Goal: Transaction & Acquisition: Purchase product/service

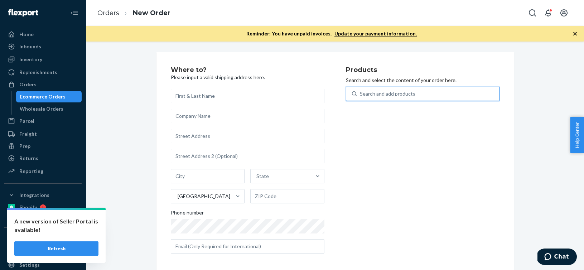
click at [89, 253] on button "Refresh" at bounding box center [56, 248] width 84 height 14
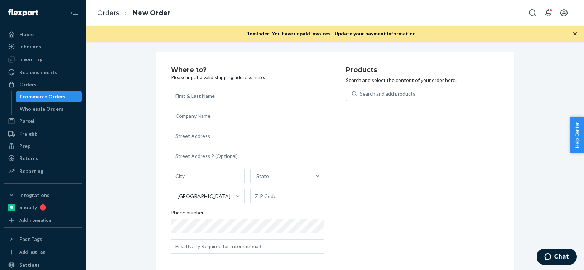
click at [370, 90] on div "Search and add products" at bounding box center [388, 93] width 56 height 7
click at [361, 90] on input "Search and add products" at bounding box center [360, 93] width 1 height 7
click at [370, 90] on div "Search and add products" at bounding box center [388, 93] width 56 height 7
click at [361, 90] on input "0 results available. Use Up and Down to choose options, press Enter to select t…" at bounding box center [360, 93] width 1 height 7
paste input "B86009-26"
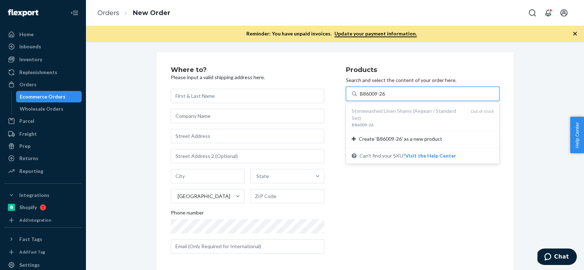
type input "B86009-26"
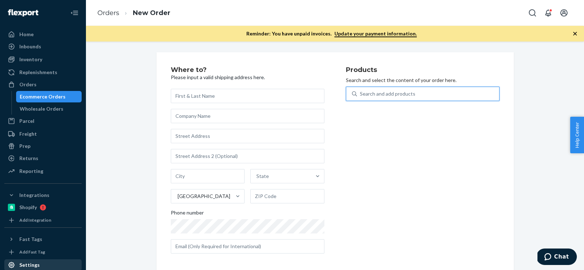
paste input "B86009-27"
type input "B86009-27"
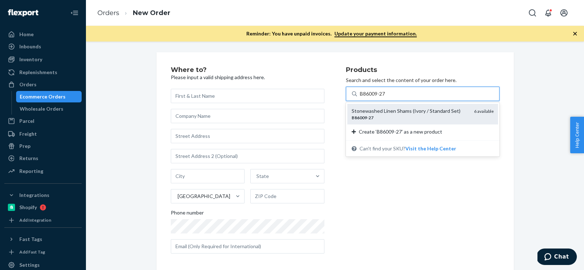
click at [409, 115] on div "B86009 - 27" at bounding box center [410, 118] width 117 height 6
click at [386, 97] on input "B86009-27" at bounding box center [373, 93] width 26 height 7
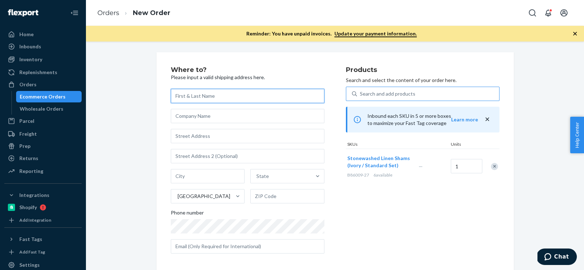
click at [181, 99] on input "text" at bounding box center [248, 96] width 154 height 14
paste input "[PERSON_NAME]"
type input "[PERSON_NAME]"
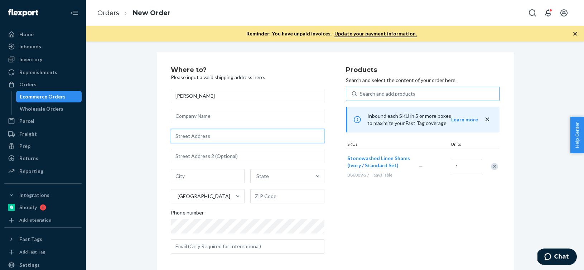
click at [194, 139] on input "text" at bounding box center [248, 136] width 154 height 14
paste input "[STREET_ADDRESS]"
type input "[STREET_ADDRESS]"
type input "18k"
type input "[GEOGRAPHIC_DATA] - [US_STATE]"
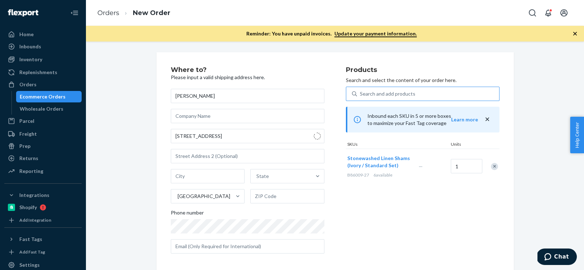
type input "10024"
drag, startPoint x: 203, startPoint y: 176, endPoint x: 136, endPoint y: 174, distance: 67.0
click at [136, 174] on div "Where to? Please input a valid shipping address here. [PERSON_NAME] [STREET_ADD…" at bounding box center [334, 211] width 487 height 318
type input "[US_STATE]"
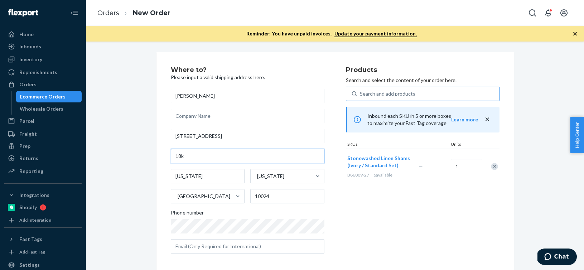
drag, startPoint x: 191, startPoint y: 158, endPoint x: 129, endPoint y: 158, distance: 62.3
click at [129, 158] on div "Where to? Please input a valid shipping address here. [PERSON_NAME] [STREET_ADD…" at bounding box center [334, 211] width 487 height 318
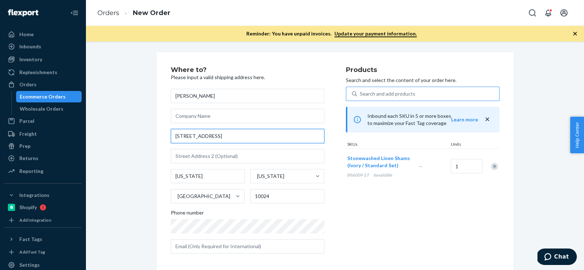
drag, startPoint x: 217, startPoint y: 139, endPoint x: 170, endPoint y: 130, distance: 47.8
click at [170, 130] on div "Where to? Please input a valid shipping address here. [PERSON_NAME] [STREET_ADD…" at bounding box center [335, 211] width 357 height 318
paste input ". 18K"
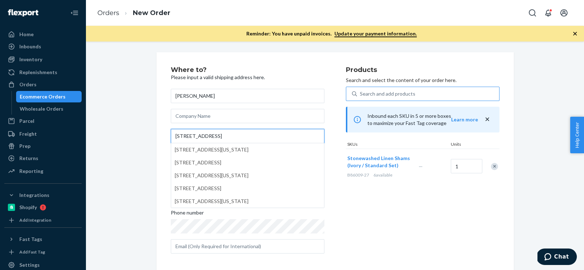
type input "[STREET_ADDRESS]"
click at [139, 178] on div "Where to? Please input a valid shipping address here. [PERSON_NAME] [STREET_ADD…" at bounding box center [334, 211] width 487 height 318
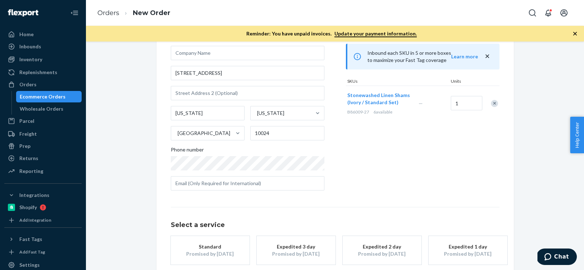
scroll to position [101, 0]
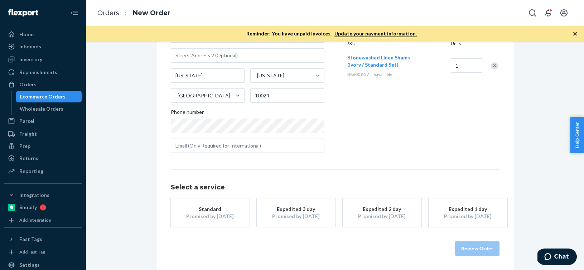
click at [206, 225] on button "Standard Promised by [DATE]" at bounding box center [210, 212] width 79 height 29
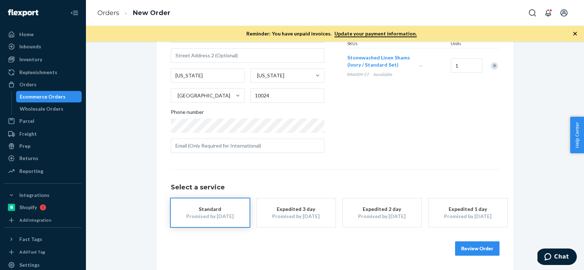
click at [473, 251] on button "Review Order" at bounding box center [477, 248] width 44 height 14
click at [473, 251] on div "Where to? Please input a valid shipping address here. [PERSON_NAME] [STREET_ADD…" at bounding box center [335, 156] width 498 height 229
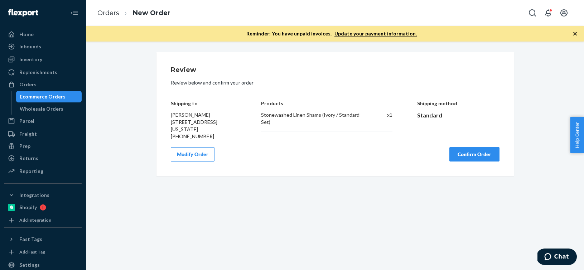
click at [481, 152] on button "Confirm Order" at bounding box center [475, 154] width 50 height 14
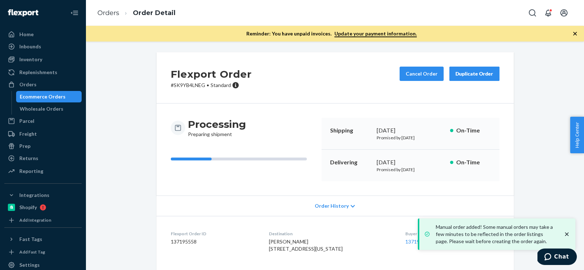
scroll to position [75, 0]
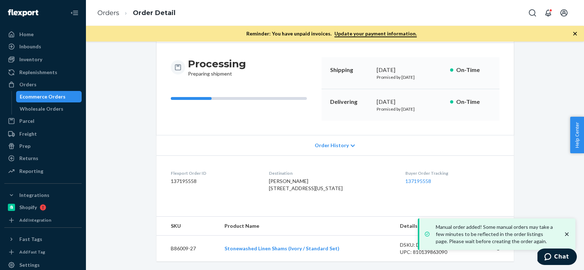
click at [181, 178] on dd "137195558" at bounding box center [214, 181] width 87 height 7
copy dd "137195558"
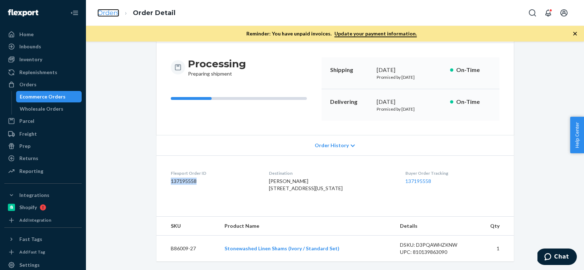
click at [114, 14] on link "Orders" at bounding box center [108, 13] width 22 height 8
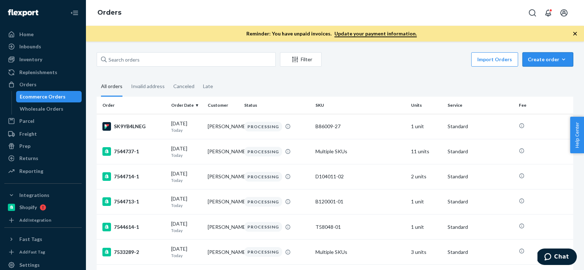
click at [566, 63] on button "Create order Ecommerce order Removal order" at bounding box center [548, 59] width 51 height 14
click at [551, 74] on span "Ecommerce order" at bounding box center [552, 76] width 44 height 5
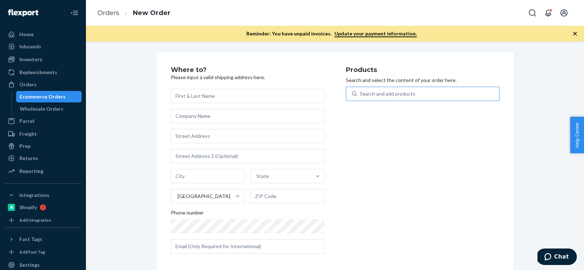
click at [368, 94] on div "Search and add products" at bounding box center [388, 93] width 56 height 7
click at [361, 94] on input "Search and add products" at bounding box center [360, 93] width 1 height 7
paste input "B86002-07"
type input "B86002-07"
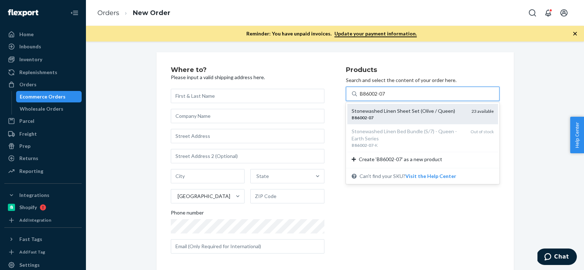
click at [380, 115] on div "B86002 - 07" at bounding box center [409, 118] width 114 height 6
click at [380, 97] on input "B86002-07" at bounding box center [373, 93] width 26 height 7
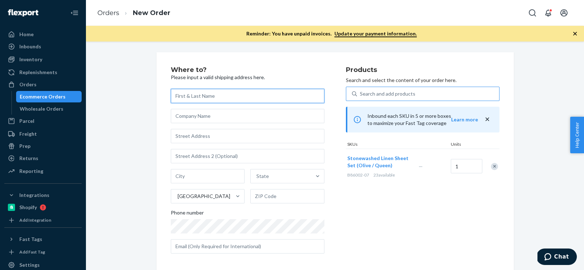
click at [218, 97] on input "text" at bounding box center [248, 96] width 154 height 14
paste input "[PERSON_NAME]"
type input "[PERSON_NAME]"
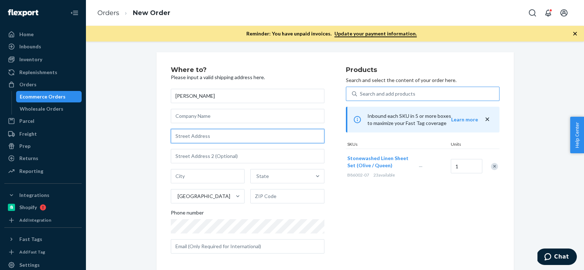
click at [212, 134] on input "text" at bounding box center [248, 136] width 154 height 14
paste input "[STREET_ADDRESS]"
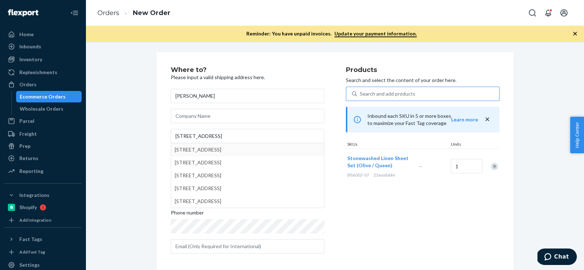
type input "[STREET_ADDRESS]"
type input "5"
type input "[GEOGRAPHIC_DATA]"
type input "37204"
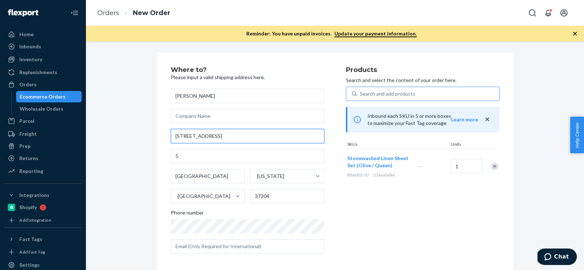
drag, startPoint x: 226, startPoint y: 136, endPoint x: 143, endPoint y: 132, distance: 83.2
click at [143, 132] on div "Where to? Please input a valid shipping address here. [PERSON_NAME] [STREET_ADD…" at bounding box center [334, 207] width 487 height 311
type input "\"
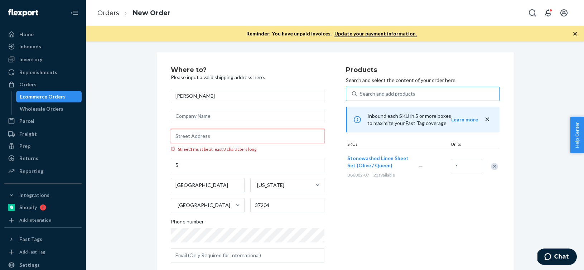
paste input "[STREET_ADDRESS]"
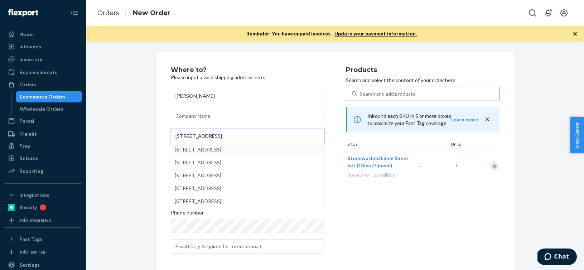
type input "[STREET_ADDRESS]"
click at [151, 157] on div "Where to? Please input a valid shipping address here. [PERSON_NAME] [STREET_ADD…" at bounding box center [335, 211] width 368 height 318
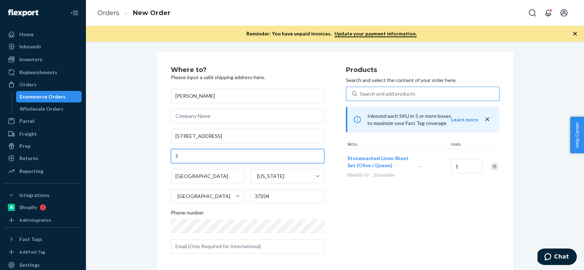
click at [189, 162] on input "5" at bounding box center [248, 156] width 154 height 14
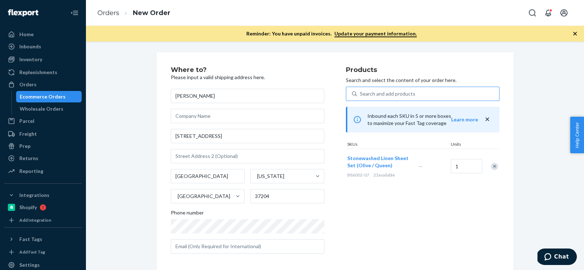
scroll to position [101, 0]
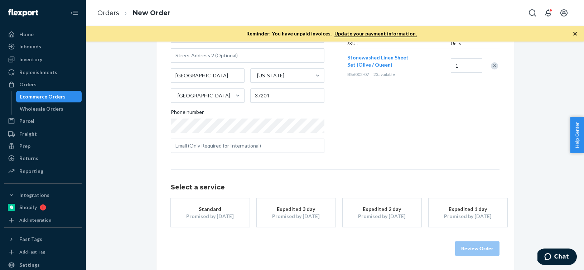
click at [213, 217] on div "Promised by [DATE]" at bounding box center [210, 216] width 57 height 7
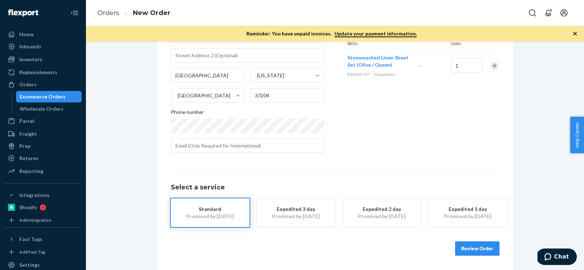
scroll to position [0, 0]
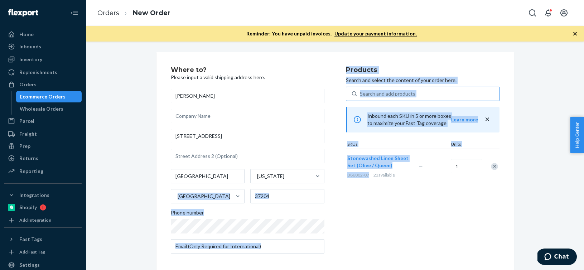
drag, startPoint x: 370, startPoint y: 176, endPoint x: 345, endPoint y: 176, distance: 25.4
click at [345, 176] on div "Where to? Please input a valid shipping address here. [PERSON_NAME] [STREET_ADD…" at bounding box center [335, 163] width 329 height 193
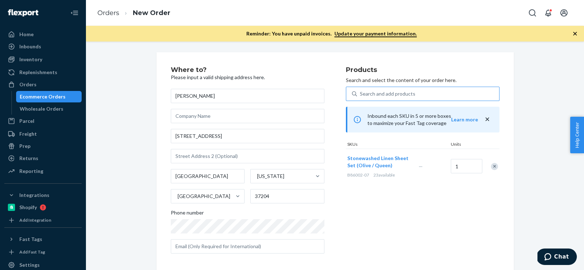
click at [371, 182] on div "Stonewashed Linen Sheet Set (Olive / Queen) B86002-07 23 available" at bounding box center [381, 166] width 71 height 35
drag, startPoint x: 370, startPoint y: 174, endPoint x: 347, endPoint y: 174, distance: 22.6
click at [347, 174] on div "B86002-07 23 available" at bounding box center [381, 175] width 68 height 6
copy span "B86002-07"
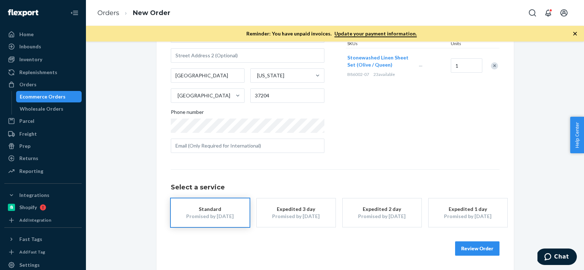
click at [476, 251] on button "Review Order" at bounding box center [477, 248] width 44 height 14
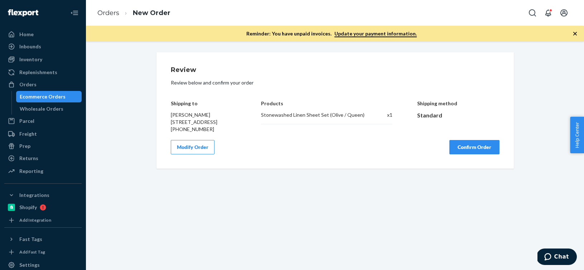
click at [459, 150] on button "Confirm Order" at bounding box center [475, 147] width 50 height 14
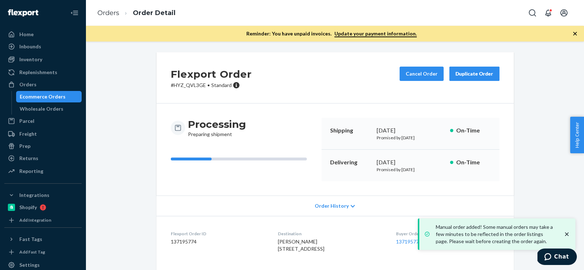
scroll to position [75, 0]
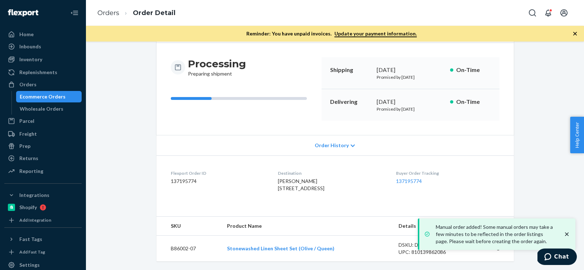
click at [184, 178] on dd "137195774" at bounding box center [219, 181] width 96 height 7
copy dd "137195774"
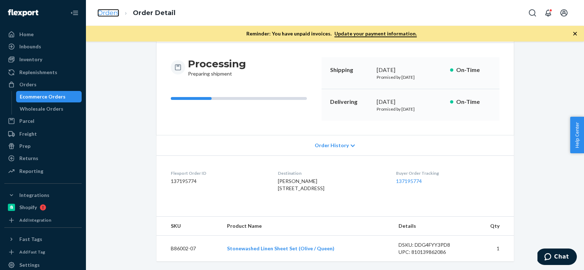
click at [102, 11] on link "Orders" at bounding box center [108, 13] width 22 height 8
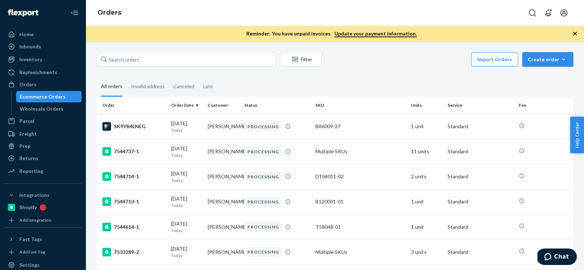
click at [565, 62] on icon "button" at bounding box center [563, 59] width 7 height 7
click at [564, 80] on button "Ecommerce order" at bounding box center [558, 76] width 69 height 15
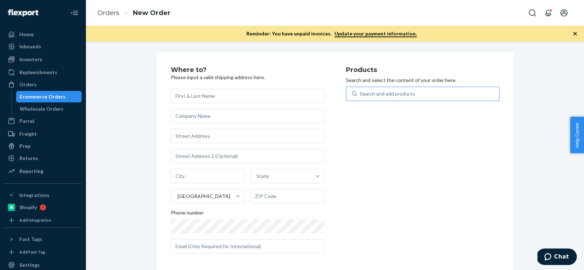
click at [434, 97] on div "Search and add products" at bounding box center [428, 93] width 142 height 13
click at [361, 97] on input "Search and add products" at bounding box center [360, 93] width 1 height 7
paste input "B86008-08"
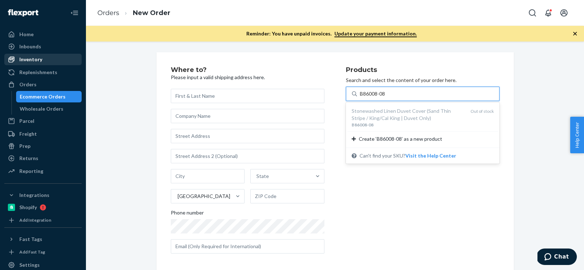
type input "B86008-08"
click at [47, 59] on div "Inventory" at bounding box center [43, 59] width 76 height 10
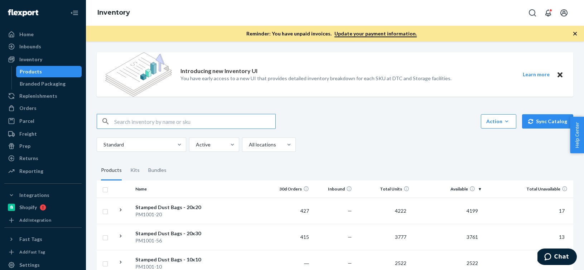
click at [197, 125] on input "text" at bounding box center [194, 121] width 161 height 14
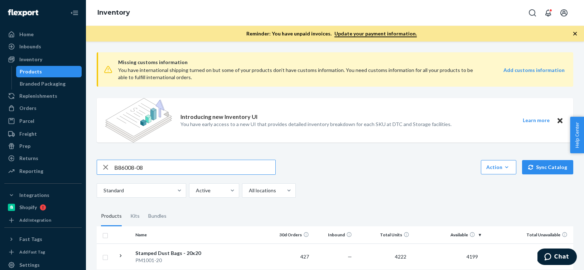
type input "B86008-08"
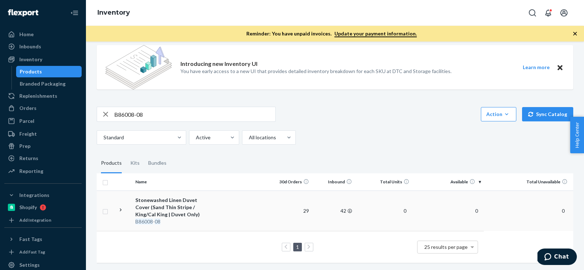
click at [258, 202] on td at bounding box center [241, 211] width 56 height 40
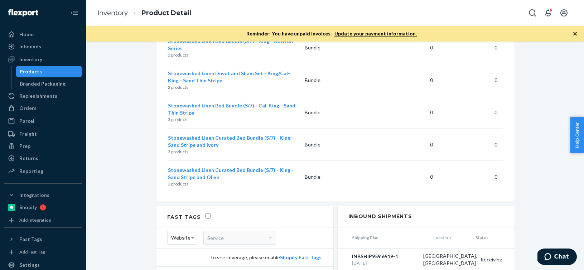
scroll to position [1092, 0]
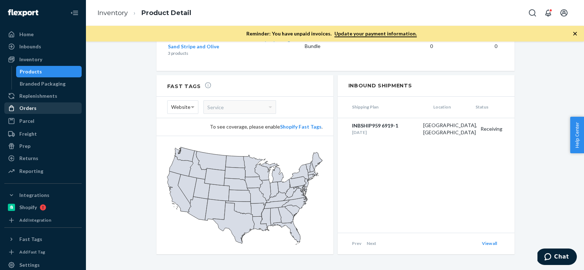
click at [38, 110] on div "Orders" at bounding box center [43, 108] width 76 height 10
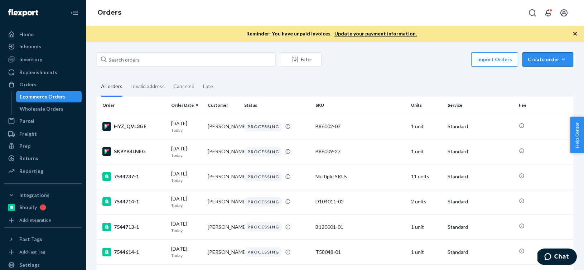
click at [568, 57] on button "Create order Ecommerce order Removal order" at bounding box center [548, 59] width 51 height 14
click at [556, 73] on button "Ecommerce order" at bounding box center [558, 76] width 69 height 15
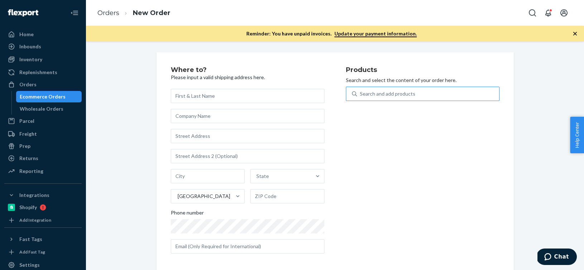
click at [479, 99] on div "Search and add products" at bounding box center [428, 93] width 142 height 13
click at [361, 97] on input "Search and add products" at bounding box center [360, 93] width 1 height 7
paste input "B86014-30"
type input "B86014-30"
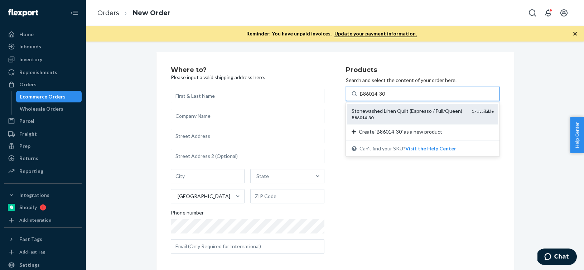
click at [453, 111] on div "Stonewashed Linen Quilt (Espresso / Full/Queen)" at bounding box center [409, 110] width 114 height 7
click at [386, 97] on input "B86014-30" at bounding box center [373, 93] width 26 height 7
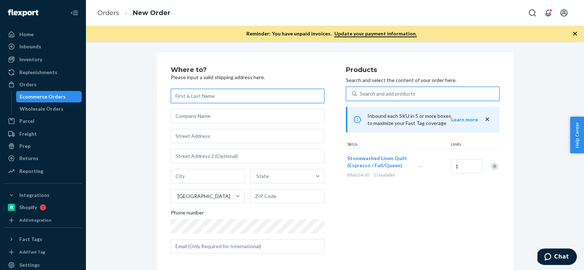
click at [243, 98] on input "text" at bounding box center [248, 96] width 154 height 14
paste input "[PERSON_NAME]"
type input "[PERSON_NAME]"
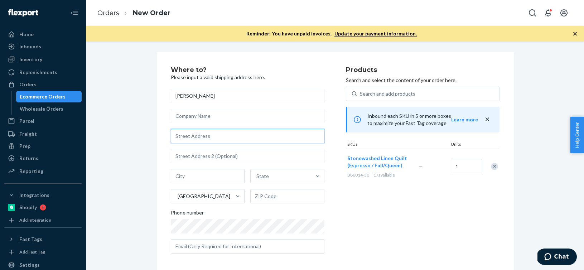
click at [239, 137] on input "text" at bounding box center [248, 136] width 154 height 14
paste input "[STREET_ADDRESS]"
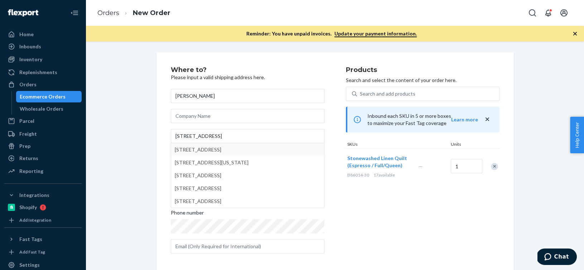
type input "[STREET_ADDRESS]"
type input "Keizer"
type input "97303"
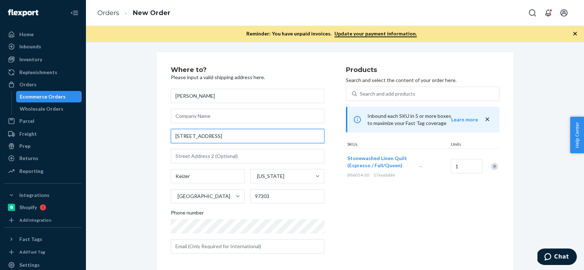
drag, startPoint x: 230, startPoint y: 138, endPoint x: 120, endPoint y: 130, distance: 110.2
click at [120, 130] on div "Where to? Please input a valid shipping address here. [PERSON_NAME] [STREET_ADD…" at bounding box center [334, 207] width 487 height 311
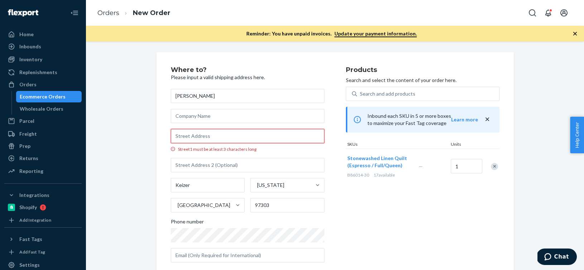
paste input "[STREET_ADDRESS]"
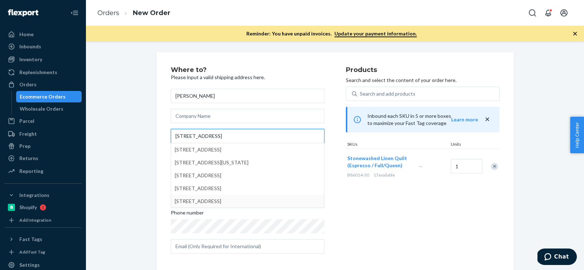
type input "[STREET_ADDRESS]"
click at [357, 220] on div "Products Search and select the content of your order here. Search and add produ…" at bounding box center [423, 163] width 154 height 193
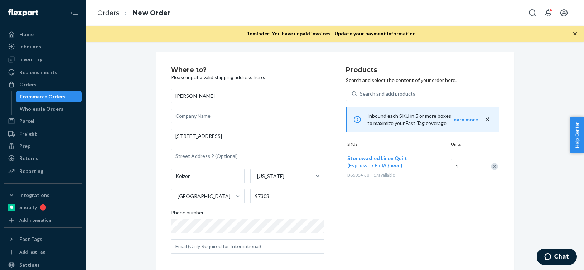
scroll to position [101, 0]
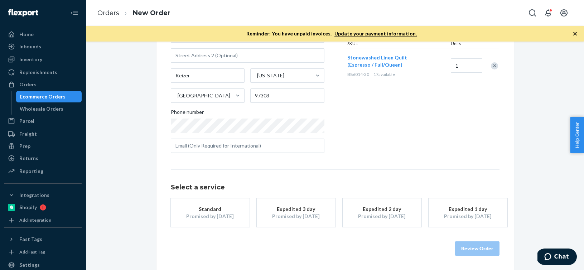
click at [217, 198] on button "Standard Promised by [DATE]" at bounding box center [210, 212] width 79 height 29
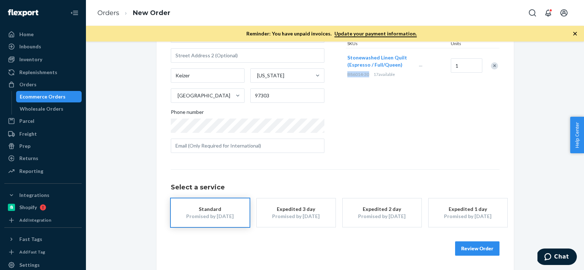
drag, startPoint x: 370, startPoint y: 77, endPoint x: 346, endPoint y: 77, distance: 24.4
click at [346, 77] on div "Stonewashed Linen Quilt (Espresso / Full/Queen) B86014-30 17 available" at bounding box center [381, 65] width 71 height 35
copy span "B86014-30"
click at [484, 247] on button "Review Order" at bounding box center [477, 248] width 44 height 14
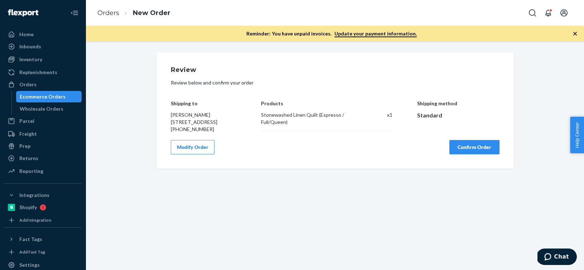
click at [484, 247] on div "Review Review below and confirm your order Shipping to [PERSON_NAME] [STREET_AD…" at bounding box center [335, 156] width 498 height 229
click at [479, 154] on button "Confirm Order" at bounding box center [475, 147] width 50 height 14
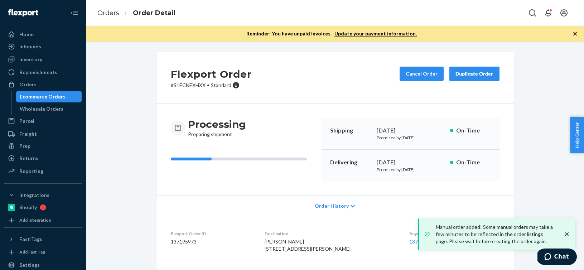
scroll to position [75, 0]
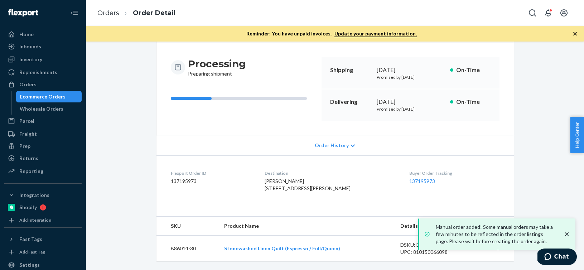
click at [180, 178] on dd "137195973" at bounding box center [212, 181] width 83 height 7
copy dd "137195973"
click at [109, 13] on link "Orders" at bounding box center [108, 13] width 22 height 8
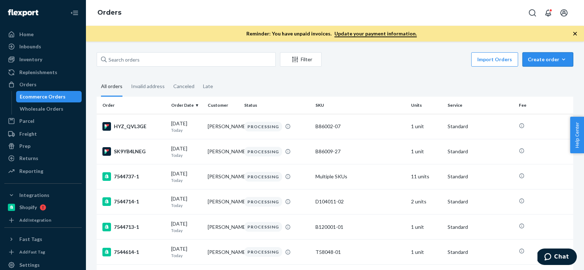
click at [567, 59] on div "Create order" at bounding box center [548, 59] width 40 height 7
click at [548, 75] on span "Ecommerce order" at bounding box center [552, 76] width 44 height 5
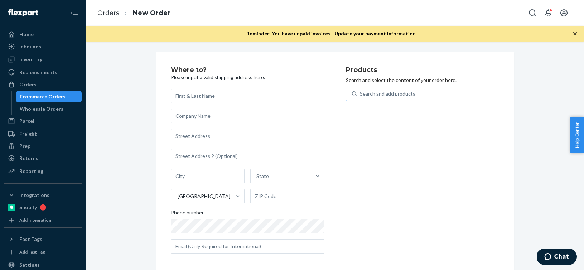
click at [465, 92] on div "Search and add products" at bounding box center [428, 93] width 142 height 13
click at [361, 92] on input "Search and add products" at bounding box center [360, 93] width 1 height 7
paste input "B86007-29"
type input "B86007-29"
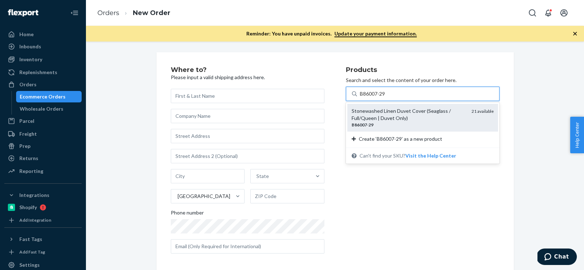
click at [436, 122] on div "B86007 - 29" at bounding box center [409, 125] width 114 height 6
click at [386, 97] on input "B86007-29" at bounding box center [373, 93] width 26 height 7
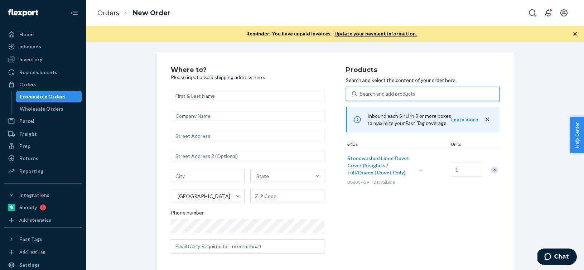
click at [393, 93] on div "Search and add products" at bounding box center [388, 93] width 56 height 7
click at [361, 93] on input "0 results available. Select is focused ,type to refine list, press Down to open…" at bounding box center [360, 93] width 1 height 7
click at [393, 93] on div "Search and add products" at bounding box center [388, 93] width 56 height 7
click at [361, 93] on input "0 results available. Select is focused ,type to refine list, press Down to open…" at bounding box center [360, 93] width 1 height 7
paste input "B86009-29"
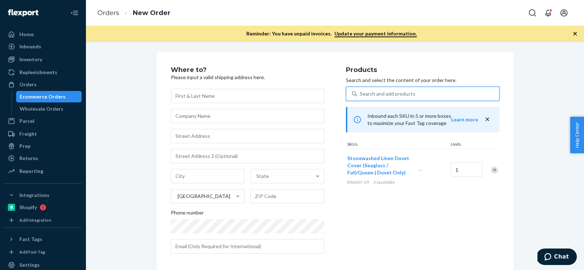
type input "B86009-29"
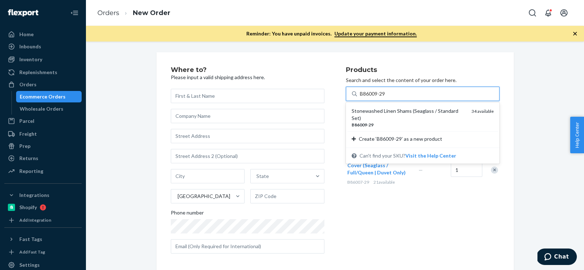
click at [383, 109] on div "Stonewashed Linen Shams (Seaglass / Standard Set)" at bounding box center [409, 114] width 114 height 14
click at [383, 97] on input "B86009-29" at bounding box center [373, 93] width 26 height 7
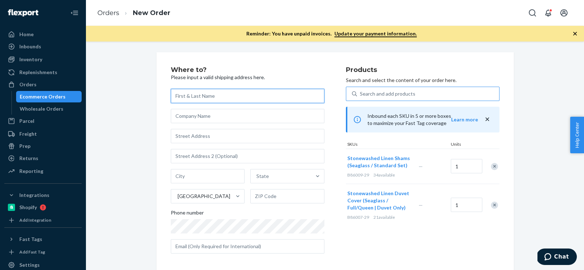
click at [240, 95] on input "text" at bounding box center [248, 96] width 154 height 14
paste input "[PERSON_NAME]"
type input "[PERSON_NAME]"
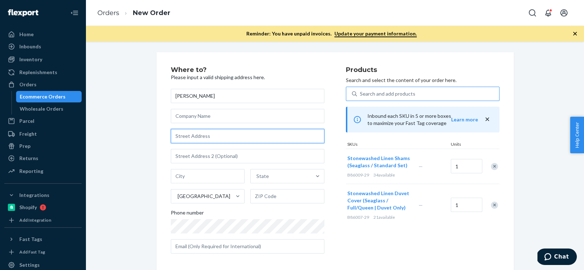
click at [217, 137] on input "text" at bounding box center [248, 136] width 154 height 14
paste input "[STREET_ADDRESS]"
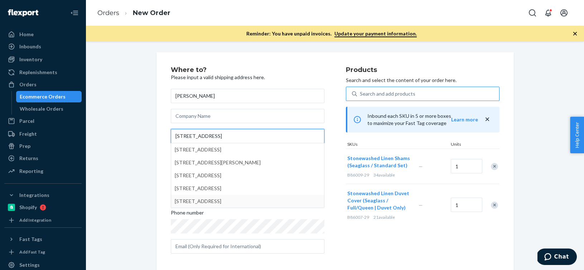
type input "[STREET_ADDRESS]"
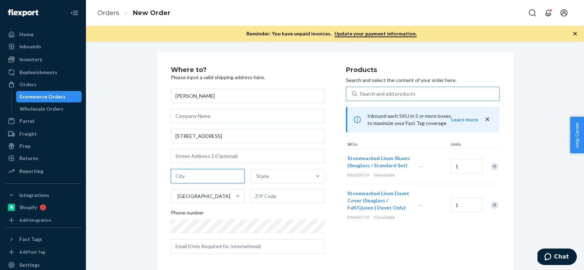
click at [230, 178] on input "text" at bounding box center [208, 176] width 74 height 14
paste input "Fairfield CT 06824"
click at [217, 177] on input "Fairfield CT 06824" at bounding box center [208, 176] width 74 height 14
type input "[GEOGRAPHIC_DATA]"
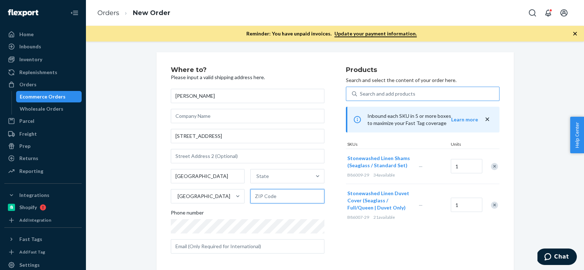
click at [275, 197] on input "text" at bounding box center [287, 196] width 74 height 14
paste input "06824"
type input "06824"
click at [198, 175] on input "[GEOGRAPHIC_DATA]" at bounding box center [208, 176] width 74 height 14
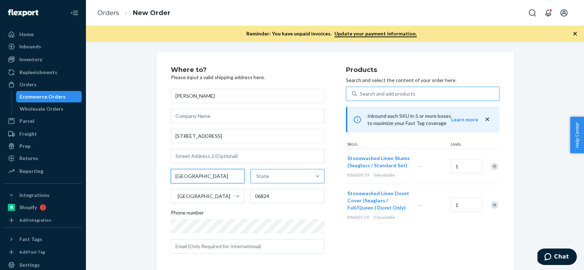
type input "[GEOGRAPHIC_DATA]"
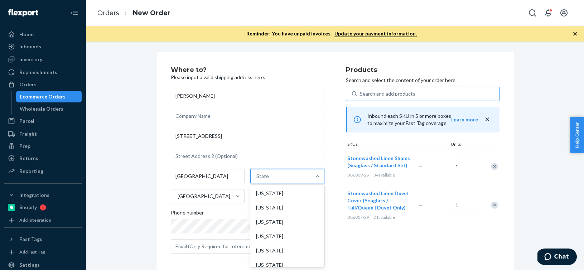
click at [279, 174] on div "State" at bounding box center [281, 176] width 61 height 14
click at [257, 174] on input "option [US_STATE] focused, 1 of 59. 59 results available. Use Up and Down to ch…" at bounding box center [256, 176] width 1 height 7
paste input "CT"
type input "CT"
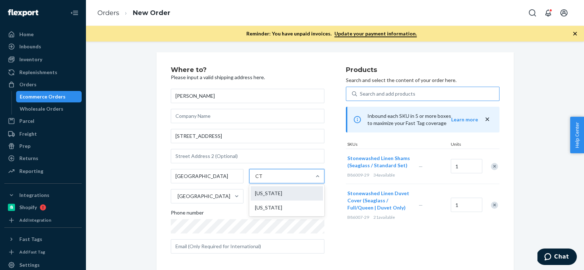
click at [270, 193] on div "[US_STATE]" at bounding box center [287, 193] width 72 height 14
click at [263, 180] on input "CT" at bounding box center [258, 176] width 7 height 7
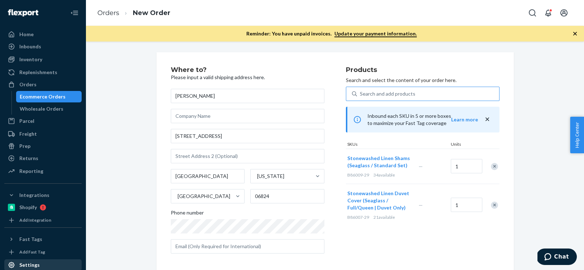
scroll to position [82, 0]
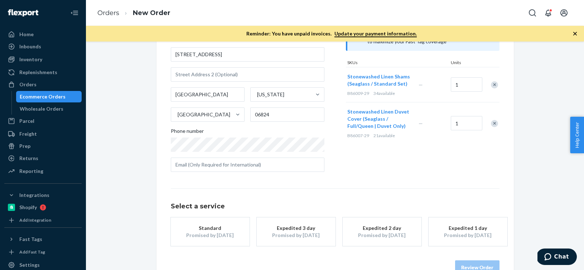
click at [200, 220] on button "Standard Promised by [DATE]" at bounding box center [210, 231] width 79 height 29
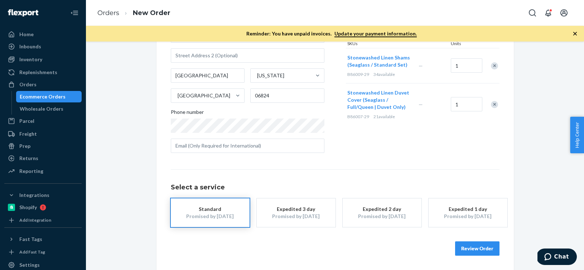
click at [465, 248] on button "Review Order" at bounding box center [477, 248] width 44 height 14
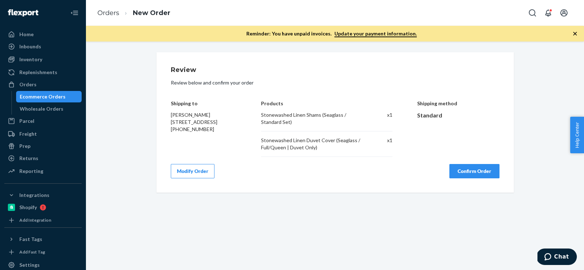
click at [477, 172] on button "Confirm Order" at bounding box center [475, 171] width 50 height 14
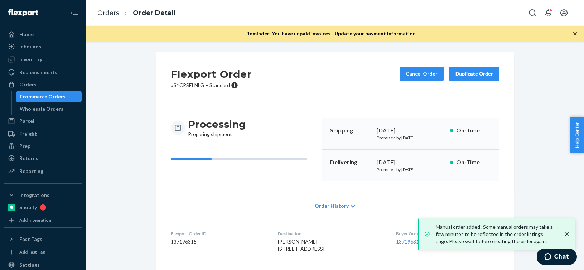
scroll to position [101, 0]
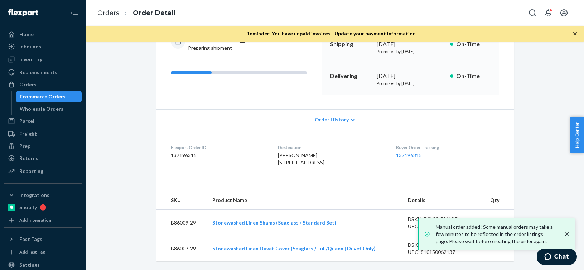
click at [191, 152] on dd "137196315" at bounding box center [219, 155] width 96 height 7
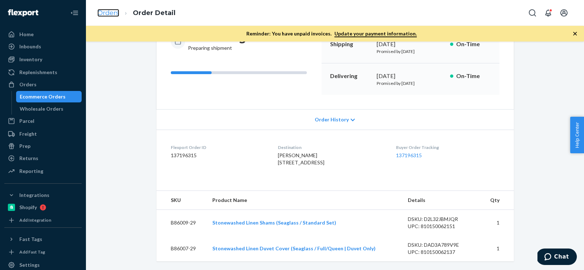
click at [110, 11] on link "Orders" at bounding box center [108, 13] width 22 height 8
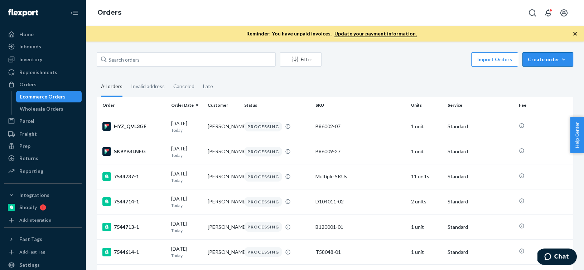
click at [566, 56] on icon "button" at bounding box center [563, 59] width 7 height 7
click at [552, 74] on span "Ecommerce order" at bounding box center [552, 76] width 44 height 5
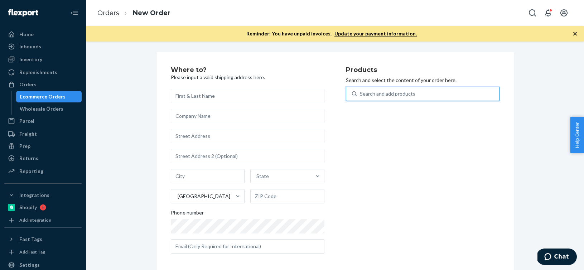
click at [462, 95] on div "Search and add products" at bounding box center [428, 93] width 142 height 13
click at [361, 95] on input "0 results available. Use Up and Down to choose options, press Enter to select t…" at bounding box center [360, 93] width 1 height 7
paste input "R93016-01"
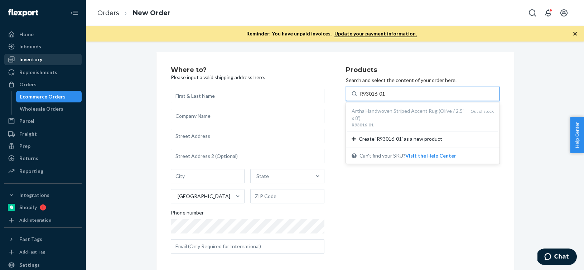
type input "R93016-01"
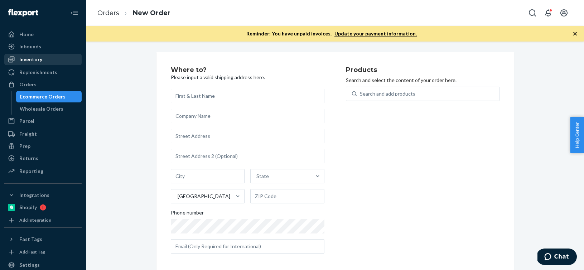
click at [36, 60] on div "Inventory" at bounding box center [30, 59] width 23 height 7
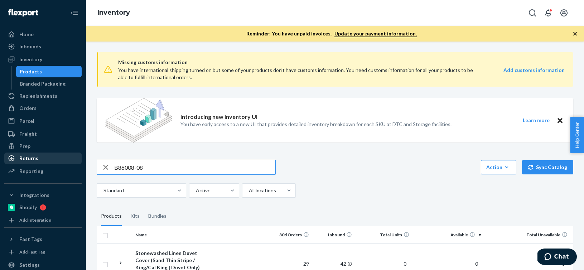
drag, startPoint x: 181, startPoint y: 170, endPoint x: 48, endPoint y: 153, distance: 134.8
click at [48, 153] on div "Home Inbounds Shipping Plans Problems Inventory Products Branded Packaging Repl…" at bounding box center [292, 135] width 584 height 270
type input "R93016-01"
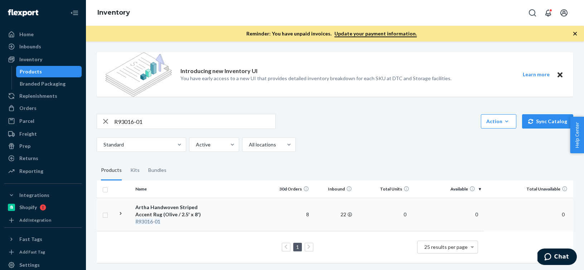
click at [196, 218] on div "R93016 - 01" at bounding box center [172, 221] width 75 height 7
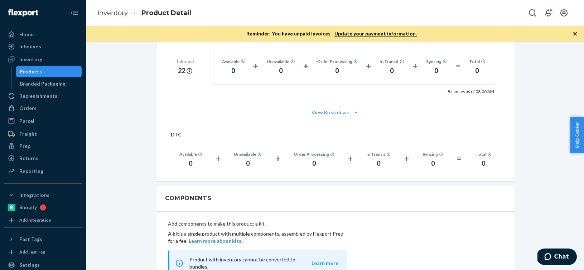
scroll to position [710, 0]
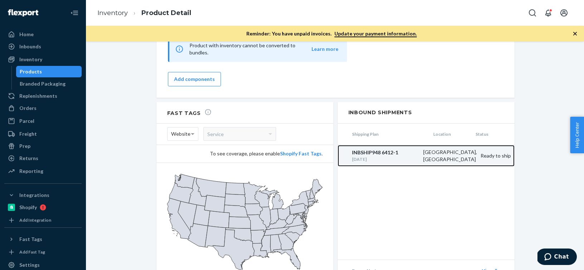
click at [388, 156] on div "[DATE]" at bounding box center [386, 159] width 68 height 6
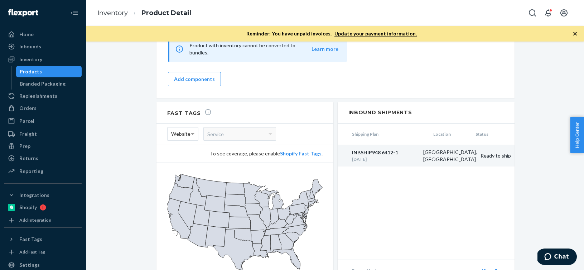
click at [388, 155] on div "Introducing new Inventory UI You have early access to a new UI that provides de…" at bounding box center [335, 156] width 498 height 229
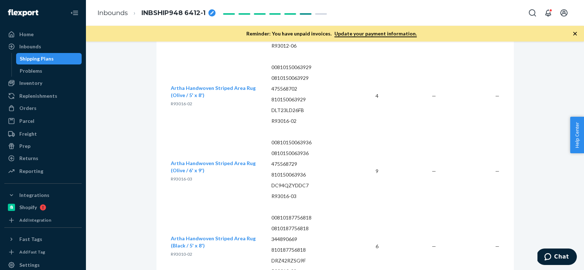
scroll to position [3406, 0]
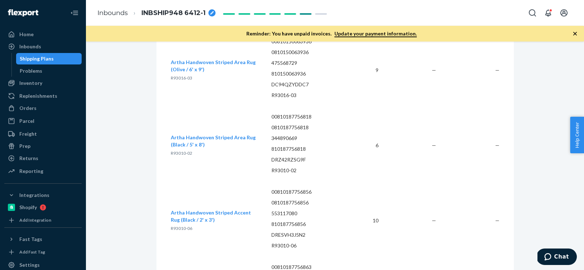
click at [210, 14] on icon "breadcrumbs" at bounding box center [212, 13] width 4 height 4
drag, startPoint x: 201, startPoint y: 14, endPoint x: 110, endPoint y: 14, distance: 90.3
click at [110, 14] on ol "Inbounds INBSHIP948 6412-1" at bounding box center [160, 12] width 137 height 23
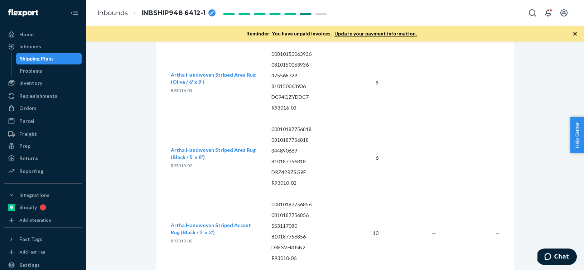
scroll to position [3392, 0]
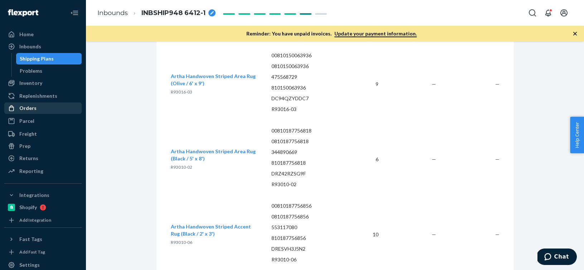
click at [33, 109] on div "Orders" at bounding box center [27, 108] width 17 height 7
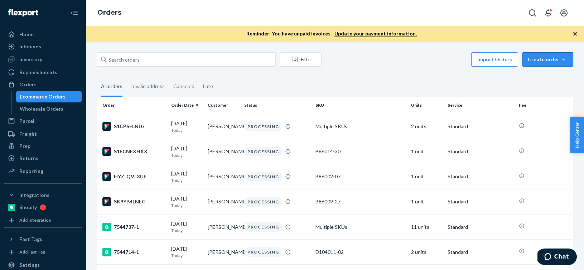
click at [564, 58] on icon "button" at bounding box center [563, 59] width 7 height 7
click at [551, 74] on span "Ecommerce order" at bounding box center [552, 76] width 44 height 5
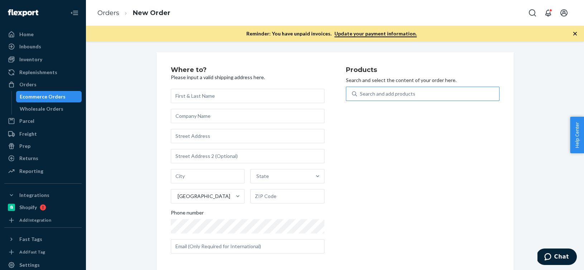
click at [450, 94] on div "Search and add products" at bounding box center [428, 93] width 142 height 13
click at [361, 94] on input "Search and add products" at bounding box center [360, 93] width 1 height 7
paste input "R141018-07"
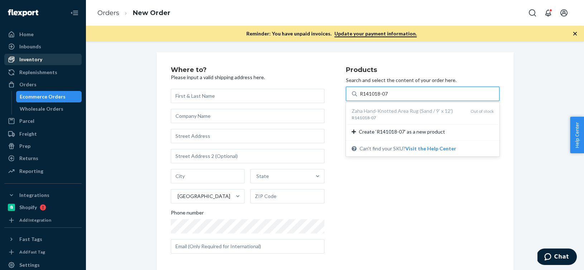
type input "R141018-07"
click at [53, 54] on div "Inventory" at bounding box center [43, 59] width 76 height 10
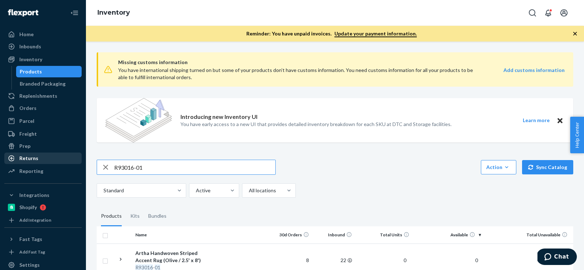
drag, startPoint x: 226, startPoint y: 169, endPoint x: 32, endPoint y: 161, distance: 195.0
click at [32, 161] on div "Home Inbounds Shipping Plans Problems Inventory Products Branded Packaging Repl…" at bounding box center [292, 135] width 584 height 270
type input "R141018-07"
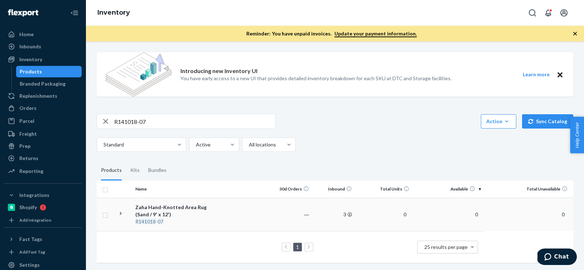
click at [196, 213] on div "Zaha Hand-Knotted Area Rug (Sand / 9' x 12')" at bounding box center [172, 211] width 75 height 14
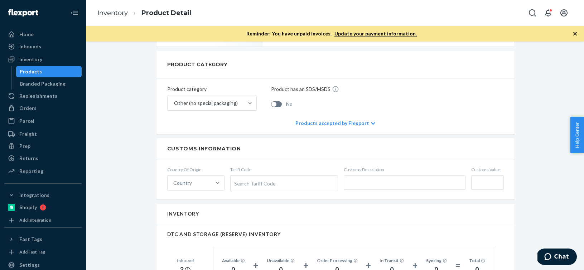
scroll to position [347, 0]
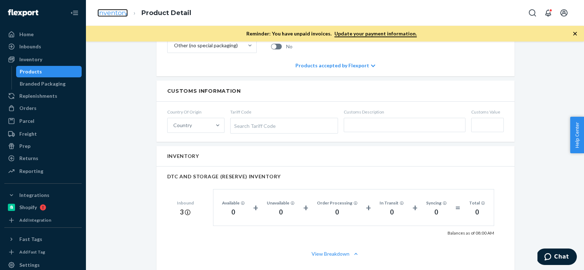
click at [112, 15] on link "Inventory" at bounding box center [112, 13] width 30 height 8
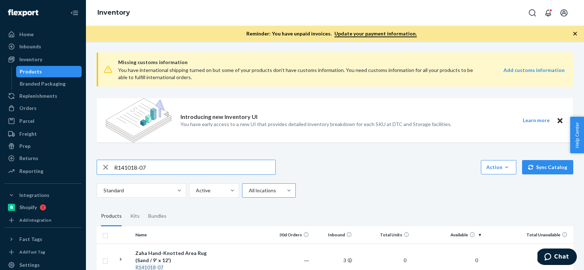
scroll to position [46, 0]
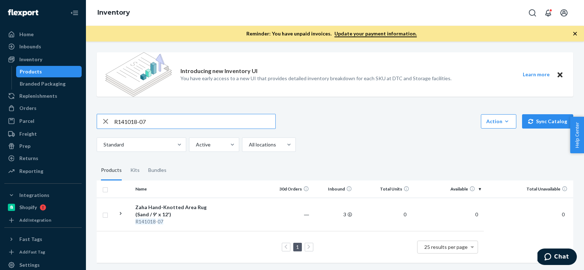
drag, startPoint x: 155, startPoint y: 122, endPoint x: 115, endPoint y: 122, distance: 40.1
click at [115, 122] on input "R141018-07" at bounding box center [194, 121] width 161 height 14
click at [42, 110] on div "Orders" at bounding box center [43, 108] width 76 height 10
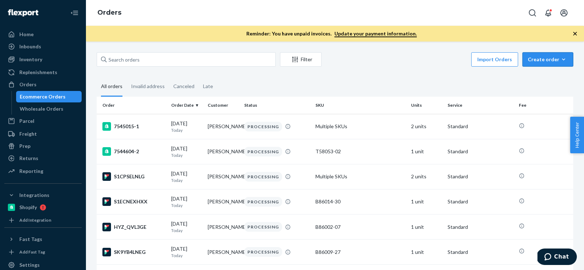
click at [567, 57] on div "Create order" at bounding box center [548, 59] width 40 height 7
click at [561, 77] on span "Ecommerce order" at bounding box center [552, 76] width 44 height 5
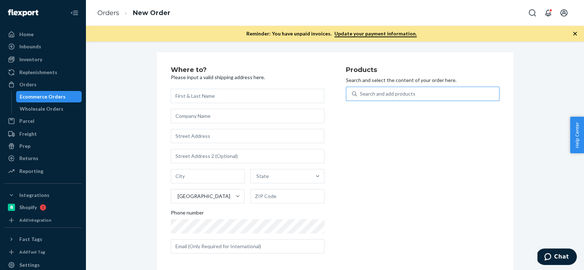
click at [465, 100] on div "Search and add products" at bounding box center [428, 93] width 142 height 13
click at [361, 97] on input "Search and add products" at bounding box center [360, 93] width 1 height 7
click at [471, 93] on div "Search and add products" at bounding box center [428, 93] width 142 height 13
click at [361, 93] on input "0 results available. Use Up and Down to choose options, press Enter to select t…" at bounding box center [360, 93] width 1 height 7
paste input "B86012-16"
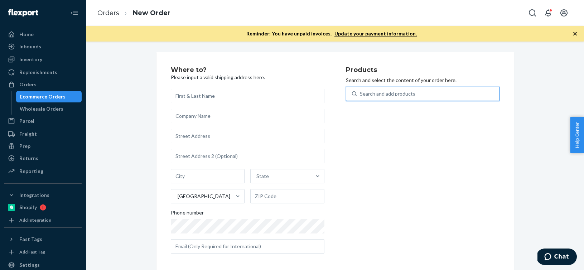
type input "B86012-16"
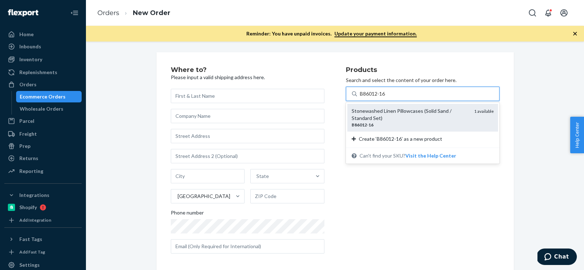
click at [431, 118] on div "Stonewashed Linen Pillowcases (Solid Sand / Standard Set)" at bounding box center [410, 114] width 117 height 14
click at [386, 97] on input "B86012-16" at bounding box center [373, 93] width 26 height 7
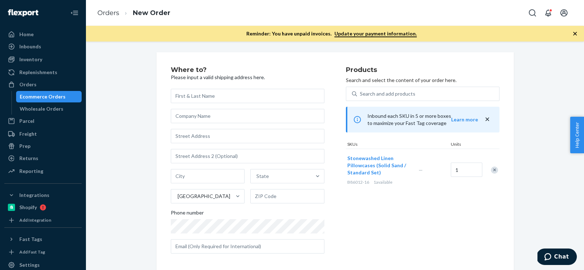
click at [487, 121] on icon "close" at bounding box center [487, 119] width 7 height 7
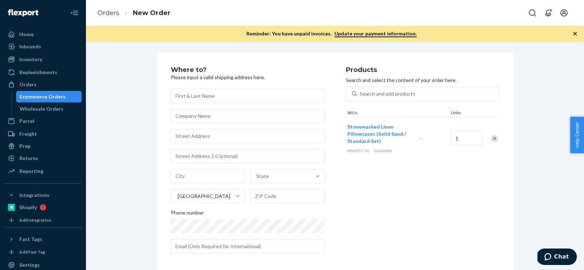
click at [495, 136] on div "Remove Item" at bounding box center [494, 138] width 7 height 7
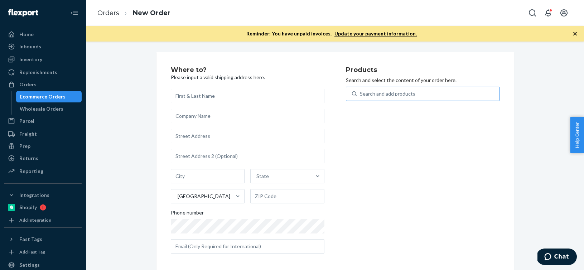
click at [438, 96] on div "Search and add products" at bounding box center [428, 93] width 142 height 13
click at [361, 96] on input "Search and add products" at bounding box center [360, 93] width 1 height 7
click at [438, 96] on div "Search and add products" at bounding box center [428, 93] width 142 height 13
click at [361, 96] on input "0 results available. Use Up and Down to choose options, press Enter to select t…" at bounding box center [360, 93] width 1 height 7
paste input "F137001-05"
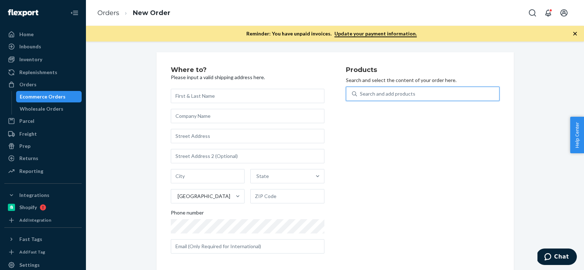
type input "F137001-05"
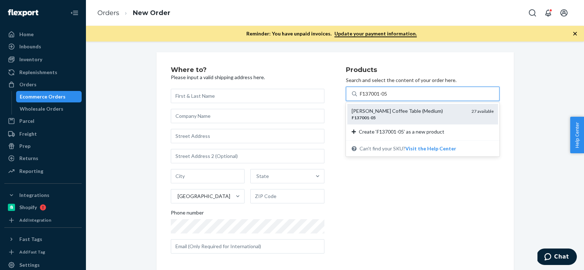
click at [405, 119] on div "F137001 - 05" at bounding box center [409, 118] width 114 height 6
click at [389, 97] on input "F137001-05" at bounding box center [374, 93] width 29 height 7
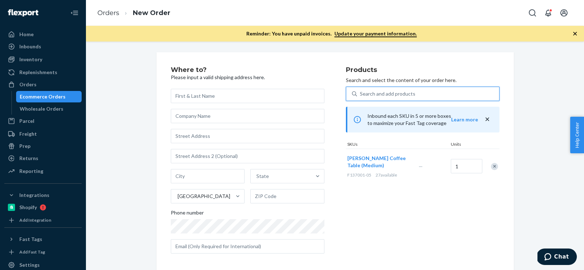
click at [396, 95] on div "Search and add products" at bounding box center [388, 93] width 56 height 7
click at [361, 95] on input "0 results available. Select is focused ,type to refine list, press Down to open…" at bounding box center [360, 93] width 1 height 7
click at [396, 95] on div "Search and add products" at bounding box center [388, 93] width 56 height 7
click at [361, 95] on input "0 results available. Select is focused ,type to refine list, press Down to open…" at bounding box center [360, 93] width 1 height 7
paste input "F137001-06"
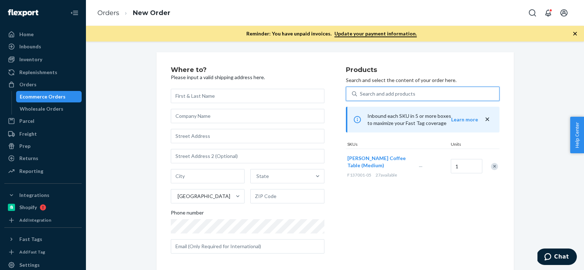
type input "F137001-06"
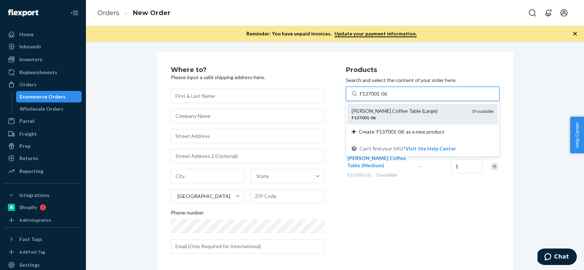
click at [394, 123] on div "[PERSON_NAME] Coffee Table (Large) F137001 - 06 19 available" at bounding box center [422, 114] width 151 height 20
click at [389, 97] on input "F137001-06" at bounding box center [374, 93] width 29 height 7
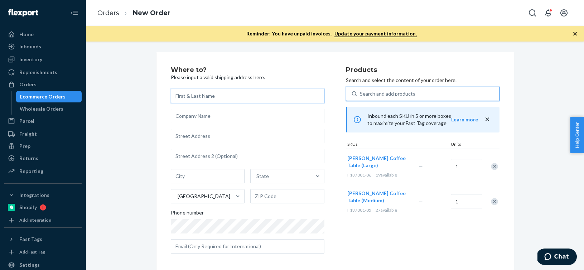
click at [189, 99] on input "text" at bounding box center [248, 96] width 154 height 14
paste input "[PERSON_NAME]"
type input "[PERSON_NAME]"
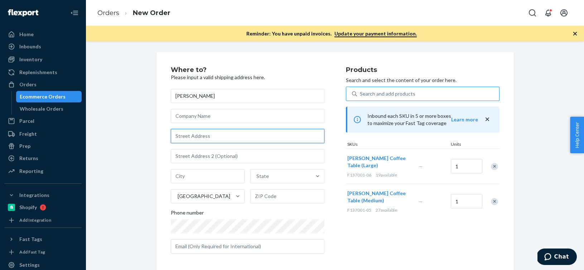
click at [195, 135] on input "text" at bounding box center [248, 136] width 154 height 14
paste input "[STREET_ADDRESS]"
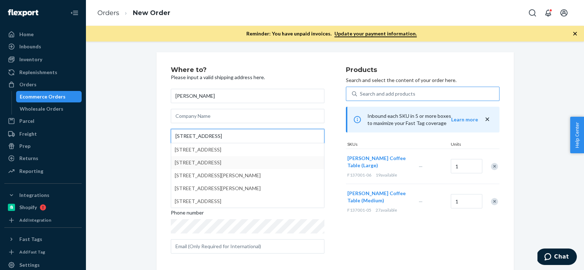
type input "[STREET_ADDRESS]"
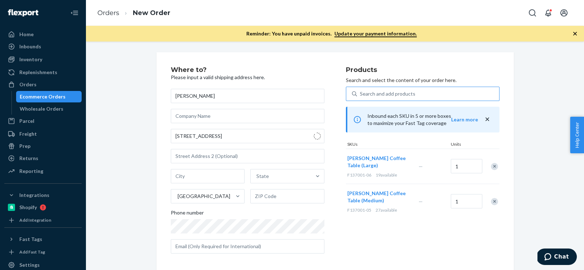
type input "[GEOGRAPHIC_DATA]"
type input "90803"
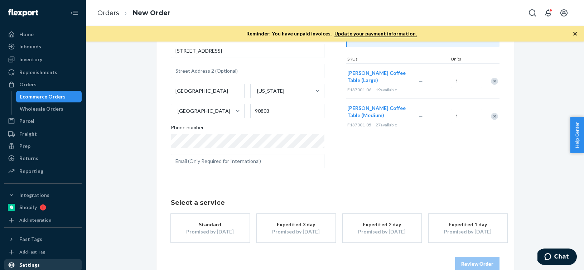
scroll to position [101, 0]
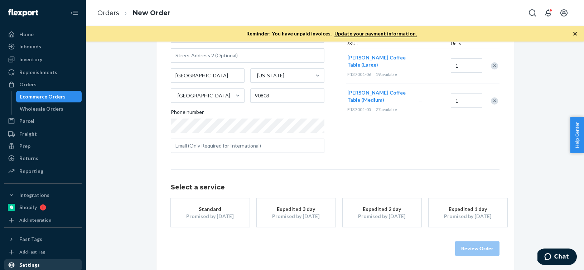
click at [226, 212] on div "Standard" at bounding box center [210, 209] width 57 height 7
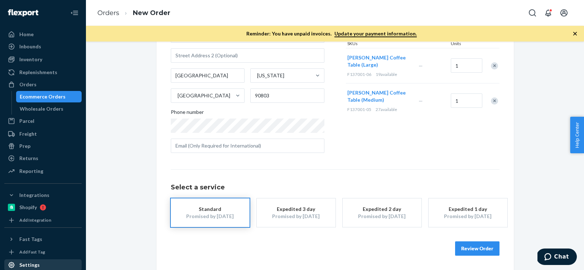
click at [469, 245] on button "Review Order" at bounding box center [477, 248] width 44 height 14
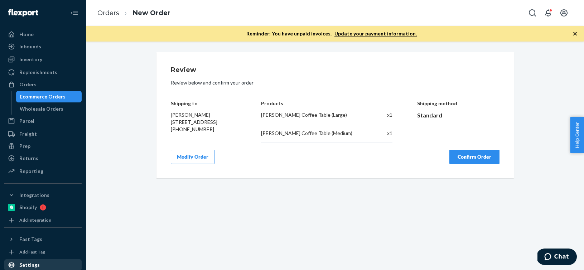
click at [483, 157] on button "Confirm Order" at bounding box center [475, 157] width 50 height 14
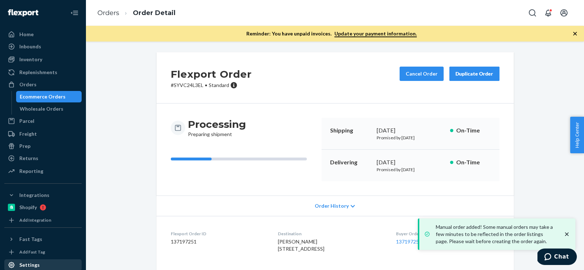
scroll to position [101, 0]
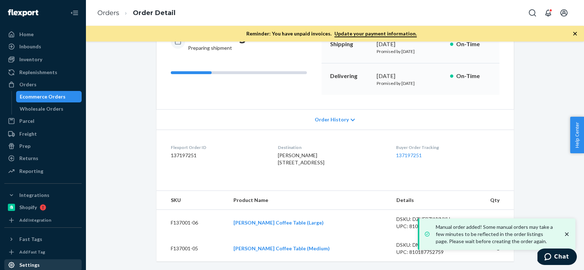
click at [184, 152] on dd "137197251" at bounding box center [219, 155] width 96 height 7
copy dd "137197251"
click at [107, 16] on link "Orders" at bounding box center [108, 13] width 22 height 8
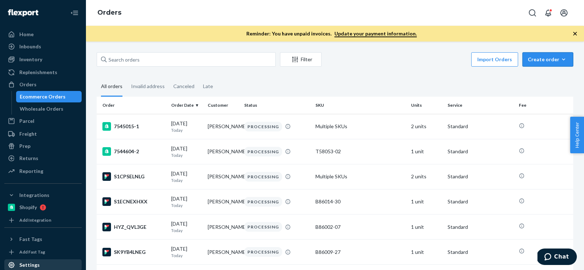
click at [565, 61] on icon "button" at bounding box center [563, 59] width 7 height 7
click at [560, 72] on button "Ecommerce order" at bounding box center [558, 76] width 69 height 15
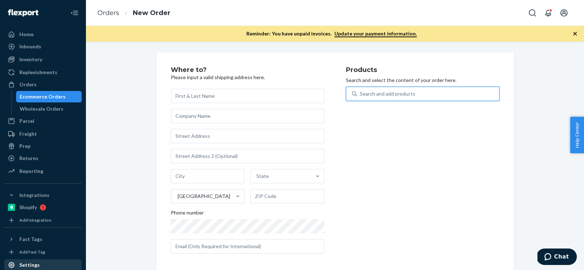
click at [392, 92] on div "Search and add products" at bounding box center [388, 93] width 56 height 7
click at [361, 92] on input "0 results available. Use Up and Down to choose options, press Enter to select t…" at bounding box center [360, 93] width 1 height 7
paste input "P126010-01"
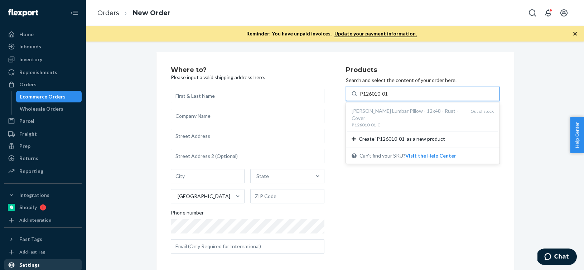
type input "P126010-01"
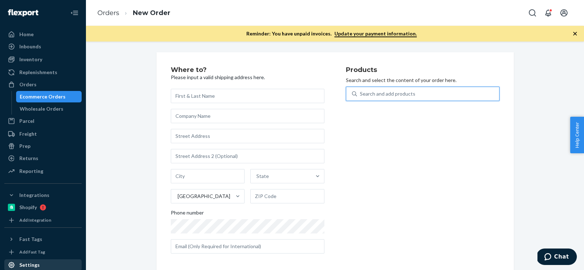
click at [401, 95] on div "Search and add products" at bounding box center [388, 93] width 56 height 7
click at [361, 95] on input "0 results available. Select is focused ,type to refine list, press Down to open…" at bounding box center [360, 93] width 1 height 7
click at [401, 95] on div "Search and add products" at bounding box center [388, 93] width 56 height 7
click at [361, 95] on input "0 results available. Select is focused ,type to refine list, press Down to open…" at bounding box center [360, 93] width 1 height 7
paste input "P126010-01-C"
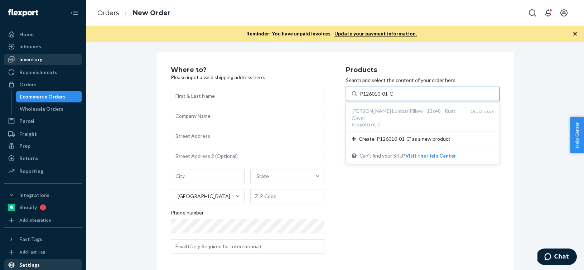
type input "P126010-01-C"
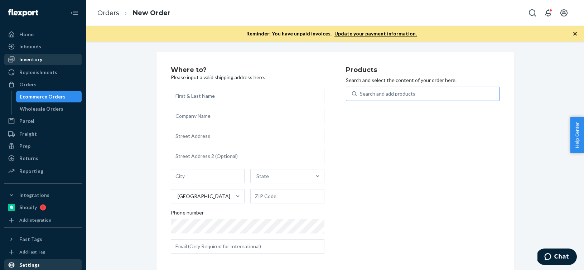
click at [53, 61] on div "Inventory" at bounding box center [43, 59] width 76 height 10
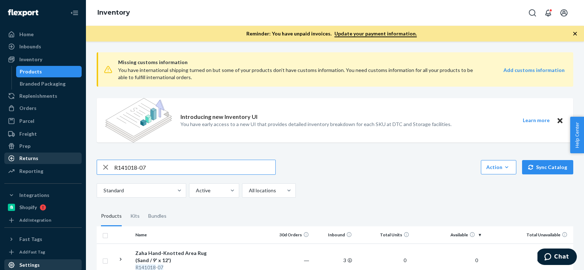
drag, startPoint x: 159, startPoint y: 170, endPoint x: 61, endPoint y: 157, distance: 99.0
click at [61, 157] on div "Home Inbounds Shipping Plans Problems Inventory Products Branded Packaging Repl…" at bounding box center [292, 135] width 584 height 270
type input "P126010-01-C"
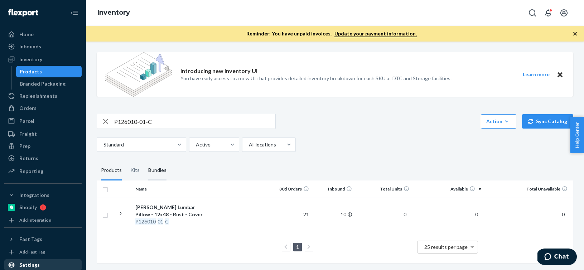
click at [150, 168] on div "Bundles" at bounding box center [157, 170] width 18 height 20
click at [144, 160] on input "Bundles" at bounding box center [144, 160] width 0 height 0
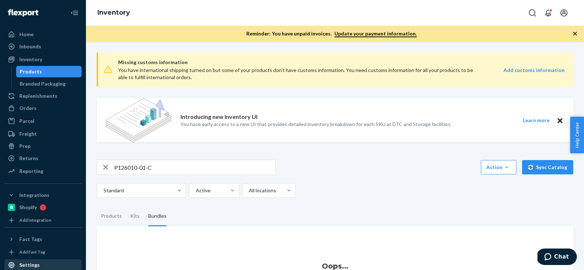
scroll to position [50, 0]
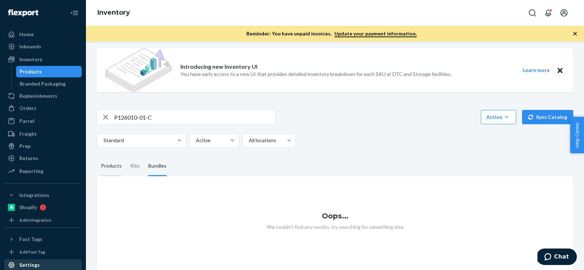
click at [104, 164] on div "Products" at bounding box center [111, 166] width 21 height 20
click at [97, 156] on input "Products" at bounding box center [97, 156] width 0 height 0
click at [104, 124] on icon "button" at bounding box center [105, 117] width 9 height 14
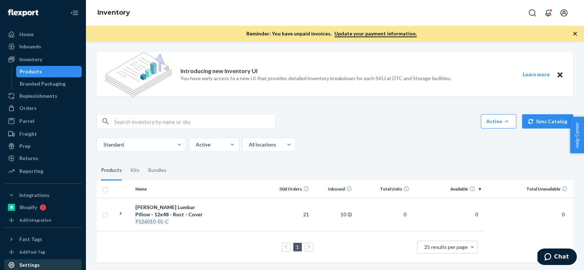
scroll to position [0, 0]
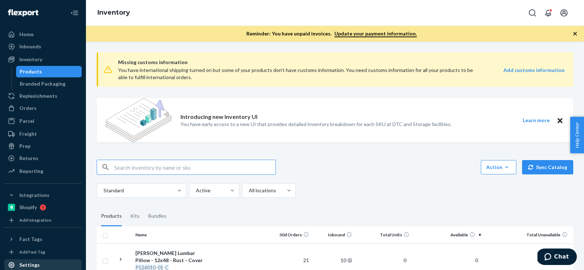
click at [139, 170] on input "text" at bounding box center [194, 167] width 161 height 14
paste input "P126010-01"
type input "P126010-01"
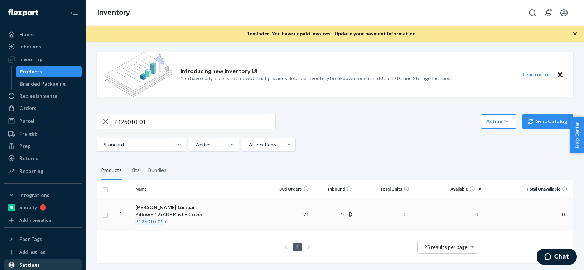
click at [189, 206] on div "[PERSON_NAME] Lumbar Pillow - 12x48 - Rust - Cover" at bounding box center [172, 211] width 75 height 14
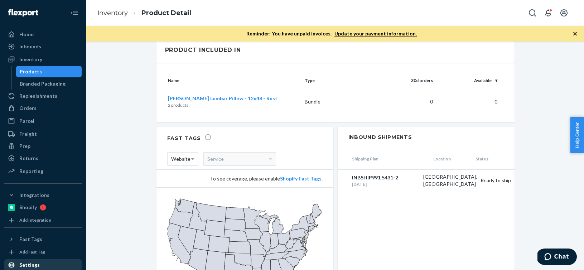
scroll to position [793, 0]
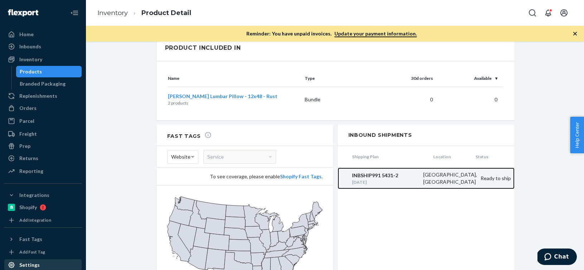
click at [375, 172] on div "INBSHIP991 5431-2" at bounding box center [386, 175] width 68 height 7
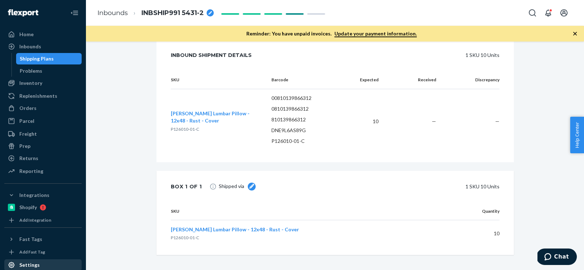
scroll to position [156, 0]
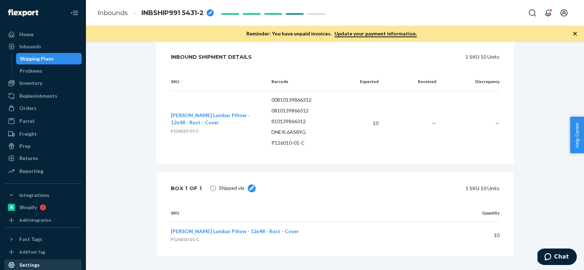
click at [211, 15] on div "breadcrumbs" at bounding box center [210, 12] width 7 height 7
drag, startPoint x: 195, startPoint y: 13, endPoint x: 81, endPoint y: 13, distance: 113.5
click at [81, 13] on div "Home Inbounds Shipping Plans Problems Inventory Products Branded Packaging Repl…" at bounding box center [292, 135] width 584 height 270
click at [28, 112] on div "Orders" at bounding box center [43, 108] width 76 height 10
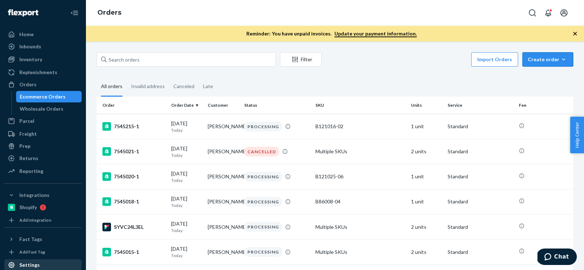
click at [566, 62] on icon "button" at bounding box center [563, 59] width 7 height 7
click at [549, 82] on button "Ecommerce order" at bounding box center [558, 76] width 69 height 15
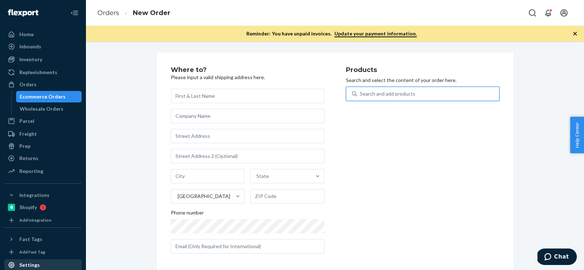
click at [371, 97] on div "Search and add products" at bounding box center [388, 93] width 56 height 7
click at [361, 97] on input "0 results available. Use Up and Down to choose options, press Enter to select t…" at bounding box center [360, 93] width 1 height 7
paste input "B86010-07"
type input "B86010-07"
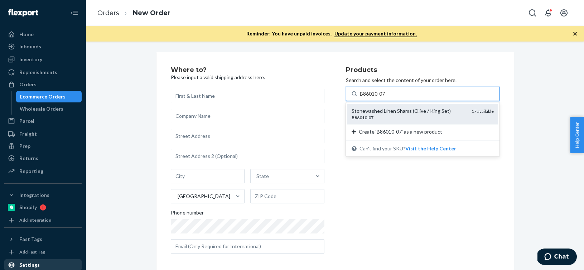
click at [369, 108] on div "Stonewashed Linen Shams (Olive / King Set)" at bounding box center [409, 110] width 114 height 7
click at [369, 97] on input "B86010-07" at bounding box center [373, 93] width 26 height 7
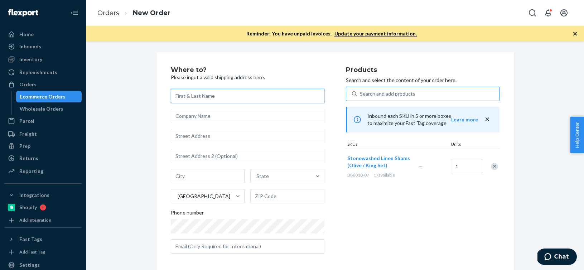
click at [203, 97] on input "text" at bounding box center [248, 96] width 154 height 14
paste input "[PERSON_NAME]"
type input "[PERSON_NAME]"
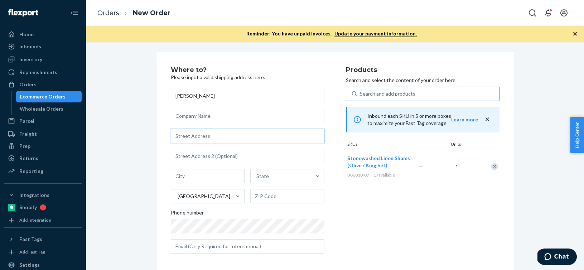
click at [184, 135] on input "text" at bounding box center [248, 136] width 154 height 14
paste input "[STREET_ADDRESS]"
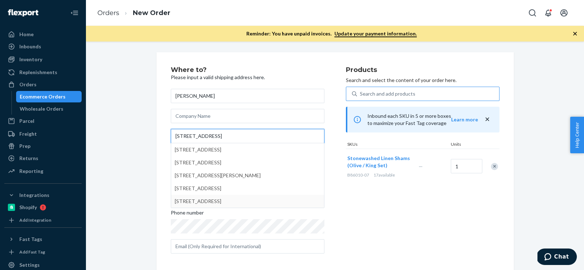
type input "[STREET_ADDRESS]"
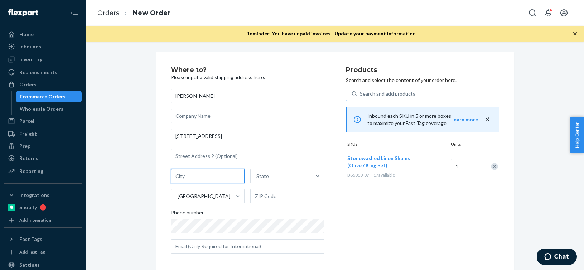
click at [200, 173] on input "text" at bounding box center [208, 176] width 74 height 14
paste input "[GEOGRAPHIC_DATA]"
click at [221, 173] on input "[GEOGRAPHIC_DATA]" at bounding box center [208, 176] width 74 height 14
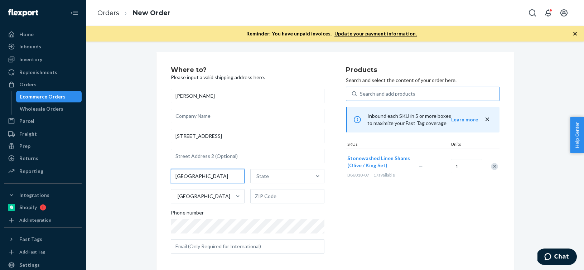
click at [221, 173] on input "[GEOGRAPHIC_DATA]" at bounding box center [208, 176] width 74 height 14
type input "[GEOGRAPHIC_DATA] [GEOGRAPHIC_DATA]"
click at [265, 196] on input "text" at bounding box center [287, 196] width 74 height 14
paste input "70131"
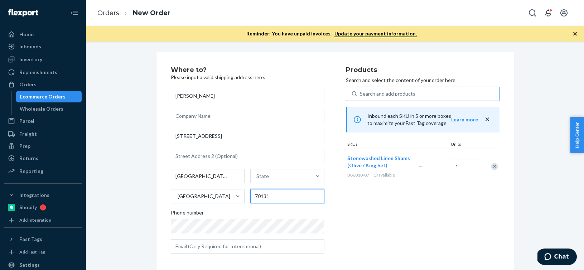
type input "70131"
click at [215, 174] on input "[GEOGRAPHIC_DATA] [GEOGRAPHIC_DATA]" at bounding box center [208, 176] width 74 height 14
type input "[GEOGRAPHIC_DATA]"
click at [273, 173] on div "State" at bounding box center [281, 176] width 61 height 14
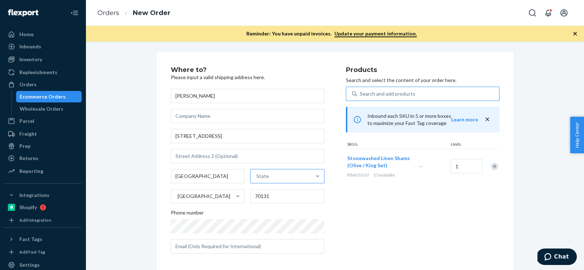
click at [257, 173] on input "State" at bounding box center [256, 176] width 1 height 7
paste input "LA"
type input "LA"
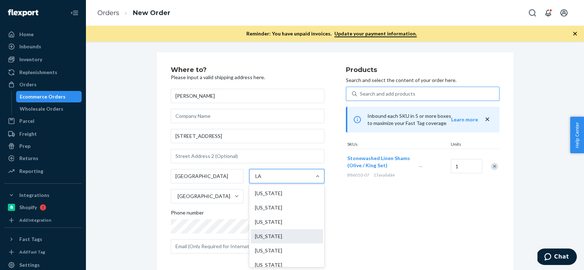
scroll to position [5, 0]
click at [272, 230] on div "[US_STATE]" at bounding box center [287, 232] width 72 height 14
click at [262, 180] on input "LA" at bounding box center [258, 176] width 7 height 7
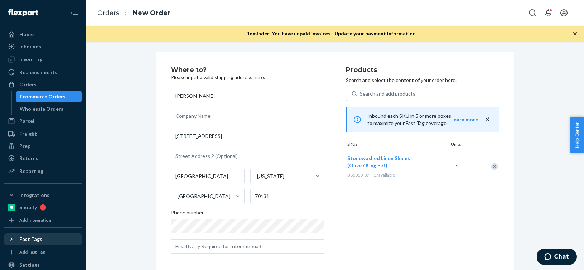
scroll to position [101, 0]
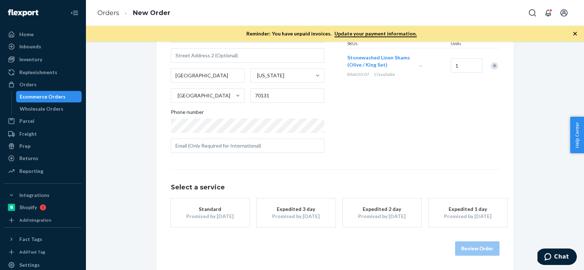
click at [225, 225] on button "Standard Promised by [DATE]" at bounding box center [210, 212] width 79 height 29
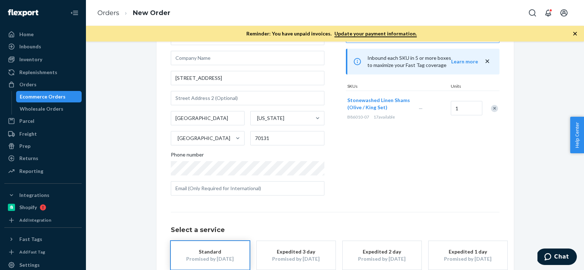
scroll to position [59, 0]
click at [411, 137] on div "Products Search and select the content of your order here. Search and add produ…" at bounding box center [423, 104] width 154 height 193
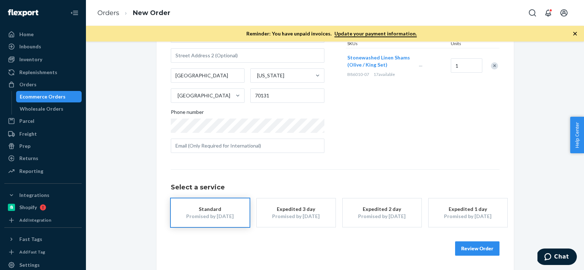
click at [484, 246] on button "Review Order" at bounding box center [477, 248] width 44 height 14
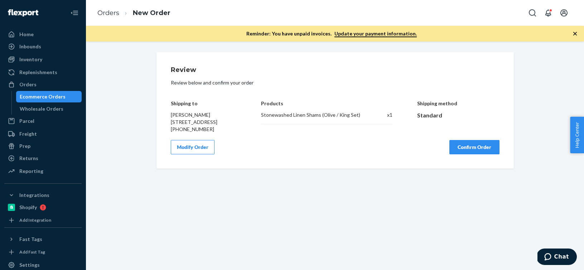
click at [480, 154] on button "Confirm Order" at bounding box center [475, 147] width 50 height 14
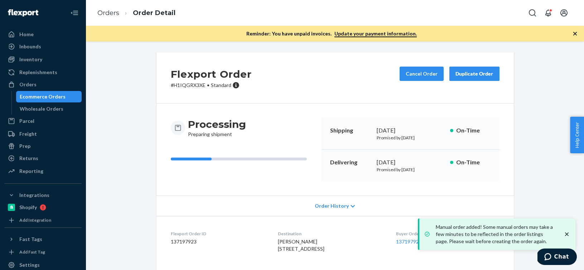
scroll to position [75, 0]
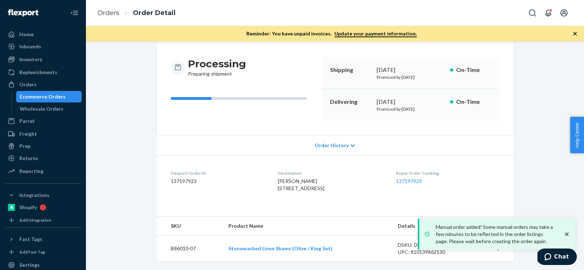
click at [190, 178] on dd "137197923" at bounding box center [219, 181] width 96 height 7
copy dd "137197923"
click at [112, 11] on link "Orders" at bounding box center [108, 13] width 22 height 8
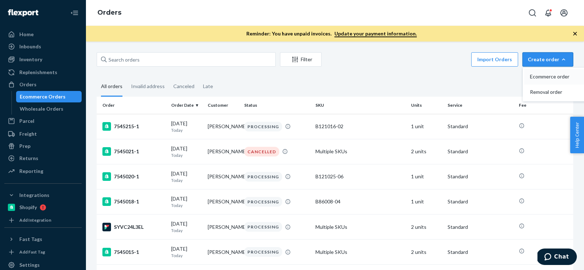
click at [550, 79] on span "Ecommerce order" at bounding box center [552, 76] width 44 height 5
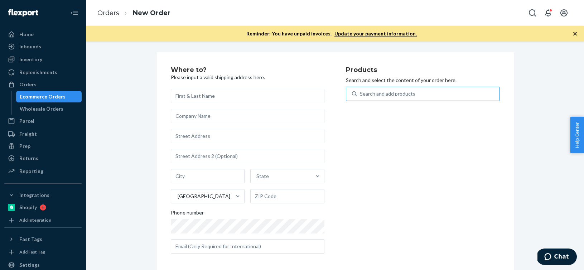
click at [485, 97] on div "Search and add products" at bounding box center [428, 93] width 142 height 13
click at [361, 97] on input "Search and add products" at bounding box center [360, 93] width 1 height 7
paste input "B86007-19"
type input "B86007-19"
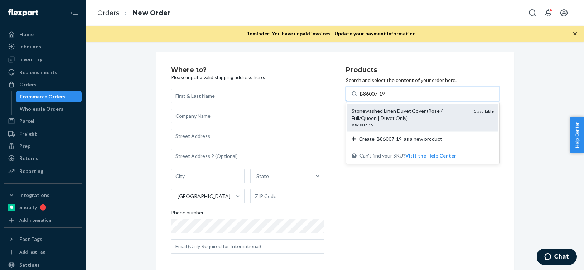
click at [388, 119] on div "Stonewashed Linen Duvet Cover (Rose / Full/Queen | Duvet Only)" at bounding box center [410, 114] width 117 height 14
click at [386, 97] on input "B86007-19" at bounding box center [373, 93] width 26 height 7
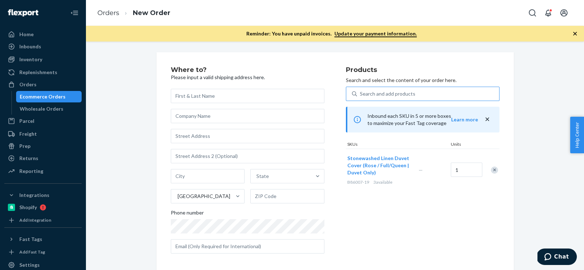
click at [394, 97] on div "Search and add products" at bounding box center [428, 93] width 142 height 13
click at [361, 97] on input "Search and add products" at bounding box center [360, 93] width 1 height 7
click at [394, 97] on div "Search and add products" at bounding box center [428, 93] width 142 height 13
click at [361, 97] on input "0 results available. Use Up and Down to choose options, press Enter to select t…" at bounding box center [360, 93] width 1 height 7
paste input "B86009-19"
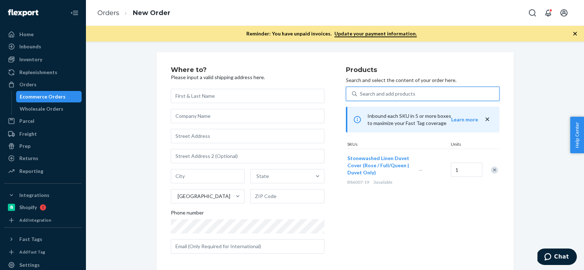
type input "B86009-19"
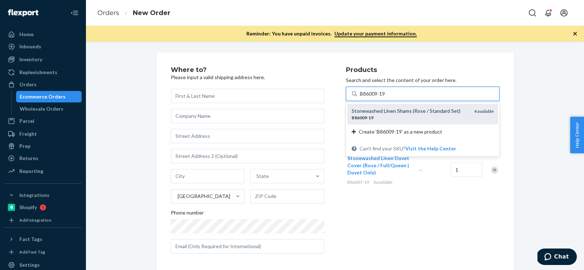
click at [388, 107] on div "Stonewashed Linen Shams (Rose / Standard Set) B86009 - 19 4 available" at bounding box center [422, 114] width 151 height 20
click at [386, 97] on input "B86009-19" at bounding box center [373, 93] width 26 height 7
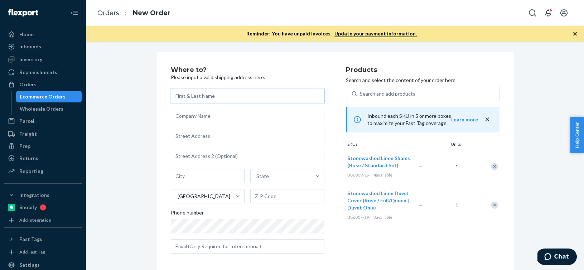
click at [196, 99] on input "text" at bounding box center [248, 96] width 154 height 14
paste input "[PERSON_NAME]"
type input "[PERSON_NAME]"
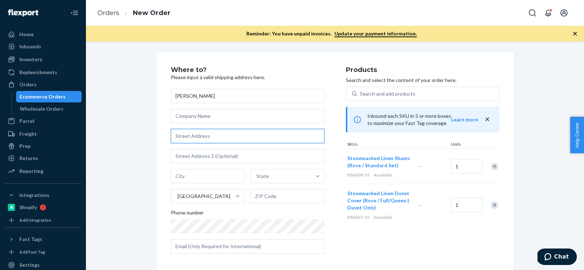
click at [189, 140] on input "text" at bounding box center [248, 136] width 154 height 14
paste input "[STREET_ADDRESS]"
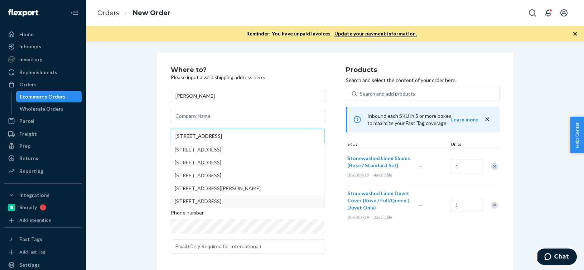
type input "[STREET_ADDRESS]"
click at [340, 226] on div "Where to? Please input a valid shipping address here. [PERSON_NAME] [STREET_ADD…" at bounding box center [258, 163] width 175 height 193
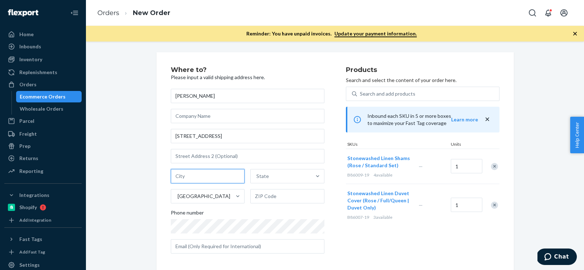
click at [187, 177] on input "text" at bounding box center [208, 176] width 74 height 14
paste input "Saginaw TX 76179"
click at [207, 176] on input "Saginaw TX 76179" at bounding box center [208, 176] width 74 height 14
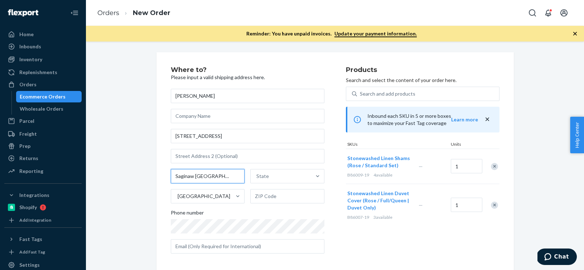
type input "Saginaw [GEOGRAPHIC_DATA]"
click at [282, 201] on input "text" at bounding box center [287, 196] width 74 height 14
paste input "76179"
type input "76179"
click at [198, 177] on input "Saginaw [GEOGRAPHIC_DATA]" at bounding box center [208, 176] width 74 height 14
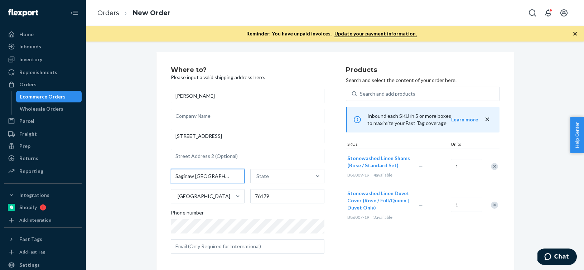
click at [198, 177] on input "Saginaw [GEOGRAPHIC_DATA]" at bounding box center [208, 176] width 74 height 14
type input "Saginaw"
click at [265, 177] on div "State" at bounding box center [262, 176] width 13 height 7
click at [257, 177] on input "State" at bounding box center [256, 176] width 1 height 7
paste input "[GEOGRAPHIC_DATA]"
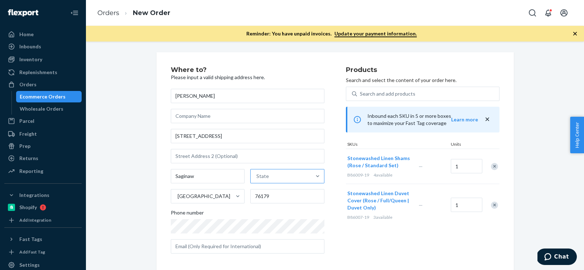
type input "[GEOGRAPHIC_DATA]"
click at [255, 201] on div "[US_STATE]" at bounding box center [286, 193] width 75 height 17
click at [255, 180] on input "[GEOGRAPHIC_DATA]" at bounding box center [258, 176] width 7 height 7
click at [259, 197] on div "[US_STATE]" at bounding box center [287, 193] width 72 height 14
click at [259, 180] on input "[GEOGRAPHIC_DATA]" at bounding box center [258, 176] width 7 height 7
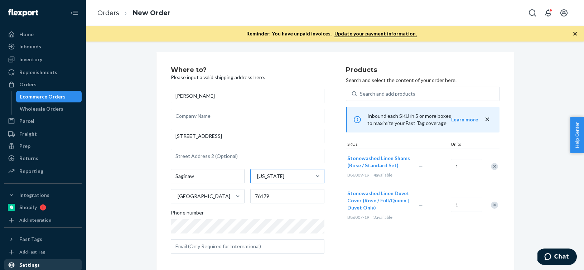
scroll to position [101, 0]
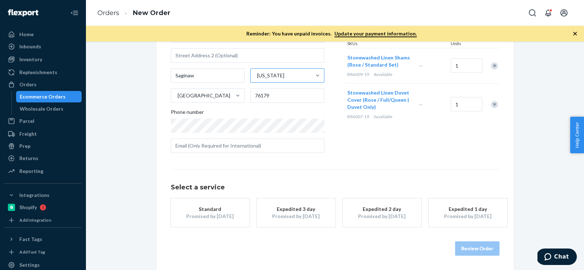
click at [211, 213] on div "Promised by [DATE]" at bounding box center [210, 216] width 57 height 7
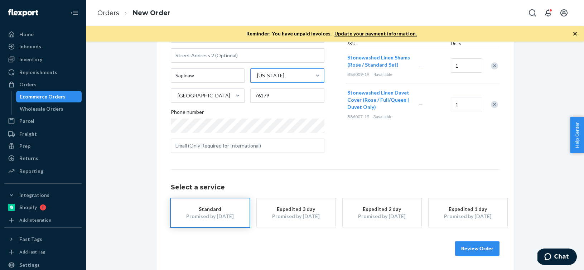
click at [476, 246] on button "Review Order" at bounding box center [477, 248] width 44 height 14
click at [476, 246] on div "Where to? Please input a valid shipping address here. [PERSON_NAME] [STREET_ADD…" at bounding box center [335, 156] width 498 height 229
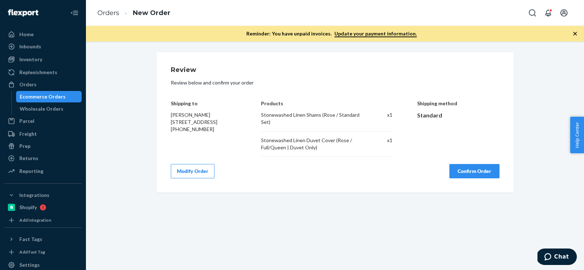
click at [471, 172] on button "Confirm Order" at bounding box center [475, 171] width 50 height 14
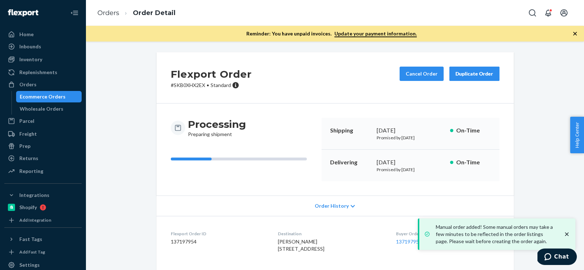
scroll to position [101, 0]
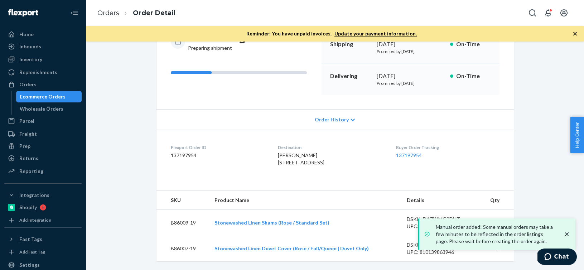
click at [182, 152] on dd "137197954" at bounding box center [219, 155] width 96 height 7
copy dd "137197954"
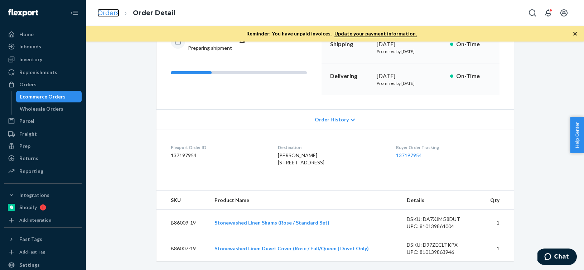
click at [115, 15] on link "Orders" at bounding box center [108, 13] width 22 height 8
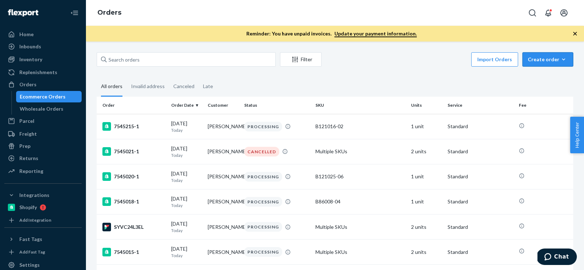
click at [566, 57] on icon "button" at bounding box center [563, 59] width 7 height 7
click at [547, 78] on span "Ecommerce order" at bounding box center [552, 76] width 44 height 5
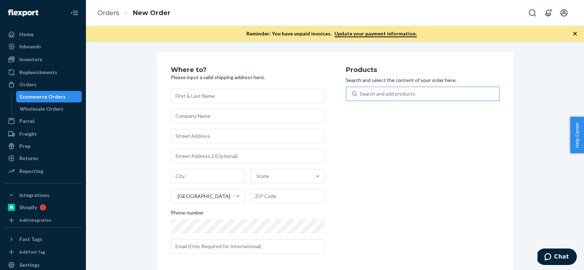
click at [445, 97] on div "Search and add products" at bounding box center [428, 93] width 142 height 13
click at [361, 97] on input "Search and add products" at bounding box center [360, 93] width 1 height 7
paste input "B86015-05"
type input "B86015-05"
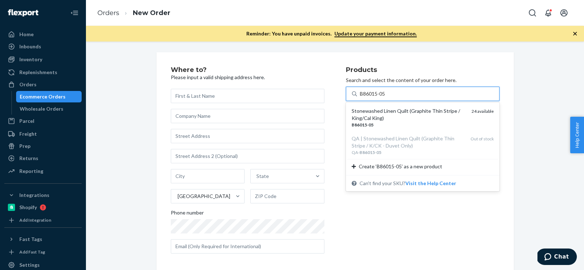
click at [396, 112] on div "Stonewashed Linen Quilt (Graphite Thin Stripe / King/Cal King)" at bounding box center [409, 114] width 114 height 14
click at [386, 97] on input "B86015-05" at bounding box center [373, 93] width 26 height 7
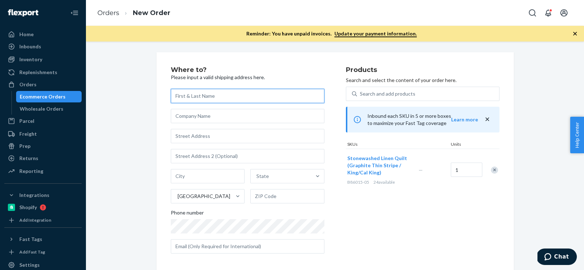
click at [176, 93] on input "text" at bounding box center [248, 96] width 154 height 14
paste input "[PERSON_NAME]"
type input "[PERSON_NAME]"
click at [186, 115] on input "text" at bounding box center [248, 116] width 154 height 14
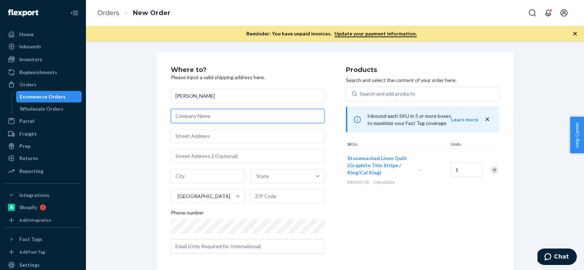
click at [186, 115] on input "text" at bounding box center [248, 116] width 154 height 14
paste input "[STREET_ADDRESS]"
type input "[STREET_ADDRESS]"
drag, startPoint x: 229, startPoint y: 119, endPoint x: 126, endPoint y: 115, distance: 102.5
click at [126, 115] on div "Where to? Please input a valid shipping address here. [PERSON_NAME] [STREET_ADD…" at bounding box center [334, 162] width 487 height 221
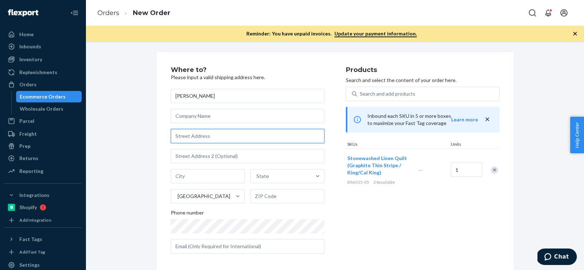
click at [188, 137] on input "text" at bounding box center [248, 136] width 154 height 14
paste input "[STREET_ADDRESS]"
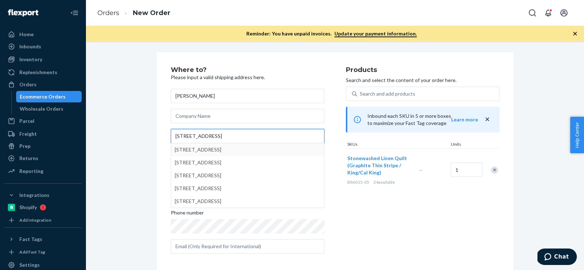
type input "[STREET_ADDRESS]"
type input "[PERSON_NAME]"
type input "44256"
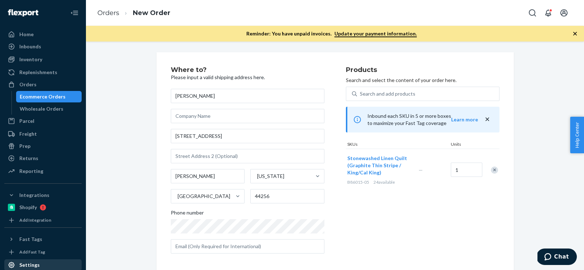
scroll to position [101, 0]
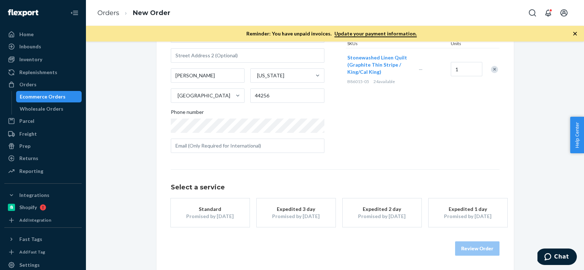
click at [223, 210] on div "Standard" at bounding box center [210, 209] width 57 height 7
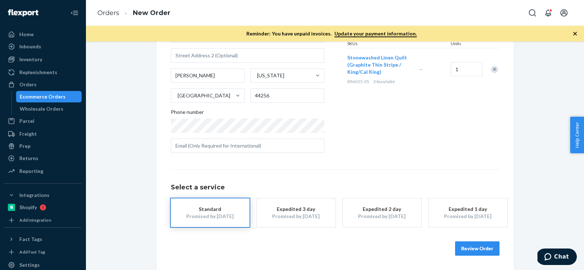
click at [485, 248] on button "Review Order" at bounding box center [477, 248] width 44 height 14
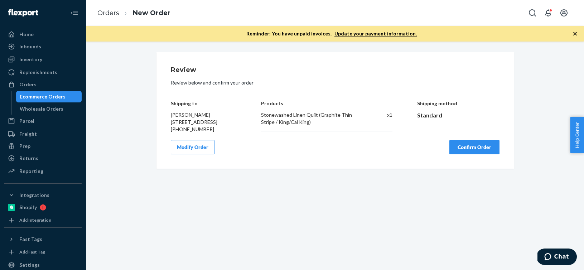
click at [478, 153] on button "Confirm Order" at bounding box center [475, 147] width 50 height 14
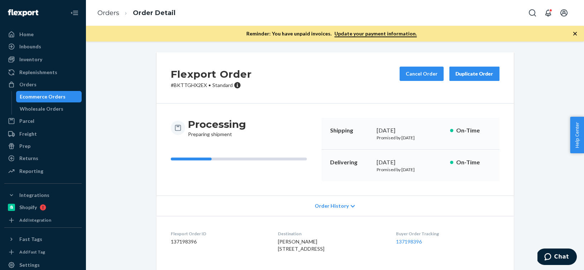
scroll to position [75, 0]
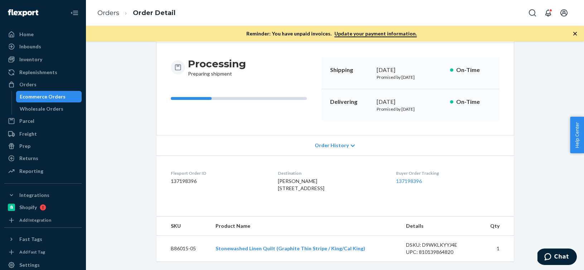
click at [189, 178] on dd "137198396" at bounding box center [219, 181] width 96 height 7
copy dd "137198396"
click at [104, 16] on link "Orders" at bounding box center [108, 13] width 22 height 8
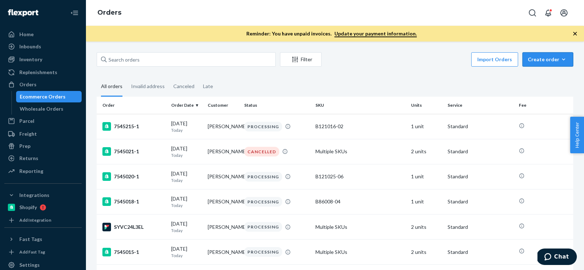
click at [562, 62] on icon "button" at bounding box center [563, 59] width 7 height 7
click at [549, 75] on span "Ecommerce order" at bounding box center [552, 76] width 44 height 5
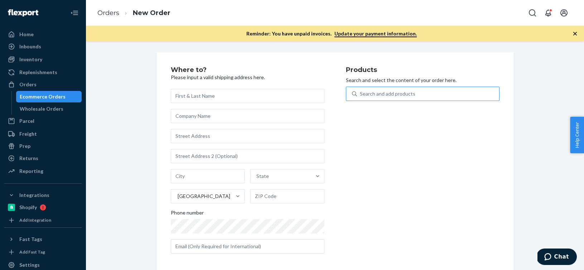
click at [470, 94] on div "Search and add products" at bounding box center [428, 93] width 142 height 13
click at [361, 94] on input "Search and add products" at bounding box center [360, 93] width 1 height 7
paste input "B86015-05"
type input "B86015-05"
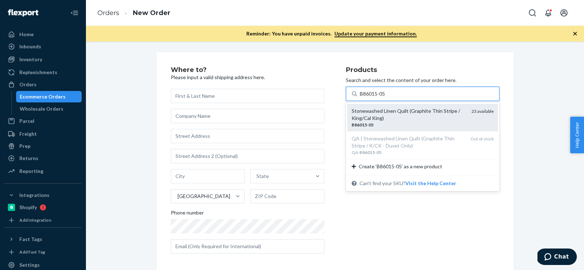
click at [421, 122] on div "B86015 - 05" at bounding box center [409, 125] width 114 height 6
click at [386, 97] on input "B86015-05" at bounding box center [373, 93] width 26 height 7
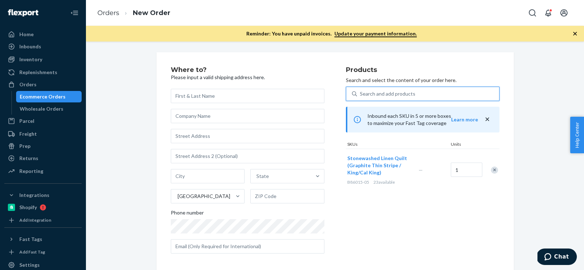
click at [495, 168] on div "Remove Item" at bounding box center [494, 170] width 7 height 7
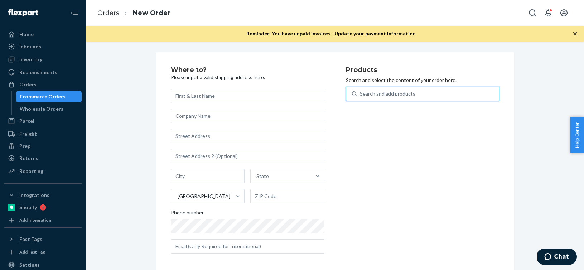
click at [419, 92] on div "Search and add products" at bounding box center [428, 93] width 142 height 13
click at [361, 92] on input "0 results available. Use Up and Down to choose options, press Enter to select t…" at bounding box center [360, 93] width 1 height 7
paste input "B86012-16"
type input "B86012-16"
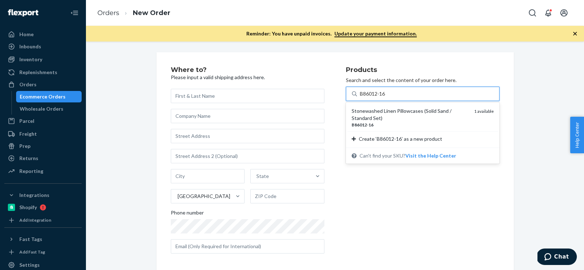
click at [385, 117] on div "Stonewashed Linen Pillowcases (Solid Sand / Standard Set)" at bounding box center [410, 114] width 117 height 14
click at [385, 97] on input "B86012-16" at bounding box center [373, 93] width 26 height 7
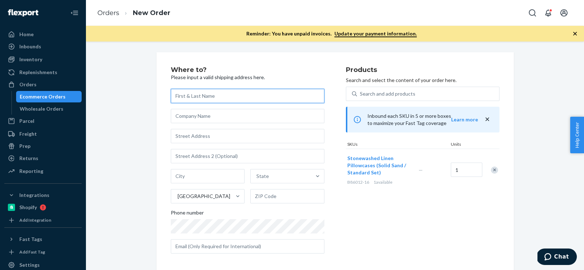
click at [266, 96] on input "text" at bounding box center [248, 96] width 154 height 14
click at [215, 97] on input "text" at bounding box center [248, 96] width 154 height 14
paste input "[PERSON_NAME]"
type input "[PERSON_NAME]"
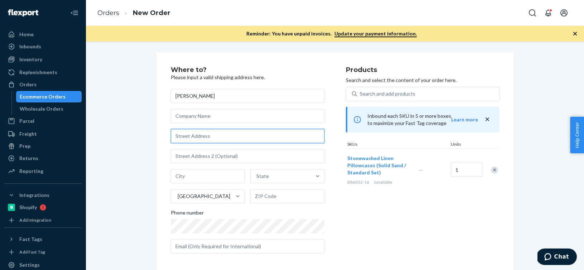
click at [210, 134] on input "text" at bounding box center [248, 136] width 154 height 14
paste input "[STREET_ADDRESS]"
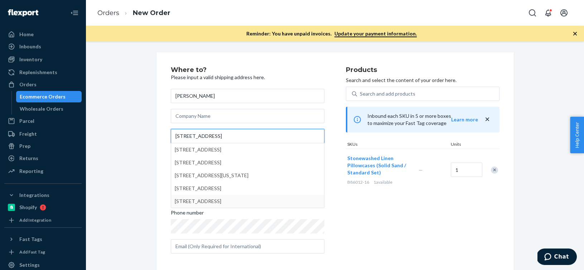
type input "[STREET_ADDRESS]"
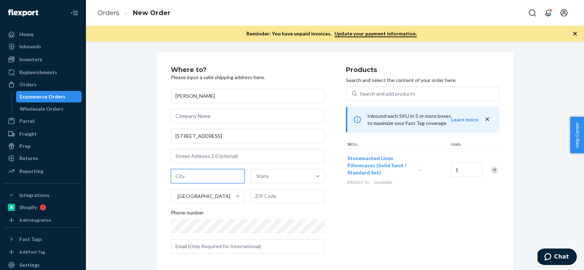
click at [198, 179] on input "text" at bounding box center [208, 176] width 74 height 14
paste input "[US_STATE][GEOGRAPHIC_DATA]"
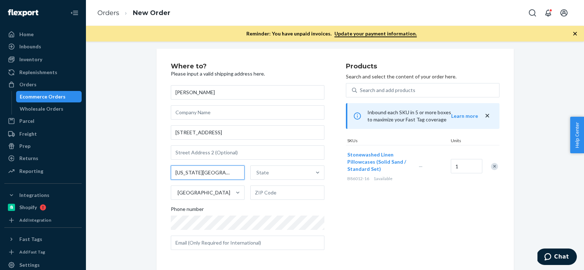
click at [213, 173] on input "[US_STATE][GEOGRAPHIC_DATA]" at bounding box center [208, 172] width 74 height 14
type input "[US_STATE][GEOGRAPHIC_DATA]"
click at [268, 192] on input "text" at bounding box center [287, 193] width 74 height 14
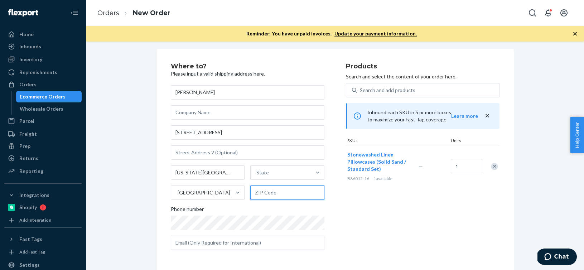
paste input "10014"
type input "10014"
click at [198, 174] on input "[US_STATE][GEOGRAPHIC_DATA]" at bounding box center [208, 172] width 74 height 14
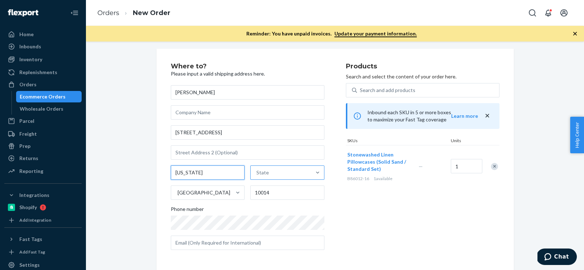
type input "[US_STATE]"
click at [261, 172] on div "State" at bounding box center [262, 172] width 13 height 7
click at [257, 172] on input "State" at bounding box center [256, 172] width 1 height 7
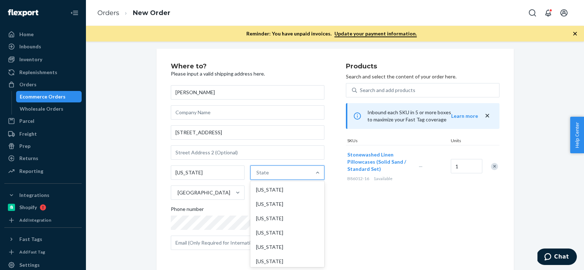
paste input "NY"
type input "NY"
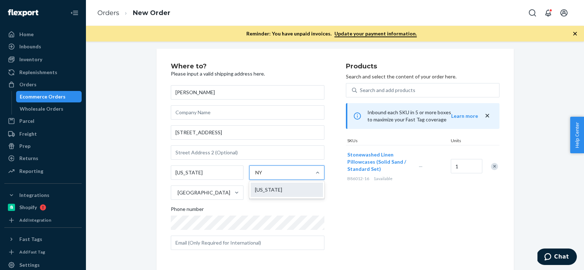
click at [262, 190] on div "[US_STATE]" at bounding box center [287, 190] width 72 height 14
click at [262, 176] on input "NY" at bounding box center [259, 172] width 8 height 7
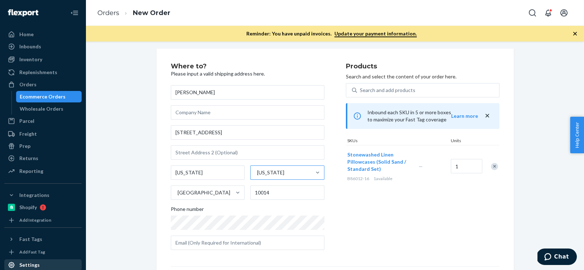
scroll to position [101, 0]
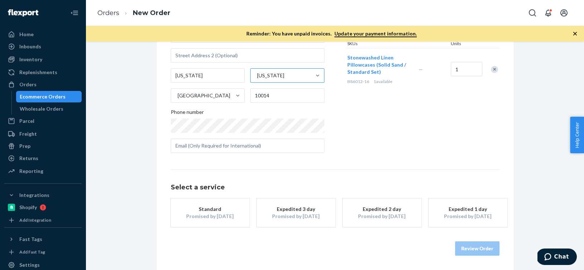
click at [213, 198] on button "Standard Promised by [DATE]" at bounding box center [210, 212] width 79 height 29
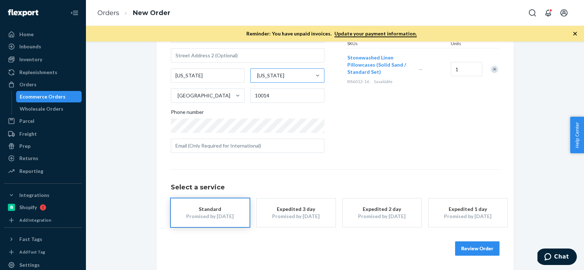
click at [484, 251] on button "Review Order" at bounding box center [477, 248] width 44 height 14
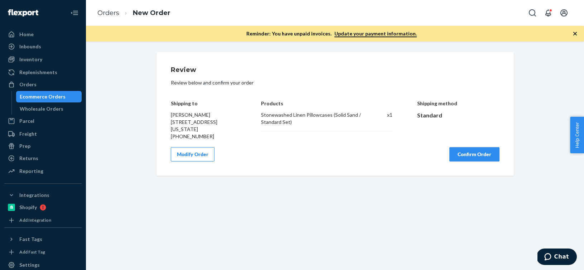
scroll to position [0, 0]
click at [471, 160] on button "Confirm Order" at bounding box center [475, 154] width 50 height 14
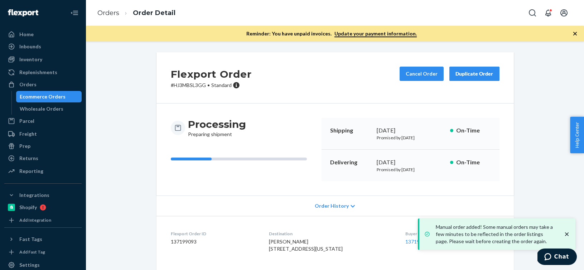
scroll to position [75, 0]
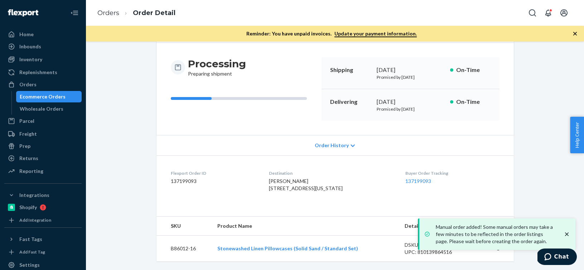
click at [192, 178] on dd "137199093" at bounding box center [214, 181] width 87 height 7
copy dd "137199093"
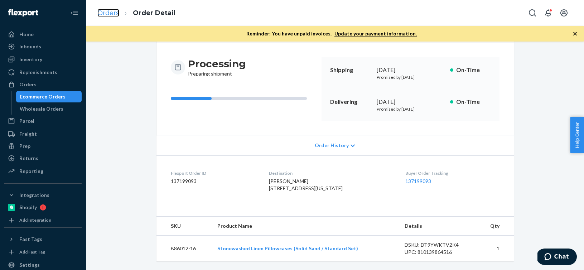
click at [109, 9] on link "Orders" at bounding box center [108, 13] width 22 height 8
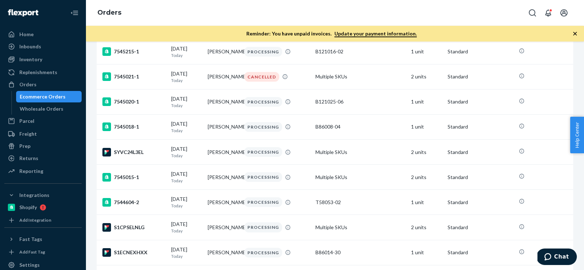
click at [109, 9] on link "Orders" at bounding box center [109, 13] width 24 height 8
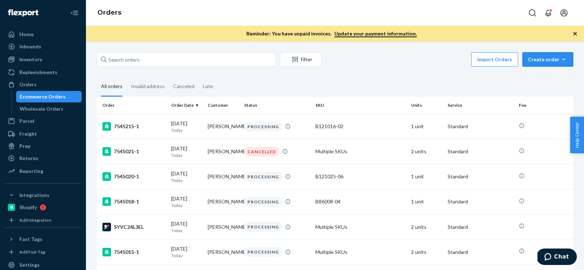
click at [568, 61] on div "Create order" at bounding box center [548, 59] width 40 height 7
click at [559, 75] on span "Ecommerce order" at bounding box center [552, 76] width 44 height 5
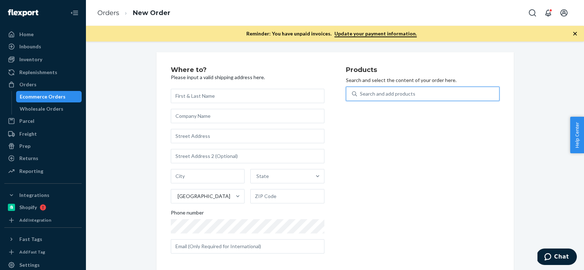
click at [469, 93] on div "Search and add products" at bounding box center [428, 93] width 142 height 13
click at [361, 93] on input "0 results available. Use Up and Down to choose options, press Enter to select t…" at bounding box center [360, 93] width 1 height 7
paste input "F137001-05"
type input "F137001-05"
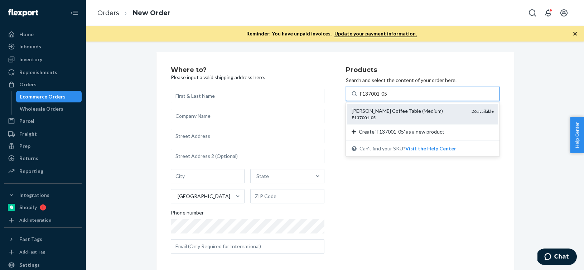
click at [394, 114] on div "[PERSON_NAME] Coffee Table (Medium)" at bounding box center [409, 110] width 114 height 7
click at [389, 97] on input "F137001-05" at bounding box center [374, 93] width 29 height 7
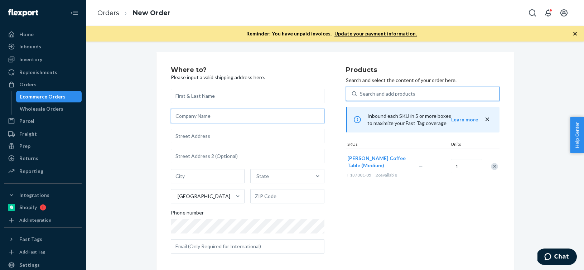
click at [231, 115] on input "text" at bounding box center [248, 116] width 154 height 14
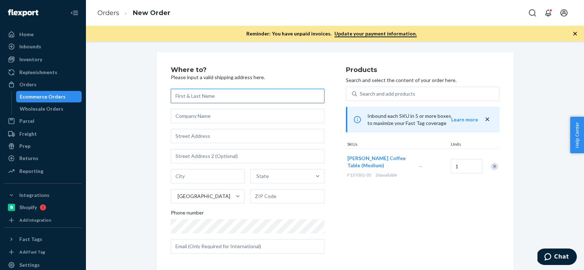
click at [246, 92] on input "text" at bounding box center [248, 96] width 154 height 14
paste input "Calla Cane"
type input "Calla Cane"
click at [192, 114] on input "text" at bounding box center [248, 116] width 154 height 14
paste input "Attention: [PERSON_NAME]"
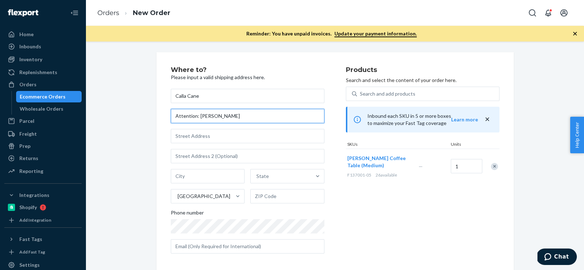
type input "Attention: [PERSON_NAME]"
click at [216, 141] on input "text" at bounding box center [248, 136] width 154 height 14
paste input "[STREET_ADDRESS]"
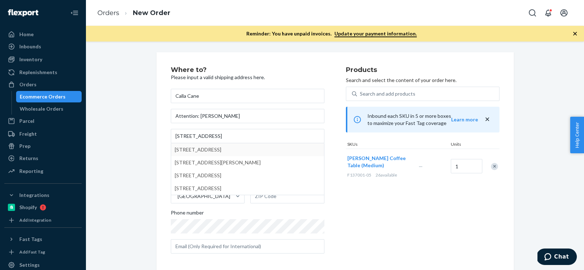
type input "[STREET_ADDRESS]"
type input "[GEOGRAPHIC_DATA]"
type input "06853"
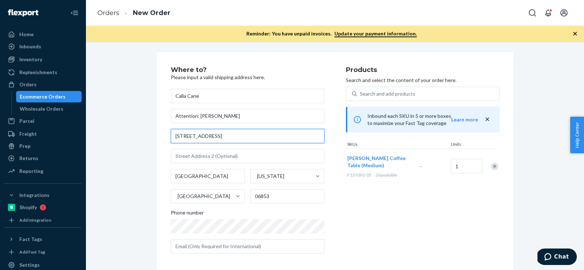
drag, startPoint x: 227, startPoint y: 133, endPoint x: 125, endPoint y: 137, distance: 102.5
click at [125, 137] on div "Where to? Please input a valid shipping address here. Calla Cane Attention: [PE…" at bounding box center [334, 207] width 487 height 311
paste input "[STREET_ADDRESS]"
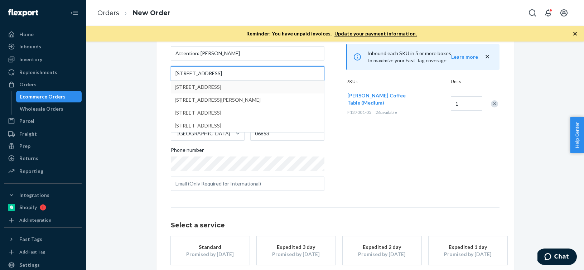
type input "[STREET_ADDRESS]"
click at [352, 167] on div "Products Search and select the content of your order here. Search and add produ…" at bounding box center [423, 100] width 154 height 193
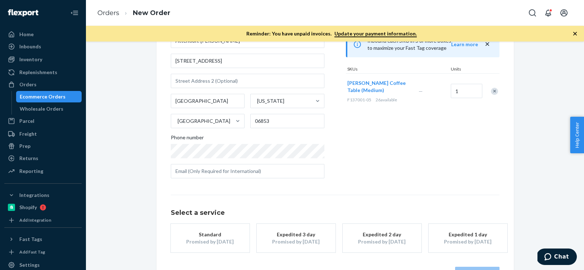
scroll to position [77, 0]
click at [200, 233] on div "Standard" at bounding box center [210, 233] width 57 height 7
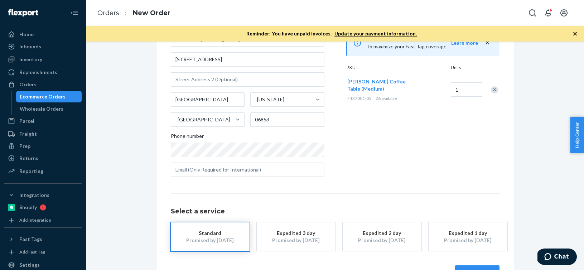
scroll to position [101, 0]
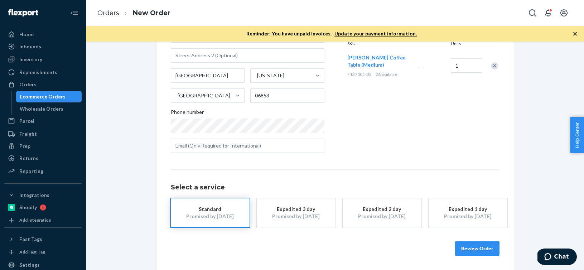
click at [463, 245] on button "Review Order" at bounding box center [477, 248] width 44 height 14
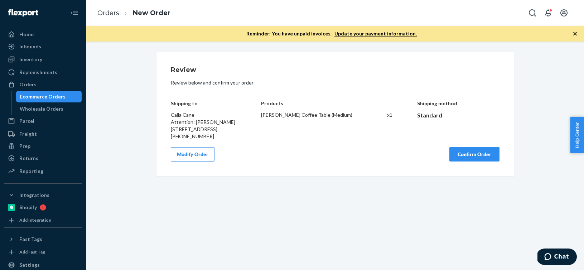
scroll to position [0, 0]
click at [470, 162] on button "Confirm Order" at bounding box center [475, 154] width 50 height 14
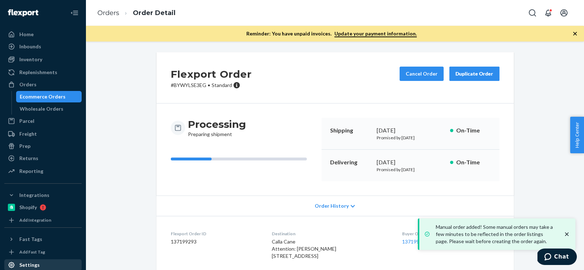
scroll to position [82, 0]
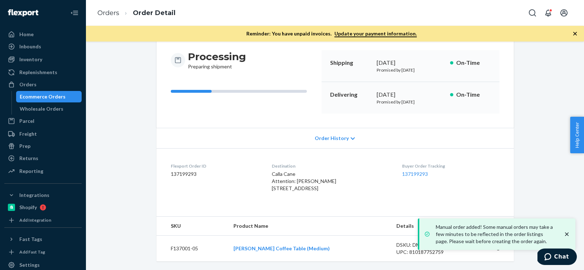
click at [191, 170] on dd "137199293" at bounding box center [216, 173] width 90 height 7
click at [48, 83] on div "Orders" at bounding box center [43, 85] width 76 height 10
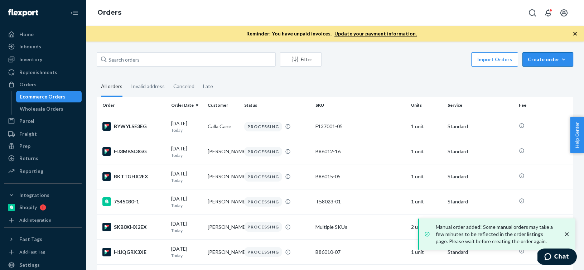
click at [568, 59] on div "Create order" at bounding box center [548, 59] width 40 height 7
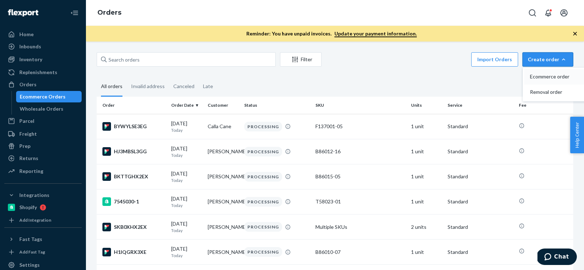
click at [549, 71] on button "Ecommerce order" at bounding box center [558, 76] width 69 height 15
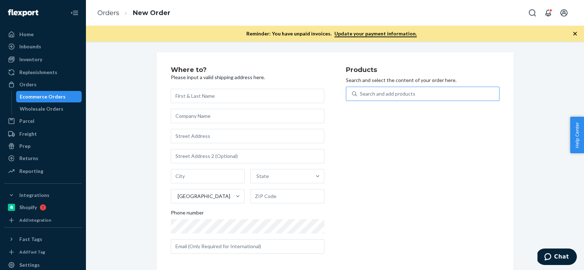
click at [470, 91] on div "Search and add products" at bounding box center [428, 93] width 142 height 13
click at [361, 91] on input "Search and add products" at bounding box center [360, 93] width 1 height 7
paste input "F82003-02"
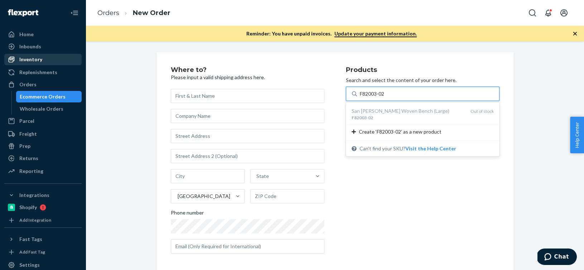
type input "F82003-02"
click at [27, 61] on div "Inventory" at bounding box center [30, 59] width 23 height 7
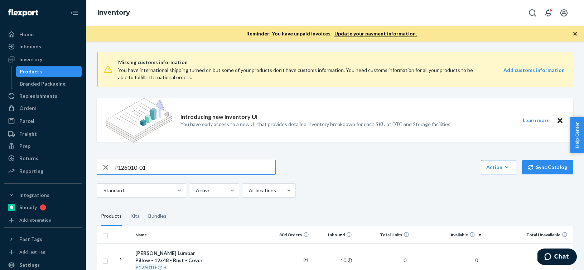
drag, startPoint x: 171, startPoint y: 172, endPoint x: 71, endPoint y: 165, distance: 99.8
click at [71, 165] on div "Home Inbounds Shipping Plans Problems Inventory Products Branded Packaging Repl…" at bounding box center [292, 135] width 584 height 270
type input "F82003-02"
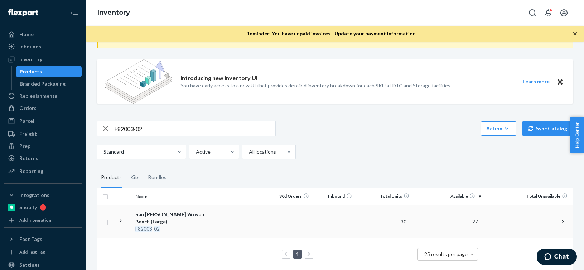
click at [257, 222] on td at bounding box center [241, 221] width 56 height 33
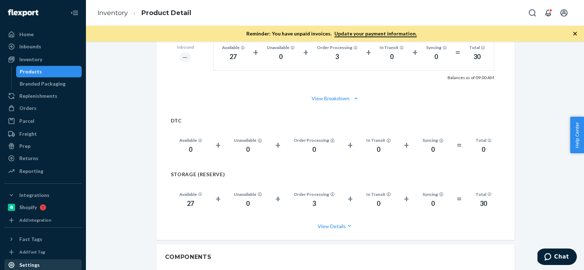
scroll to position [520, 0]
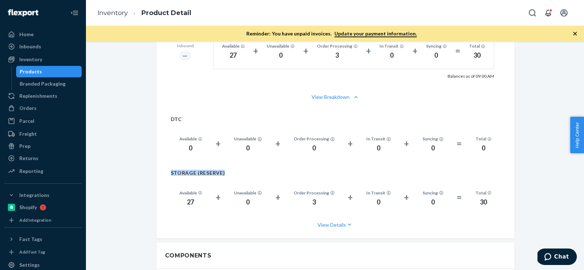
drag, startPoint x: 229, startPoint y: 174, endPoint x: 171, endPoint y: 175, distance: 57.3
click at [171, 175] on h2 "STORAGE (RESERVE)" at bounding box center [336, 172] width 330 height 5
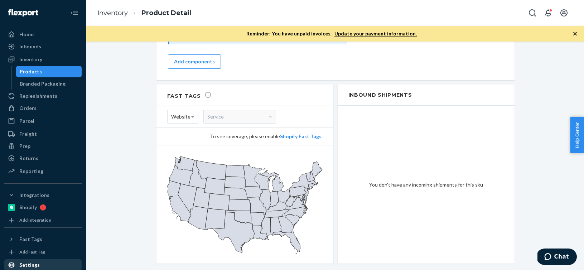
scroll to position [818, 0]
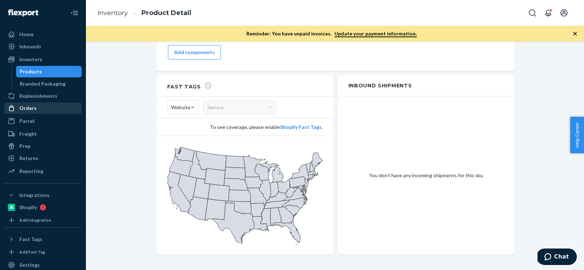
click at [25, 112] on div "Orders" at bounding box center [43, 108] width 76 height 10
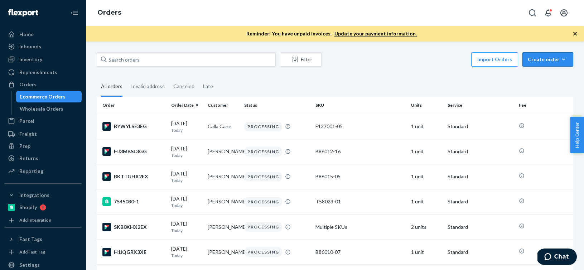
click at [566, 61] on icon "button" at bounding box center [563, 59] width 7 height 7
click at [554, 77] on span "Ecommerce order" at bounding box center [552, 76] width 44 height 5
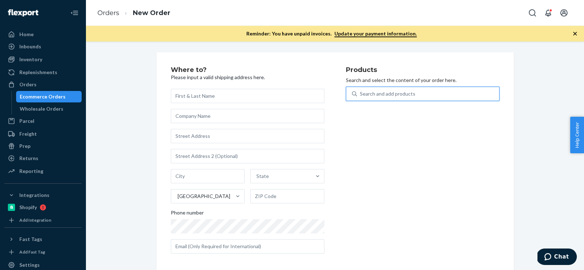
click at [491, 97] on div "Search and add products" at bounding box center [428, 93] width 142 height 13
click at [361, 97] on input "0 results available. Use Up and Down to choose options, press Enter to select t…" at bounding box center [360, 93] width 1 height 7
paste input "B86009-04"
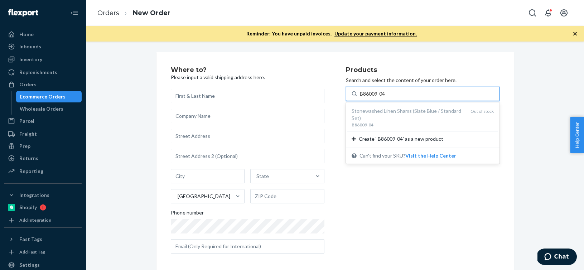
type input "B86009-04"
click at [59, 65] on div "Inventory Products Branded Packaging" at bounding box center [42, 60] width 77 height 12
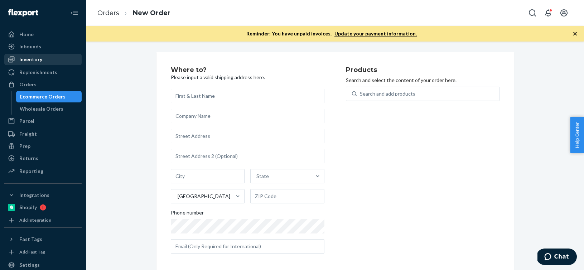
click at [62, 61] on div "Inventory" at bounding box center [43, 59] width 76 height 10
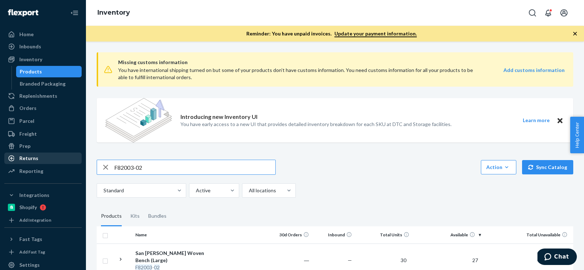
drag, startPoint x: 159, startPoint y: 169, endPoint x: 33, endPoint y: 163, distance: 126.3
click at [33, 163] on div "Home Inbounds Shipping Plans Problems Inventory Products Branded Packaging Repl…" at bounding box center [292, 135] width 584 height 270
type input "B86009-04"
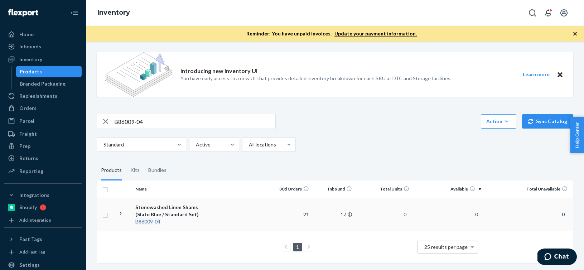
click at [197, 204] on div "Stonewashed Linen Shams (Slate Blue / Standard Set)" at bounding box center [172, 211] width 75 height 14
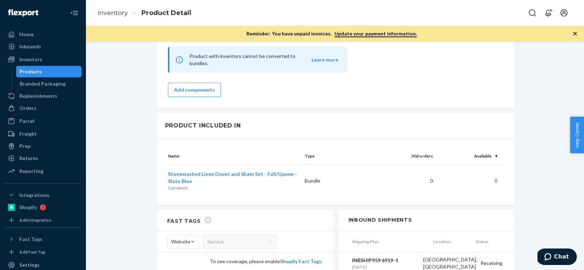
scroll to position [834, 0]
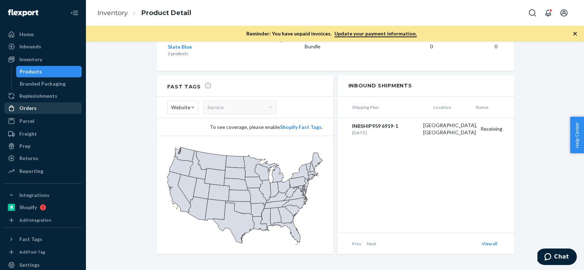
click at [40, 112] on div "Orders" at bounding box center [43, 108] width 76 height 10
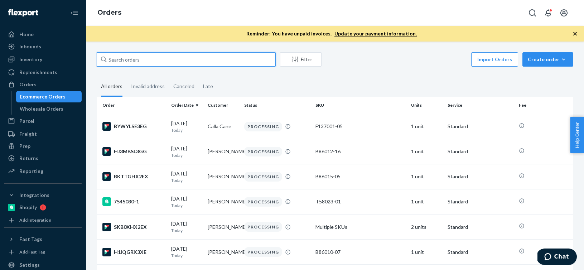
click at [210, 57] on input "text" at bounding box center [186, 59] width 179 height 14
paste input "136020855"
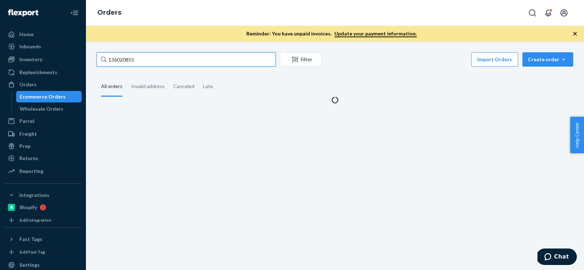
type input "136020855"
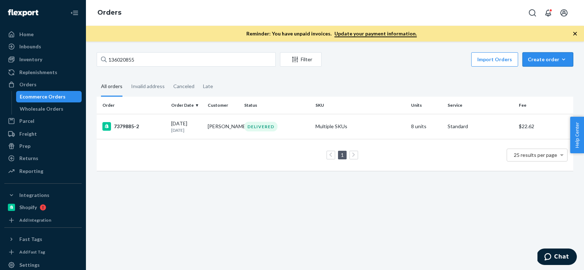
click at [546, 60] on div "Create order" at bounding box center [548, 59] width 40 height 7
click at [434, 75] on div "136020855 Filter Import Orders Create order Ecommerce order Removal order All o…" at bounding box center [334, 115] width 487 height 126
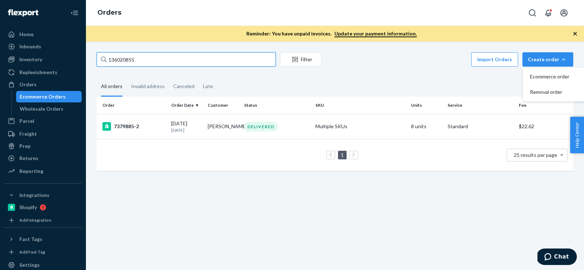
click at [192, 60] on input "136020855" at bounding box center [186, 59] width 179 height 14
click at [183, 128] on p "[DATE]" at bounding box center [186, 130] width 31 height 6
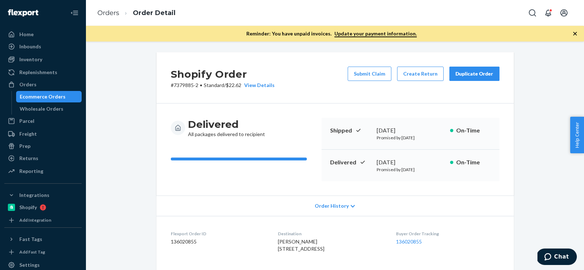
scroll to position [7, 0]
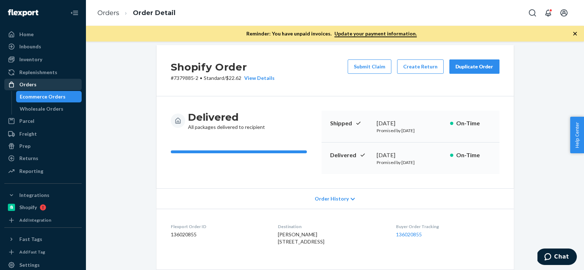
click at [56, 86] on div "Orders" at bounding box center [43, 85] width 76 height 10
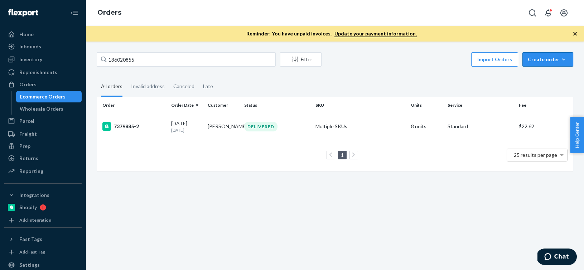
click at [559, 58] on div "Create order" at bounding box center [548, 59] width 40 height 7
click at [559, 78] on span "Ecommerce order" at bounding box center [552, 76] width 44 height 5
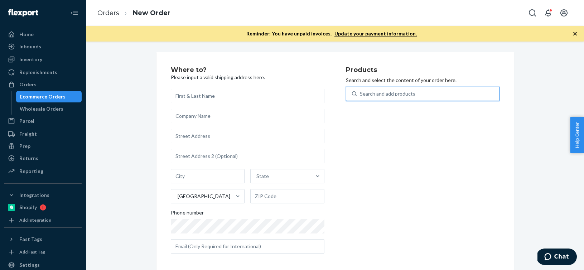
click at [476, 97] on div "Search and add products" at bounding box center [428, 93] width 142 height 13
click at [361, 97] on input "0 results available. Use Up and Down to choose options, press Enter to select t…" at bounding box center [360, 93] width 1 height 7
paste input "R120015-06"
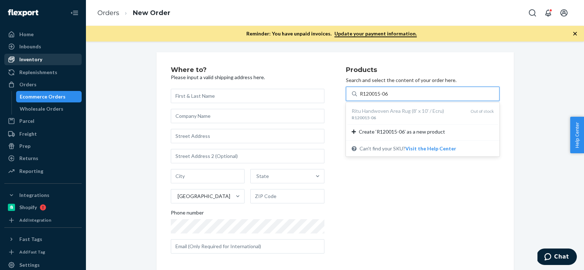
type input "R120015-06"
click at [39, 58] on div "Inventory" at bounding box center [30, 59] width 23 height 7
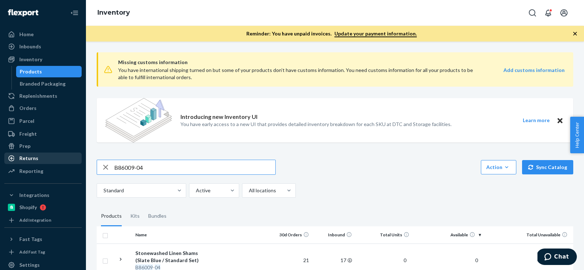
drag, startPoint x: 188, startPoint y: 170, endPoint x: 39, endPoint y: 161, distance: 149.3
click at [39, 161] on div "Home Inbounds Shipping Plans Problems Inventory Products Branded Packaging Repl…" at bounding box center [292, 135] width 584 height 270
type input "R120015-06"
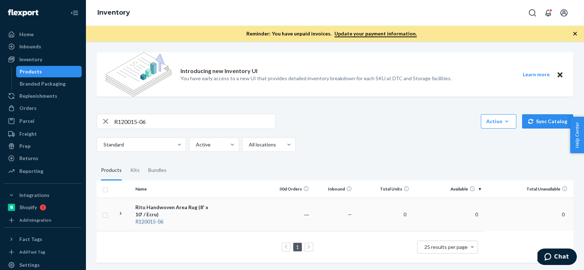
click at [217, 216] on td at bounding box center [241, 214] width 56 height 33
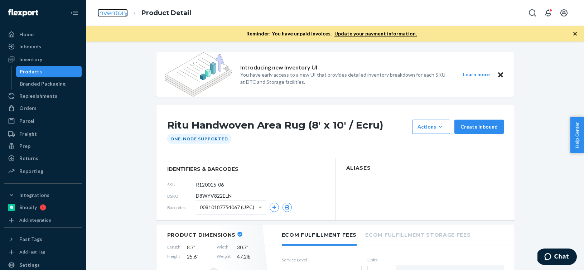
click at [116, 10] on link "Inventory" at bounding box center [112, 13] width 30 height 8
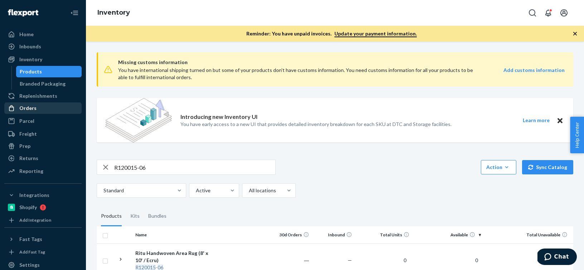
click at [41, 104] on div "Orders" at bounding box center [43, 108] width 76 height 10
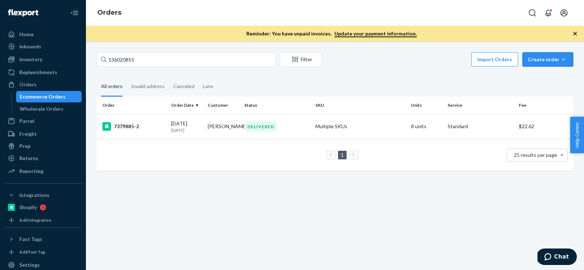
click at [564, 58] on icon "button" at bounding box center [563, 59] width 7 height 7
click at [562, 77] on span "Ecommerce order" at bounding box center [552, 76] width 44 height 5
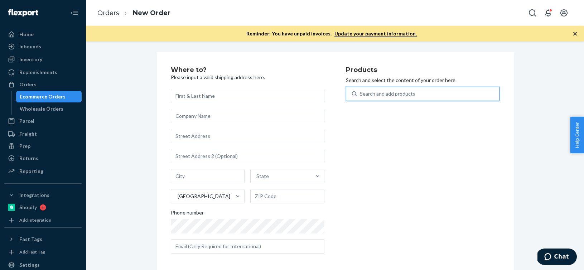
click at [460, 92] on div "Search and add products" at bounding box center [428, 93] width 142 height 13
click at [361, 92] on input "0 results available. Use Up and Down to choose options, press Enter to select t…" at bounding box center [360, 93] width 1 height 7
paste input "B86019-06"
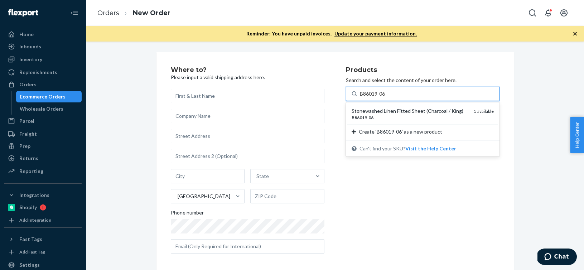
type input "B86019-06"
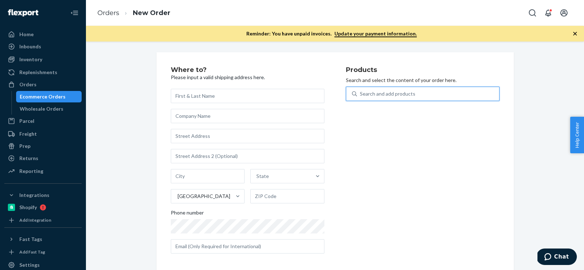
click at [413, 91] on div "Search and add products" at bounding box center [388, 93] width 56 height 7
click at [361, 91] on input "0 results available. Select is focused ,type to refine list, press Down to open…" at bounding box center [360, 93] width 1 height 7
click at [413, 91] on div "Search and add products" at bounding box center [388, 93] width 56 height 7
click at [361, 91] on input "0 results available. Select is focused ,type to refine list, press Down to open…" at bounding box center [360, 93] width 1 height 7
paste input "B86019-06"
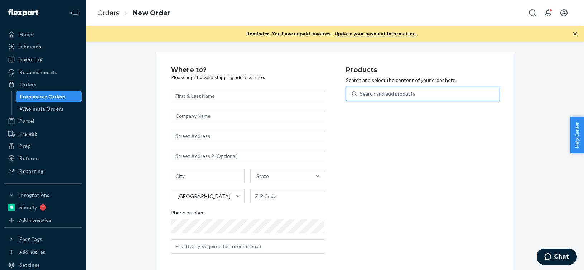
type input "B86019-06"
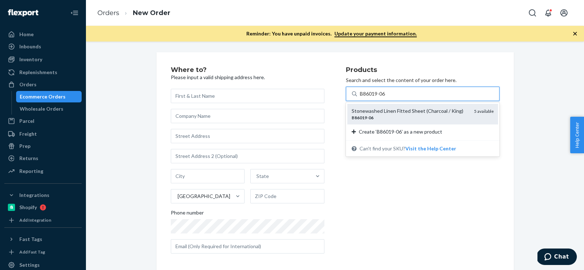
click at [388, 119] on div "B86019 - 06" at bounding box center [410, 118] width 117 height 6
click at [386, 97] on input "B86019-06" at bounding box center [373, 93] width 26 height 7
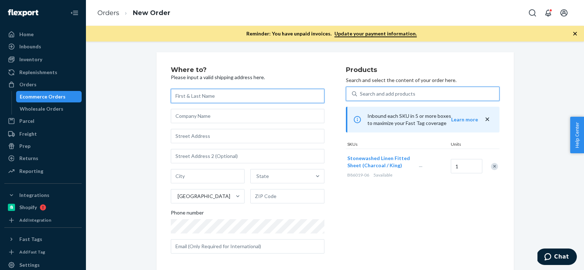
click at [232, 101] on input "text" at bounding box center [248, 96] width 154 height 14
paste input "[PERSON_NAME]"
type input "[PERSON_NAME]"
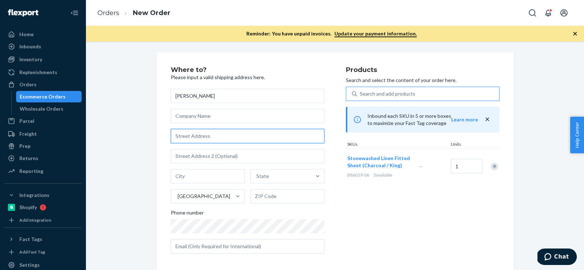
click at [213, 134] on input "text" at bounding box center [248, 136] width 154 height 14
paste input "[STREET_ADDRESS][PERSON_NAME]"
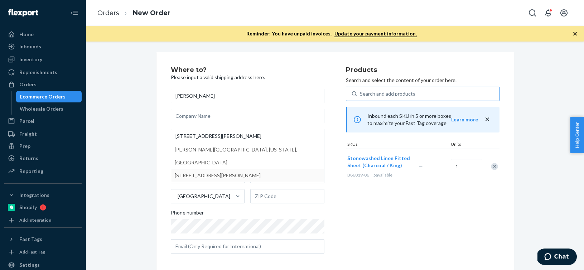
type input "13194 [PERSON_NAME] Peak Dr"
type input "[GEOGRAPHIC_DATA]"
type input "85755"
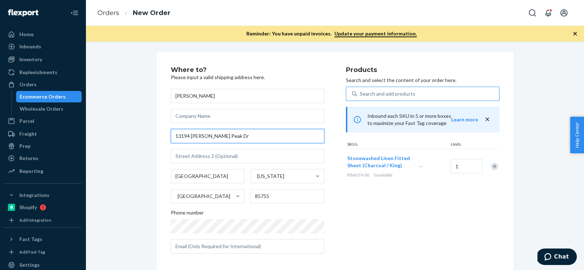
drag, startPoint x: 241, startPoint y: 136, endPoint x: 125, endPoint y: 129, distance: 116.3
click at [125, 129] on div "Where to? Please input a valid shipping address here. [PERSON_NAME] [STREET_ADD…" at bounding box center [334, 207] width 487 height 311
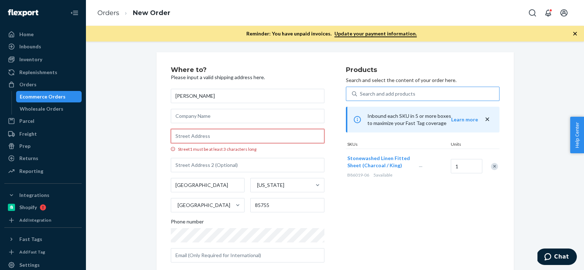
paste input "[STREET_ADDRESS][PERSON_NAME]"
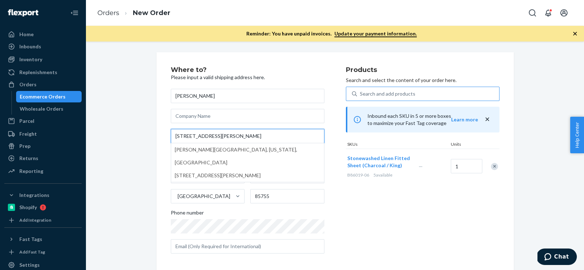
type input "[STREET_ADDRESS][PERSON_NAME]"
click at [143, 179] on div "Where to? Please input a valid shipping address here. [PERSON_NAME] [STREET_ADD…" at bounding box center [334, 207] width 487 height 311
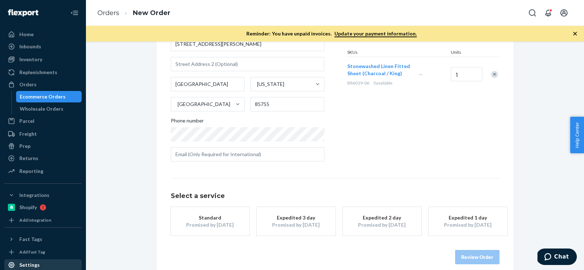
scroll to position [101, 0]
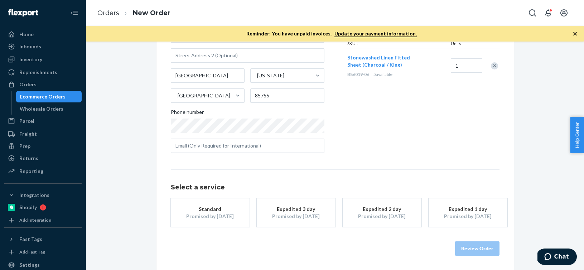
click at [189, 222] on button "Standard Promised by [DATE]" at bounding box center [210, 212] width 79 height 29
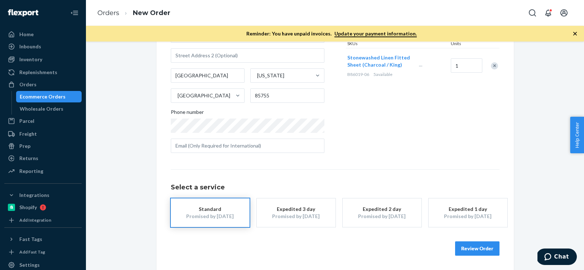
click at [470, 242] on button "Review Order" at bounding box center [477, 248] width 44 height 14
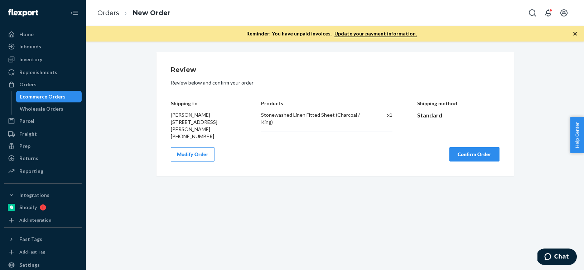
click at [472, 162] on button "Confirm Order" at bounding box center [475, 154] width 50 height 14
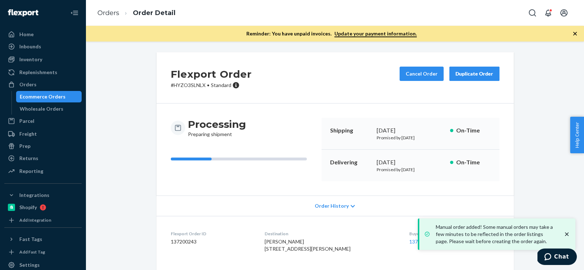
scroll to position [75, 0]
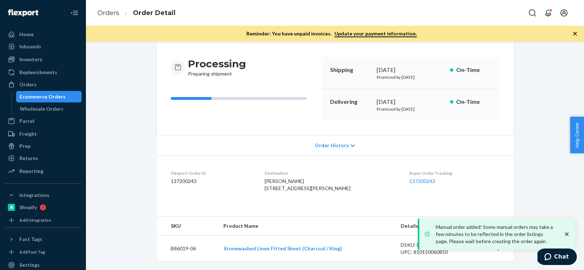
click at [189, 178] on dd "137200243" at bounding box center [212, 181] width 83 height 7
click at [115, 12] on link "Orders" at bounding box center [108, 13] width 22 height 8
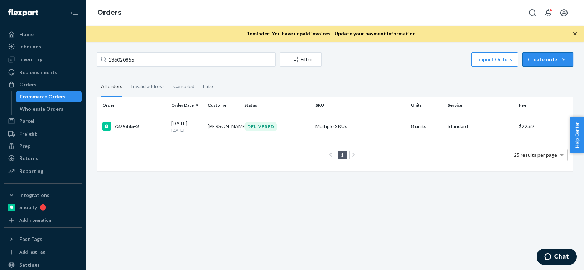
click at [558, 56] on div "Create order" at bounding box center [548, 59] width 40 height 7
click at [548, 71] on button "Ecommerce order" at bounding box center [558, 76] width 69 height 15
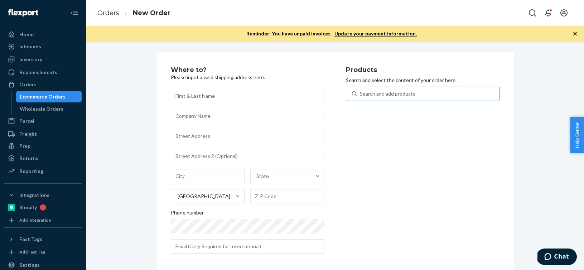
click at [458, 97] on div "Search and add products" at bounding box center [428, 93] width 142 height 13
click at [361, 97] on input "Search and add products" at bounding box center [360, 93] width 1 height 7
paste input "B86014-07"
type input "B86014-07"
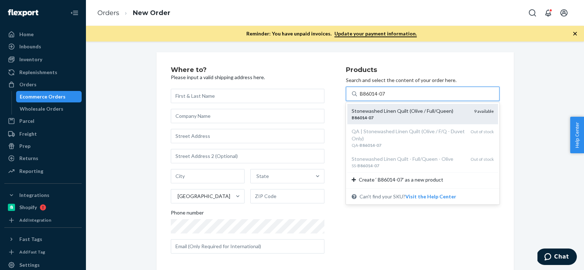
click at [430, 112] on div "Stonewashed Linen Quilt (Olive / Full/Queen)" at bounding box center [410, 110] width 117 height 7
click at [387, 97] on input "B86014-07" at bounding box center [373, 93] width 27 height 7
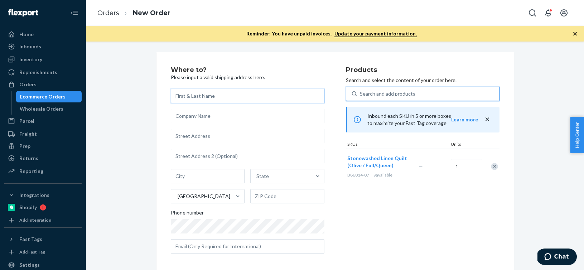
click at [201, 94] on input "text" at bounding box center [248, 96] width 154 height 14
paste input "[PERSON_NAME] [PERSON_NAME]"
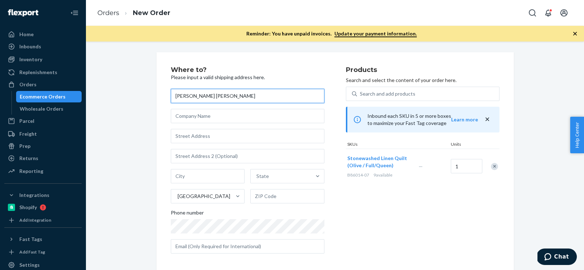
type input "[PERSON_NAME] [PERSON_NAME]"
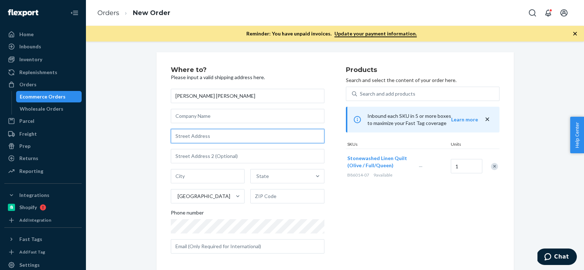
click at [195, 136] on input "text" at bounding box center [248, 136] width 154 height 14
paste input "[STREET_ADDRESS]"
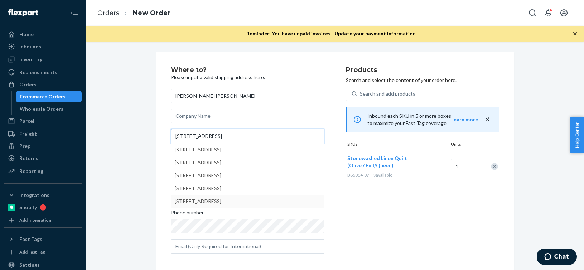
type input "[STREET_ADDRESS]"
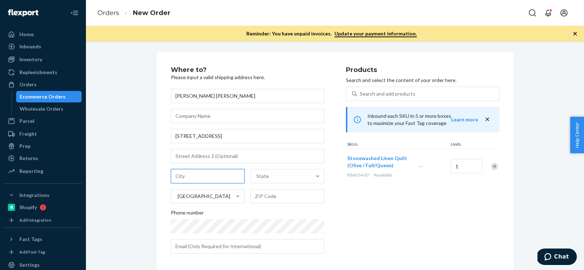
click at [193, 175] on input "text" at bounding box center [208, 176] width 74 height 14
paste input "[US_STATE][GEOGRAPHIC_DATA] 10003"
click at [211, 178] on input "[US_STATE][GEOGRAPHIC_DATA] 10003" at bounding box center [208, 176] width 74 height 14
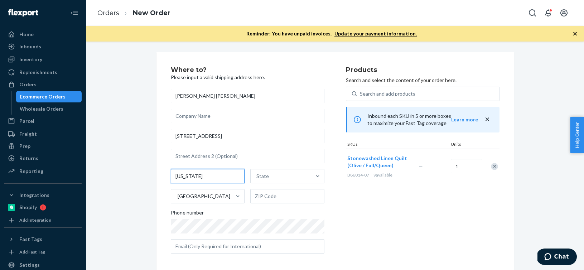
type input "[US_STATE]"
click at [287, 202] on input "text" at bounding box center [287, 196] width 74 height 14
paste input "10003"
type input "10003"
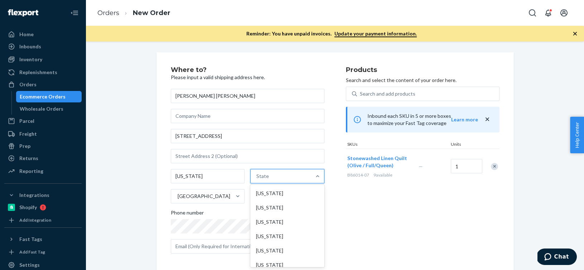
click at [279, 178] on div "State" at bounding box center [281, 176] width 61 height 14
click at [257, 178] on input "option [US_STATE] focused, 1 of 59. 59 results available. Use Up and Down to ch…" at bounding box center [256, 176] width 1 height 7
type input "New"
click at [288, 235] on div "[US_STATE]" at bounding box center [287, 236] width 72 height 14
click at [266, 180] on input "New" at bounding box center [260, 176] width 11 height 7
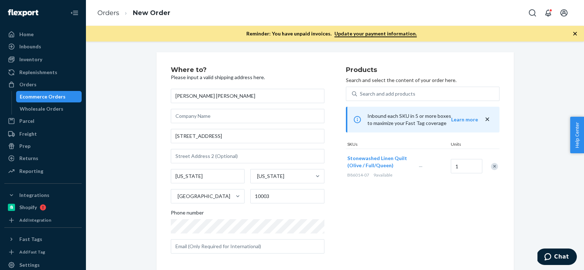
scroll to position [101, 0]
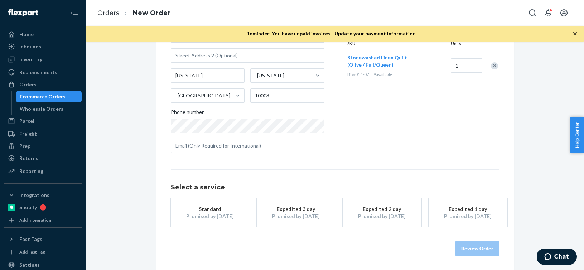
click at [197, 223] on button "Standard Promised by [DATE]" at bounding box center [210, 212] width 79 height 29
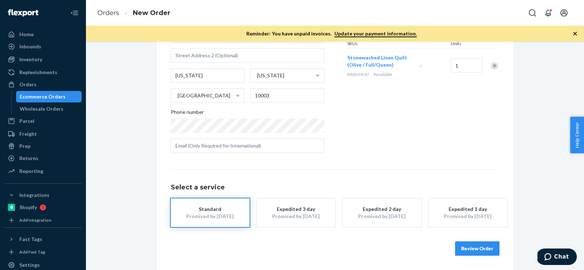
click at [466, 248] on button "Review Order" at bounding box center [477, 248] width 44 height 14
click at [466, 248] on div "Where to? Please input a valid shipping address here. [PERSON_NAME] [PERSON_NAM…" at bounding box center [335, 156] width 498 height 229
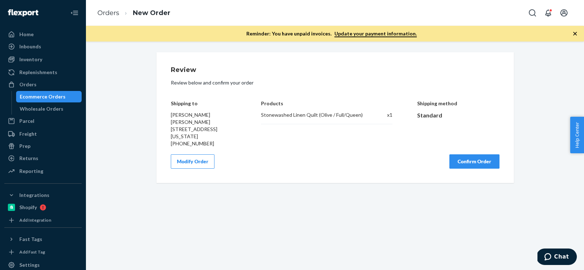
scroll to position [0, 0]
click at [471, 154] on button "Confirm Order" at bounding box center [475, 161] width 50 height 14
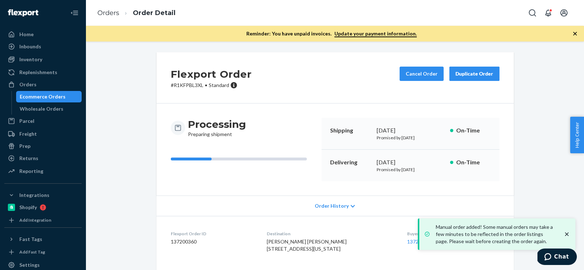
click at [177, 240] on dd "137200360" at bounding box center [213, 241] width 85 height 7
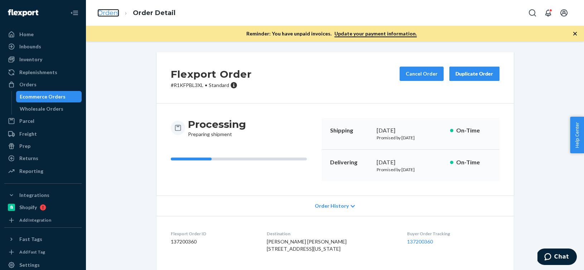
click at [110, 13] on link "Orders" at bounding box center [108, 13] width 22 height 8
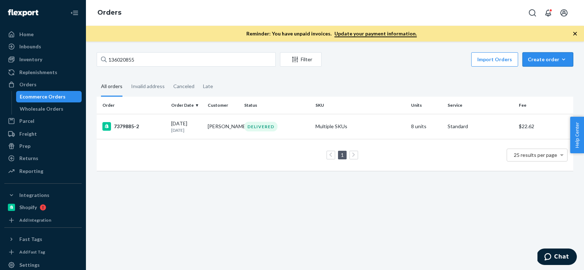
click at [561, 63] on button "Create order Ecommerce order Removal order" at bounding box center [548, 59] width 51 height 14
click at [549, 75] on span "Ecommerce order" at bounding box center [552, 76] width 44 height 5
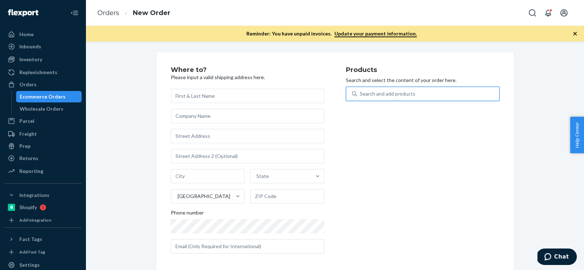
click at [475, 93] on div "Search and add products" at bounding box center [428, 93] width 142 height 13
click at [361, 93] on input "0 results available. Use Up and Down to choose options, press Enter to select t…" at bounding box center [360, 93] width 1 height 7
paste input "B86008-30"
type input "B86008-30"
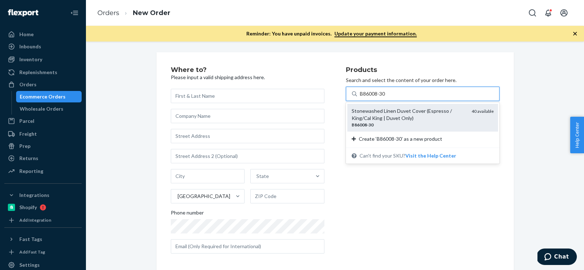
click at [400, 120] on div "Stonewashed Linen Duvet Cover (Espresso / King/Cal King | Duvet Only)" at bounding box center [409, 114] width 114 height 14
click at [386, 97] on input "B86008-30" at bounding box center [373, 93] width 26 height 7
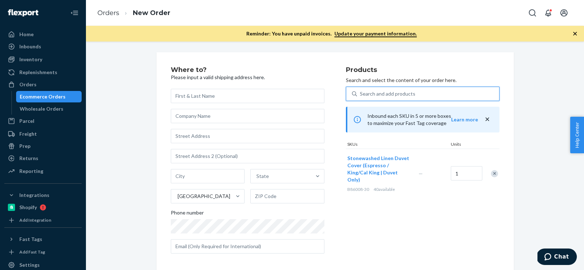
click at [419, 100] on div "Search and add products" at bounding box center [428, 93] width 142 height 13
click at [361, 97] on input "0 results available. Select is focused ,type to refine list, press Down to open…" at bounding box center [360, 93] width 1 height 7
click at [419, 100] on div "Search and add products" at bounding box center [428, 93] width 142 height 13
click at [361, 97] on input "0 results available. Select is focused ,type to refine list, press Down to open…" at bounding box center [360, 93] width 1 height 7
paste input "B86010-30"
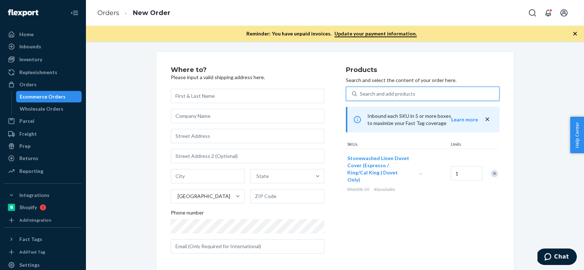
type input "B86010-30"
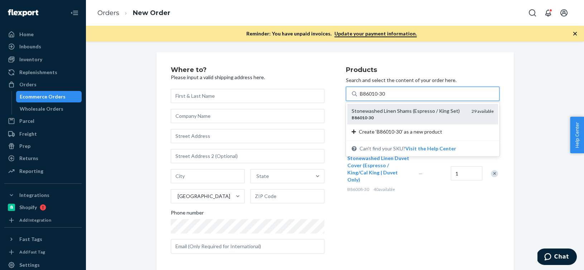
click at [398, 110] on div "Stonewashed Linen Shams (Espresso / King Set)" at bounding box center [409, 110] width 114 height 7
click at [386, 97] on input "B86010-30" at bounding box center [373, 93] width 26 height 7
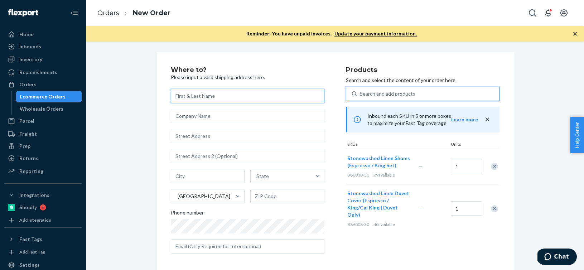
click at [196, 100] on input "text" at bounding box center [248, 96] width 154 height 14
paste input "[PERSON_NAME]"
type input "[PERSON_NAME]"
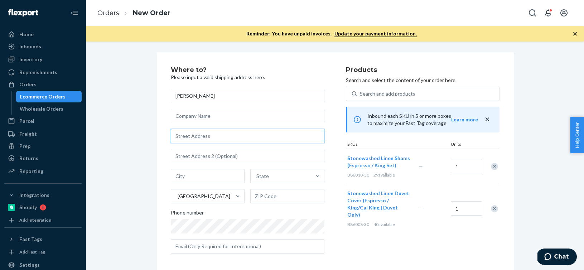
click at [198, 135] on input "text" at bounding box center [248, 136] width 154 height 14
paste input "[STREET_ADDRESS]"
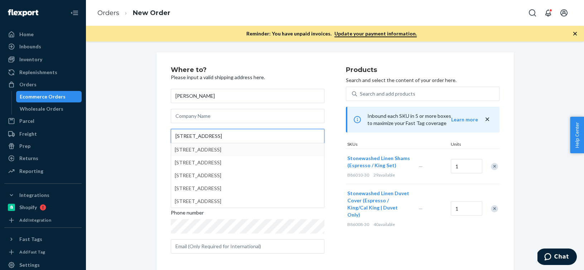
type input "[STREET_ADDRESS]"
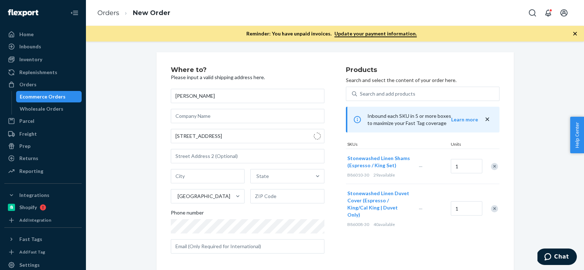
type input "Boca Raton"
type input "33431"
drag, startPoint x: 270, startPoint y: 196, endPoint x: 233, endPoint y: 196, distance: 37.6
click at [233, 196] on div "[GEOGRAPHIC_DATA] [US_STATE][GEOGRAPHIC_DATA] 33431" at bounding box center [248, 186] width 154 height 34
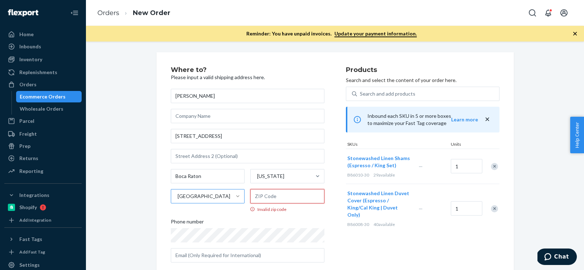
paste input "33431-3903"
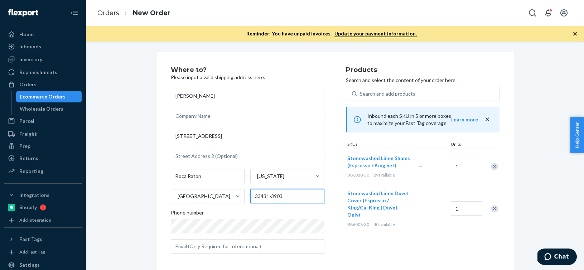
scroll to position [101, 0]
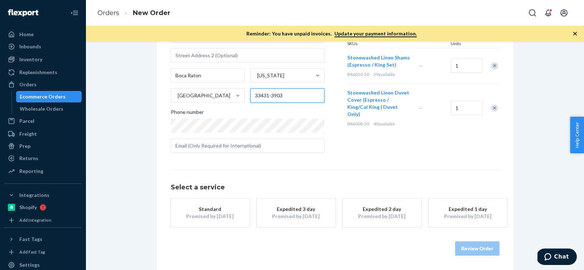
type input "33431-3903"
click at [206, 216] on div "Promised by [DATE]" at bounding box center [210, 216] width 57 height 7
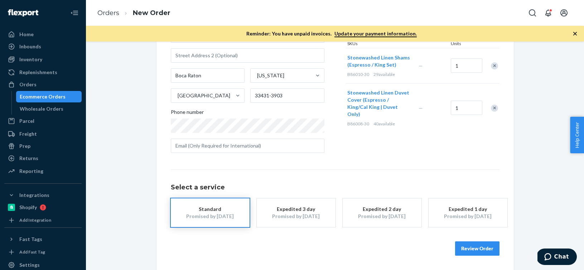
click at [491, 246] on button "Review Order" at bounding box center [477, 248] width 44 height 14
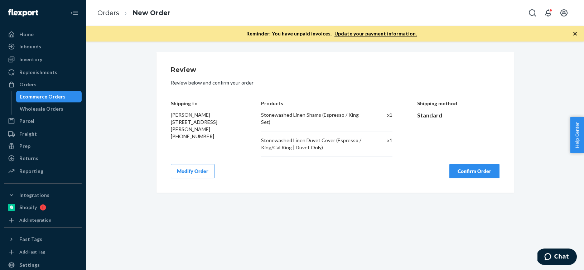
click at [480, 167] on button "Confirm Order" at bounding box center [475, 171] width 50 height 14
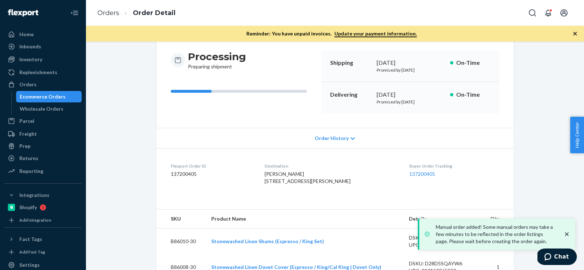
scroll to position [101, 0]
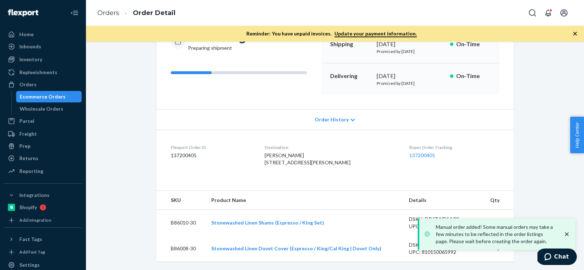
click at [187, 152] on dd "137200405" at bounding box center [212, 155] width 83 height 7
click at [108, 11] on link "Orders" at bounding box center [108, 13] width 22 height 8
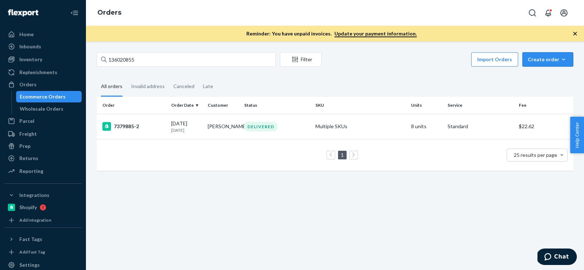
click at [562, 63] on icon "button" at bounding box center [563, 59] width 7 height 7
click at [553, 74] on span "Ecommerce order" at bounding box center [552, 76] width 44 height 5
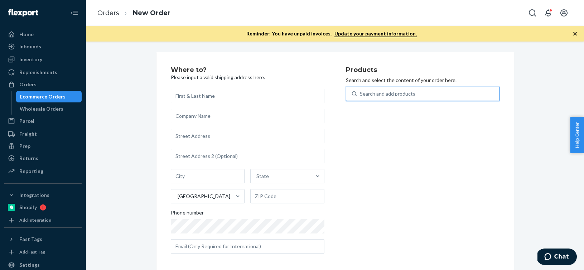
click at [477, 92] on div "Search and add products" at bounding box center [428, 93] width 142 height 13
click at [361, 92] on input "0 results available. Use Up and Down to choose options, press Enter to select t…" at bounding box center [360, 93] width 1 height 7
paste input "B86013-29;"
type input "B86013-29;"
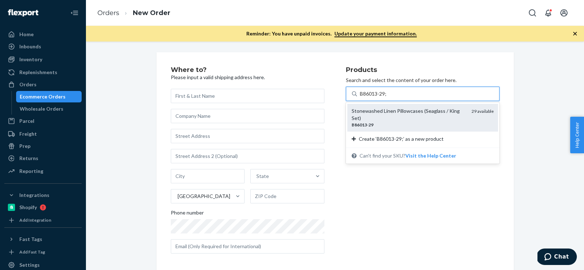
click at [426, 122] on div "B86013 - 29" at bounding box center [409, 125] width 114 height 6
click at [387, 97] on input "B86013-29;" at bounding box center [373, 93] width 27 height 7
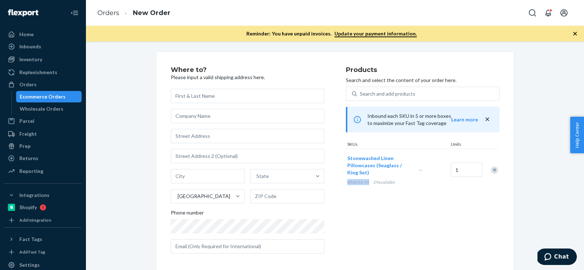
drag, startPoint x: 347, startPoint y: 183, endPoint x: 368, endPoint y: 183, distance: 21.1
click at [368, 183] on div "B86013-29 29 available" at bounding box center [381, 182] width 68 height 6
click at [472, 166] on input "1" at bounding box center [467, 170] width 32 height 14
type input "2"
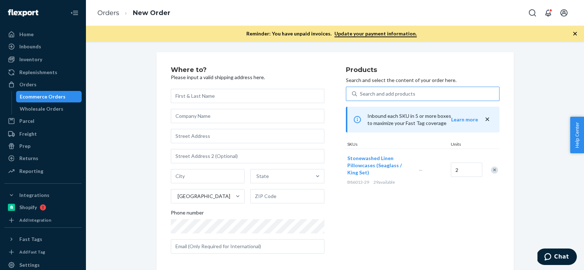
click at [418, 97] on div "Search and add products" at bounding box center [428, 93] width 142 height 13
click at [361, 97] on input "Search and add products" at bounding box center [360, 93] width 1 height 7
click at [418, 97] on div "Search and add products" at bounding box center [428, 93] width 142 height 13
click at [361, 97] on input "0 results available. Use Up and Down to choose options, press Enter to select t…" at bounding box center [360, 93] width 1 height 7
paste input "B86015-29"
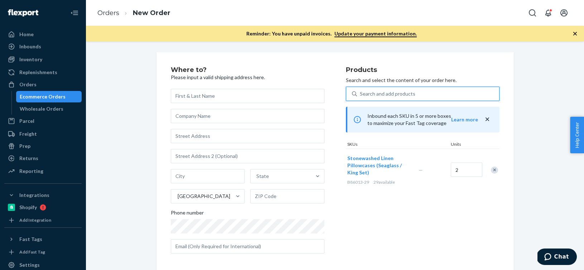
type input "B86015-29"
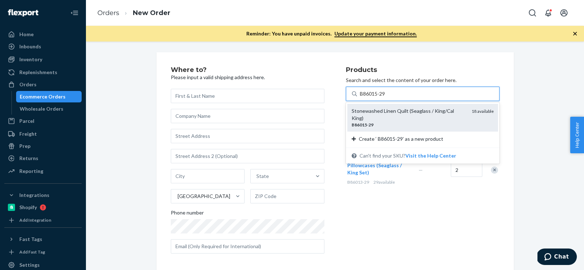
click at [377, 122] on div "B86015 - 29" at bounding box center [409, 125] width 114 height 6
click at [377, 97] on input "B86015-29" at bounding box center [373, 93] width 27 height 7
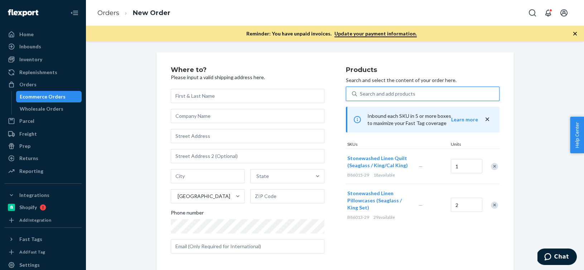
click at [400, 93] on div "Search and add products" at bounding box center [388, 93] width 56 height 7
click at [361, 93] on input "0 results available. Select is focused ,type to refine list, press Down to open…" at bounding box center [360, 93] width 1 height 7
paste input "B86015-26"
type input "B86015-26"
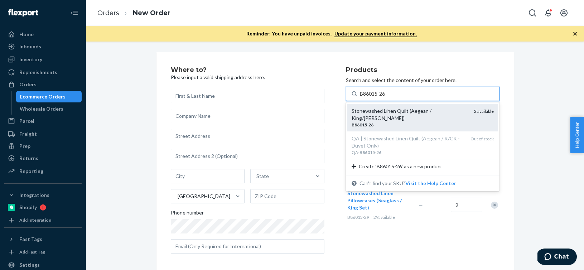
click at [384, 122] on div "B86015 - 26" at bounding box center [410, 125] width 117 height 6
click at [384, 97] on input "B86015-26" at bounding box center [373, 93] width 26 height 7
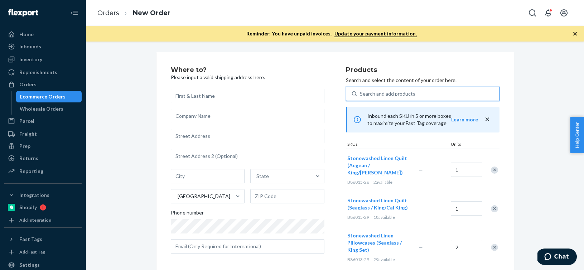
click at [378, 92] on div "Search and add products" at bounding box center [388, 93] width 56 height 7
click at [361, 92] on input "0 results available. Select is focused ,type to refine list, press Down to open…" at bounding box center [360, 93] width 1 height 7
click at [378, 92] on div "Search and add products" at bounding box center [388, 93] width 56 height 7
click at [361, 92] on input "0 results available. Select is focused ,type to refine list, press Down to open…" at bounding box center [360, 93] width 1 height 7
paste input "B86013-26"
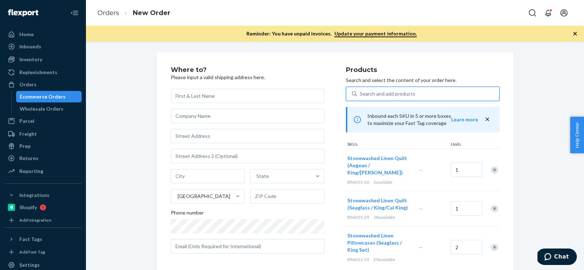
type input "B86013-26"
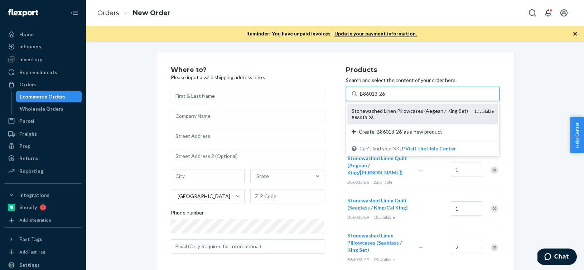
click at [385, 116] on div "B86013 - 26" at bounding box center [410, 118] width 117 height 6
click at [385, 97] on input "B86013-26" at bounding box center [373, 93] width 26 height 7
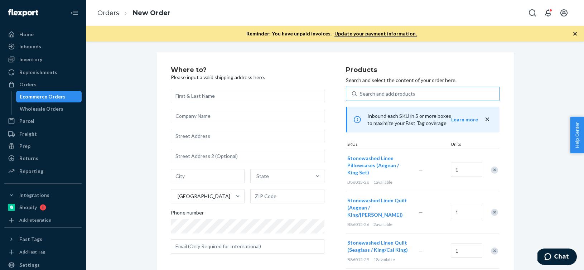
scroll to position [48, 0]
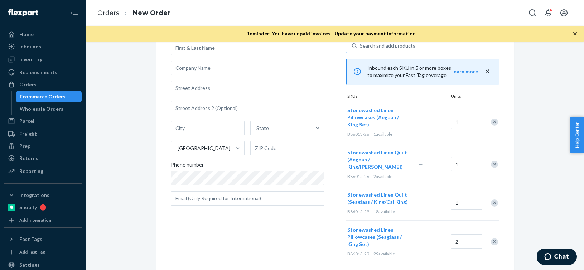
click at [495, 120] on div "Remove Item" at bounding box center [494, 122] width 7 height 7
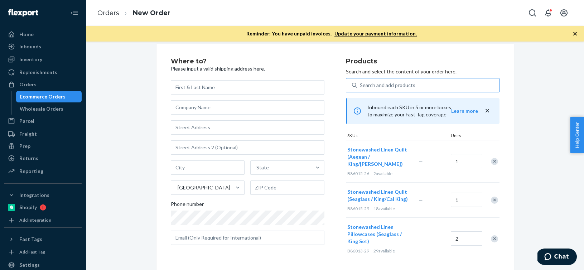
scroll to position [5, 0]
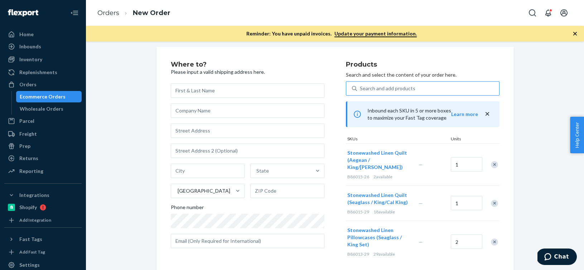
click at [404, 93] on div "Search and add products" at bounding box center [428, 88] width 142 height 13
click at [361, 92] on input "Search and add products" at bounding box center [360, 88] width 1 height 7
click at [404, 93] on div "Search and add products" at bounding box center [428, 88] width 142 height 13
click at [361, 92] on input "Search and add products" at bounding box center [360, 88] width 1 height 7
paste input "B86013-26"
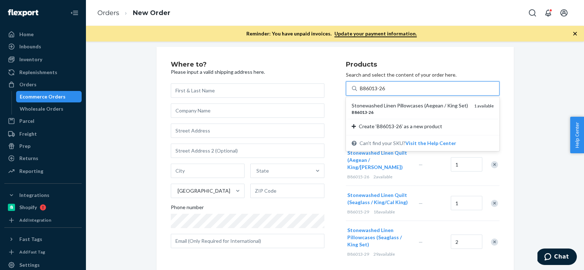
type input "B86013-26"
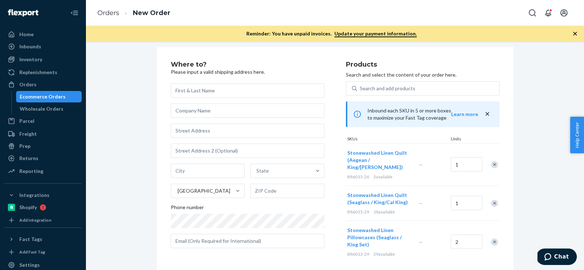
click at [441, 174] on div "Stonewashed Linen Quilt (Aegean / King/Cal King) B86015-26 2 available — 1" at bounding box center [423, 164] width 154 height 42
click at [405, 88] on div "Search and add products" at bounding box center [388, 88] width 56 height 7
click at [361, 88] on input "Search and add products" at bounding box center [360, 88] width 1 height 7
paste input "B86008-26"
type input "B86008-26"
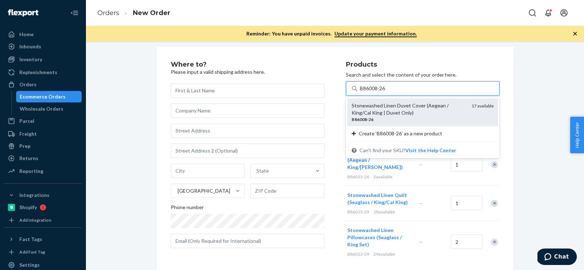
click at [389, 106] on div "Stonewashed Linen Duvet Cover (Aegean / King/Cal King | Duvet Only)" at bounding box center [409, 109] width 114 height 14
click at [386, 92] on input "B86008-26" at bounding box center [373, 88] width 26 height 7
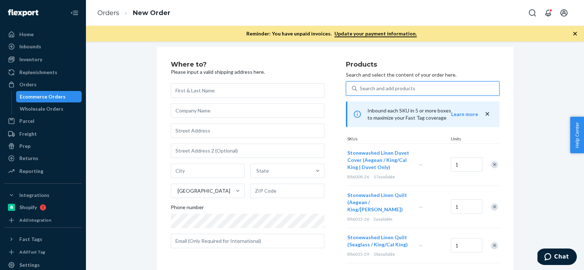
paste input "B86003-26"
type input "B86003-26"
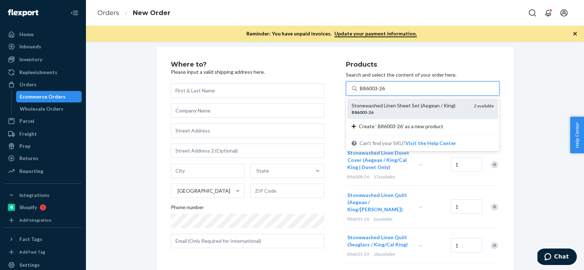
click at [377, 109] on div "Stonewashed Linen Sheet Set (Aegean / King)" at bounding box center [410, 105] width 117 height 7
click at [377, 92] on input "B86003-26" at bounding box center [373, 88] width 27 height 7
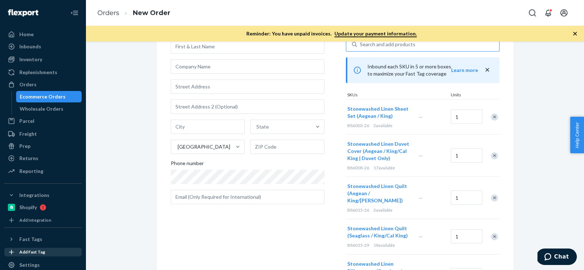
scroll to position [0, 0]
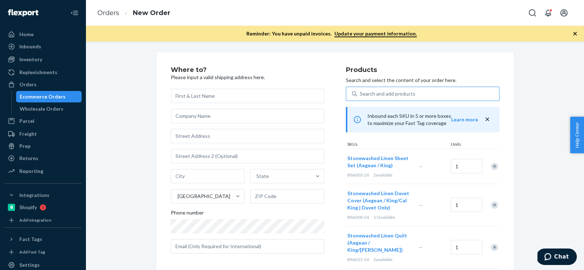
click at [394, 93] on div "Search and add products" at bounding box center [388, 93] width 56 height 7
click at [361, 93] on input "Search and add products" at bounding box center [360, 93] width 1 height 7
click at [394, 93] on div "Search and add products" at bounding box center [388, 93] width 56 height 7
click at [361, 93] on input "Search and add products" at bounding box center [360, 93] width 1 height 7
paste input "B86008-29"
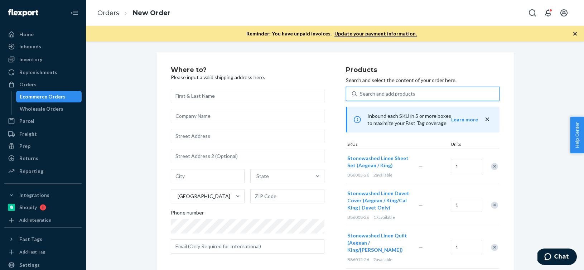
type input "B86008-29"
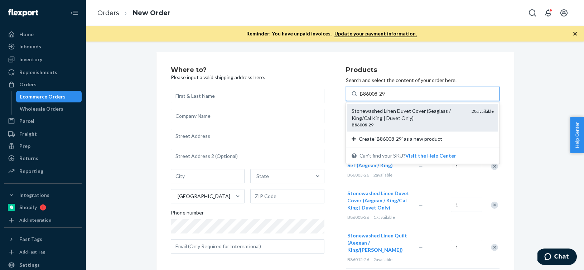
click at [376, 108] on div "Stonewashed Linen Duvet Cover (Seaglass / King/Cal King | Duvet Only)" at bounding box center [409, 114] width 114 height 14
click at [376, 97] on input "B86008-29" at bounding box center [373, 93] width 26 height 7
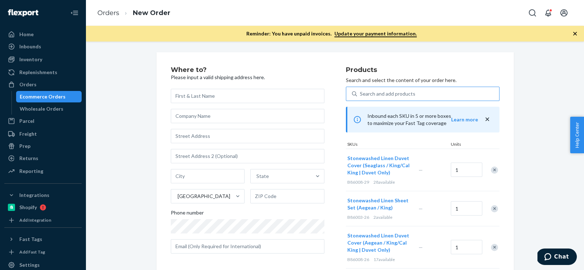
click at [409, 95] on div "Search and add products" at bounding box center [388, 93] width 56 height 7
click at [361, 95] on input "Search and add products" at bounding box center [360, 93] width 1 height 7
click at [409, 95] on div "Search and add products" at bounding box center [388, 93] width 56 height 7
click at [361, 95] on input "Search and add products" at bounding box center [360, 93] width 1 height 7
paste input "B86013-26"
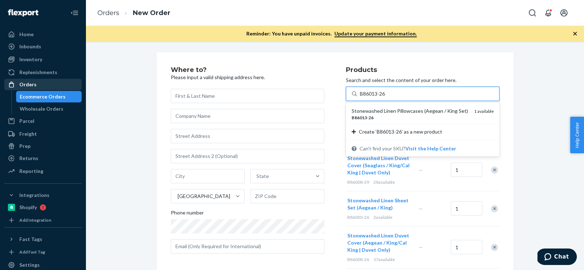
type input "B86013-26"
click at [27, 87] on div "Orders" at bounding box center [27, 84] width 17 height 7
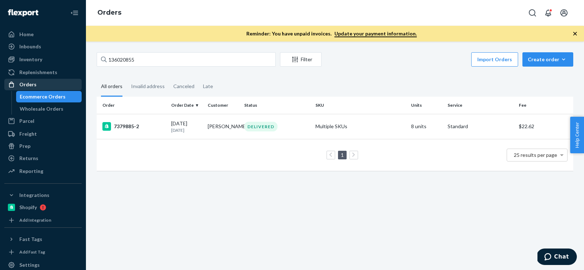
click at [51, 82] on div "Orders" at bounding box center [43, 85] width 76 height 10
click at [55, 60] on div "Inventory" at bounding box center [43, 59] width 76 height 10
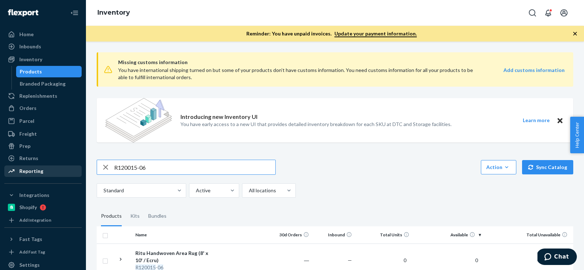
drag, startPoint x: 152, startPoint y: 170, endPoint x: 70, endPoint y: 170, distance: 82.0
click at [70, 170] on div "Home Inbounds Shipping Plans Problems Inventory Products Branded Packaging Repl…" at bounding box center [292, 135] width 584 height 270
type input "R"
type input "B"
type input "B86013-26"
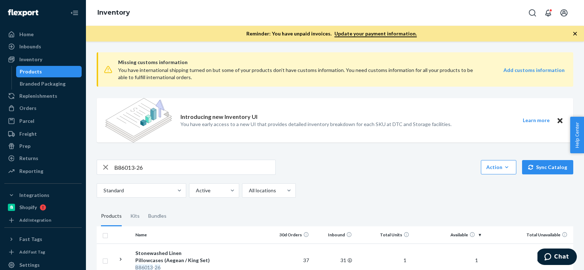
scroll to position [46, 0]
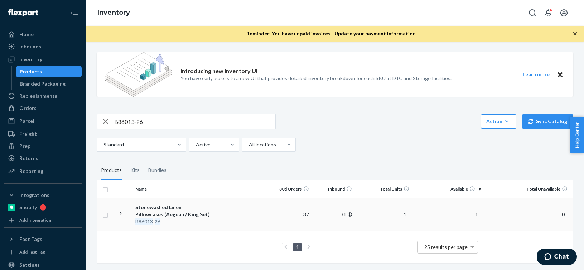
click at [305, 207] on td "37" at bounding box center [290, 214] width 43 height 33
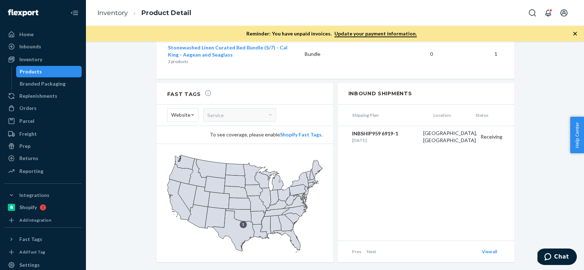
scroll to position [917, 0]
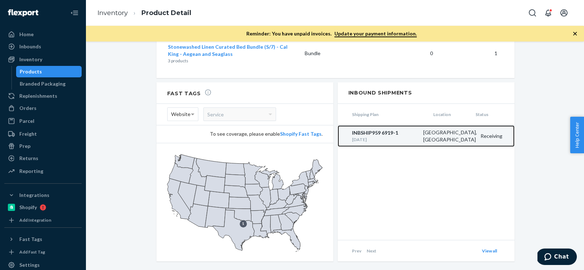
click at [362, 129] on div "INBSHIP959 6919-1" at bounding box center [386, 132] width 68 height 7
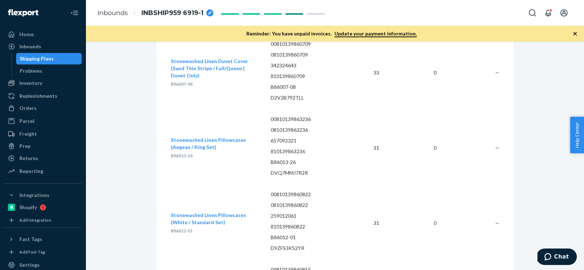
scroll to position [3614, 0]
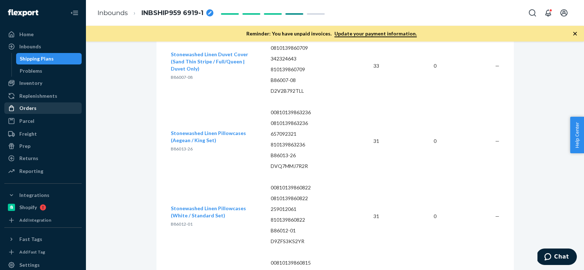
click at [27, 106] on div "Orders" at bounding box center [27, 108] width 17 height 7
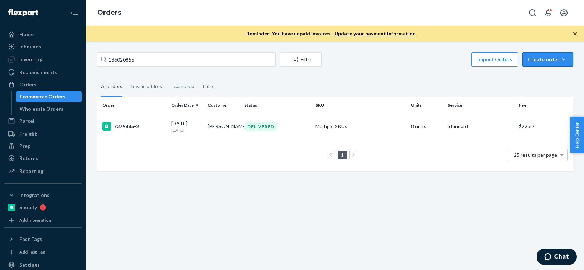
click at [566, 58] on icon "button" at bounding box center [563, 59] width 7 height 7
click at [558, 75] on span "Ecommerce order" at bounding box center [552, 76] width 44 height 5
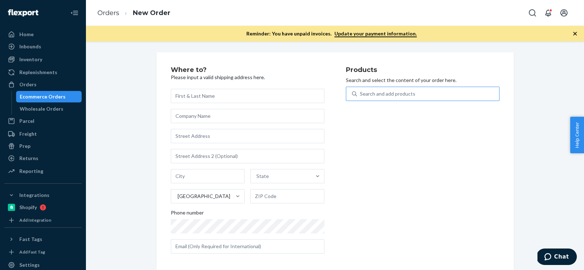
click at [377, 92] on div "Search and add products" at bounding box center [388, 93] width 56 height 7
click at [361, 92] on input "Search and add products" at bounding box center [360, 93] width 1 height 7
click at [377, 92] on div "Search and add products" at bounding box center [388, 93] width 56 height 7
click at [361, 92] on input "0 results available. Use Up and Down to choose options, press Enter to select t…" at bounding box center [360, 93] width 1 height 7
paste input "B86008-08"
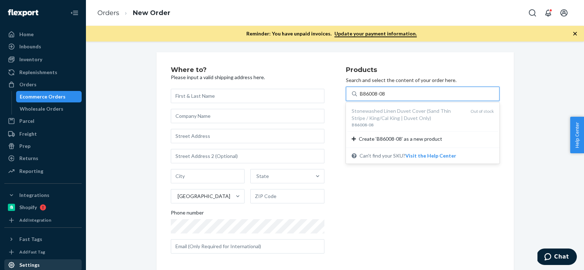
type input "B86008-08"
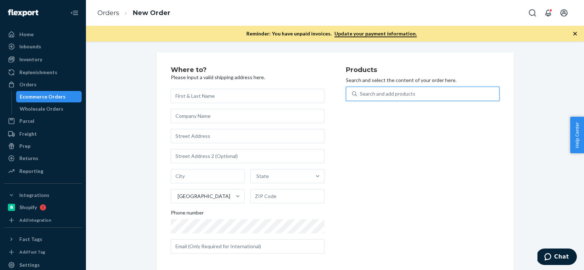
paste input "Item Description Quantity Units B86008-08 Stonewashed Linen Duvet - King/Cal-Ki…"
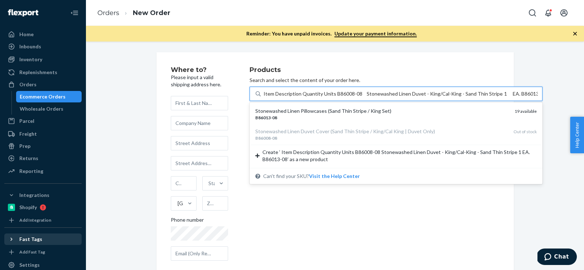
type input "Item Description Quantity Units B86008-08 Stonewashed Linen Duvet - King/Cal-Ki…"
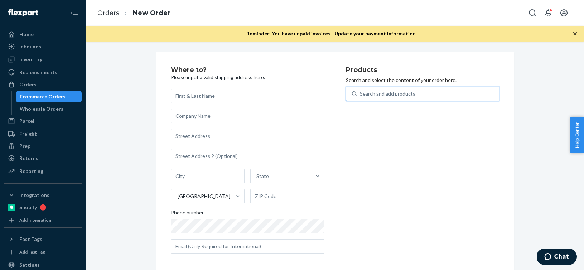
paste input "B86013-08"
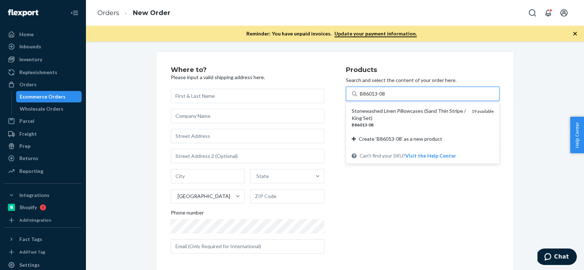
type input "B86013-08"
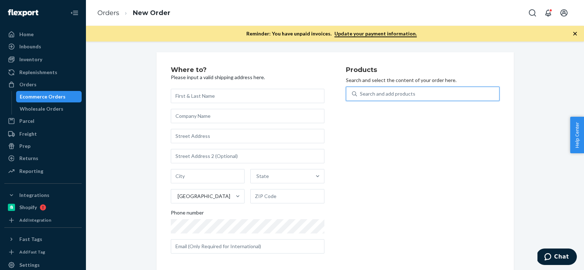
paste input "B86003-27"
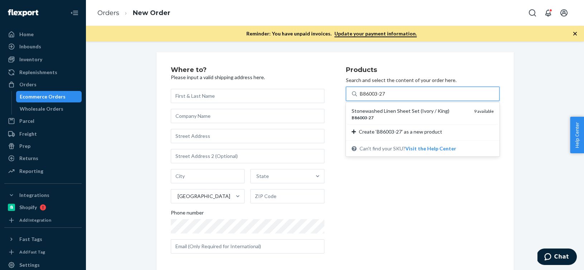
type input "B86003-27"
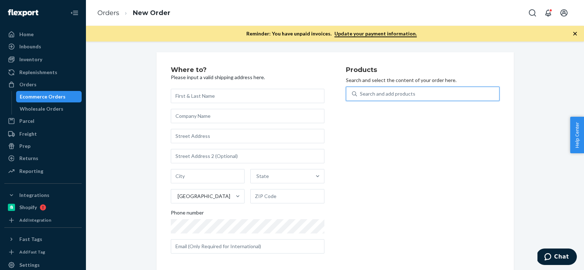
paste input "B86008-08"
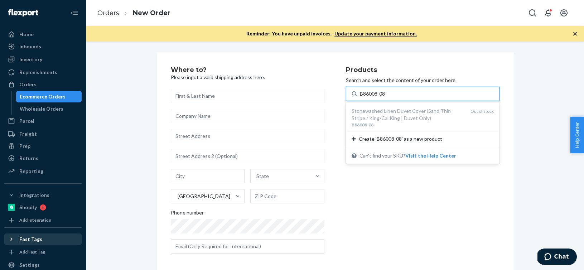
type input "B86008-08"
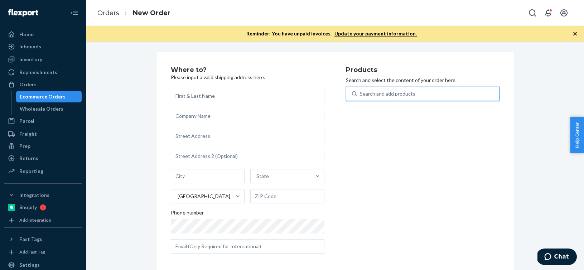
paste input "B86008-08"
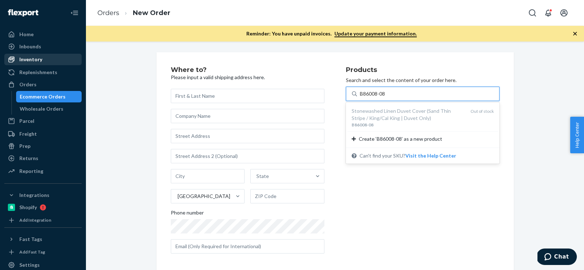
type input "B86008-08"
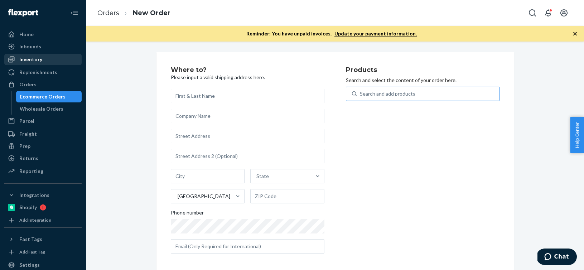
click at [44, 59] on div "Inventory" at bounding box center [43, 59] width 76 height 10
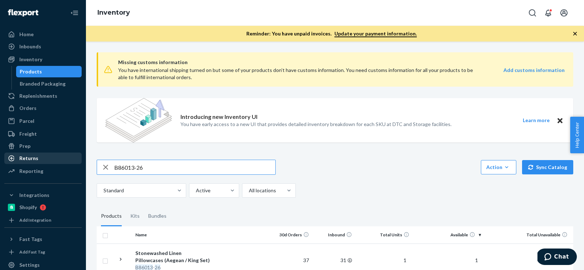
drag, startPoint x: 154, startPoint y: 167, endPoint x: 68, endPoint y: 160, distance: 85.5
click at [68, 160] on div "Home Inbounds Shipping Plans Problems Inventory Products Branded Packaging Repl…" at bounding box center [292, 135] width 584 height 270
type input "B86008-08"
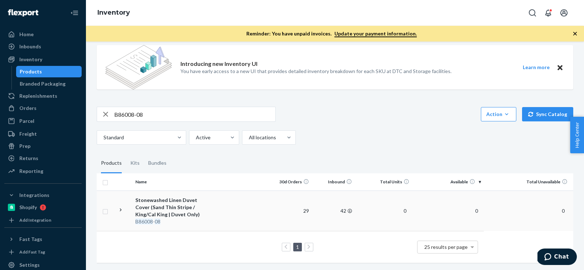
click at [194, 216] on div "Stonewashed Linen Duvet Cover (Sand Thin Stripe / King/Cal King | Duvet Only)" at bounding box center [172, 207] width 75 height 21
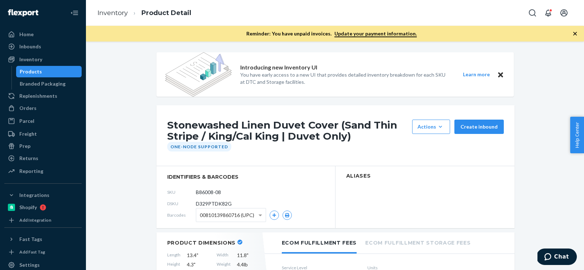
click at [122, 19] on ol "Inventory Product Detail" at bounding box center [144, 13] width 105 height 21
click at [122, 15] on link "Inventory" at bounding box center [112, 13] width 30 height 8
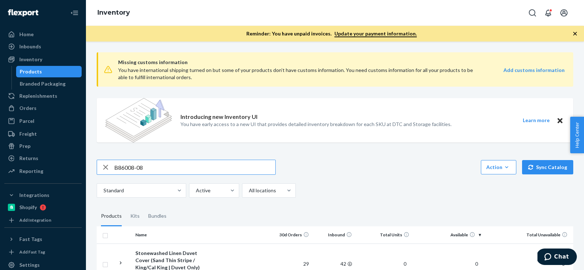
scroll to position [53, 0]
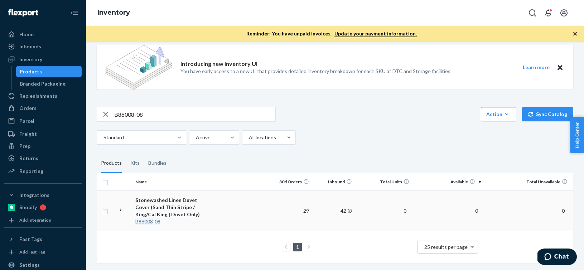
click at [136, 207] on div "Stonewashed Linen Duvet Cover (Sand Thin Stripe / King/Cal King | Duvet Only)" at bounding box center [172, 207] width 75 height 21
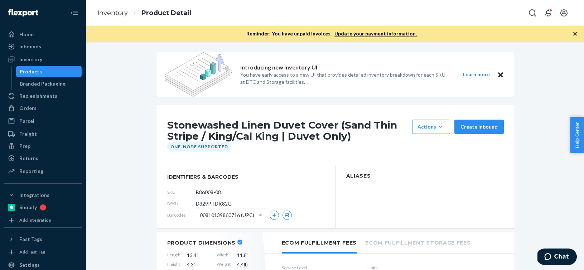
click at [107, 19] on ol "Inventory Product Detail" at bounding box center [144, 13] width 105 height 21
click at [110, 18] on li "Inventory" at bounding box center [112, 13] width 30 height 9
click at [113, 13] on link "Inventory" at bounding box center [112, 13] width 30 height 8
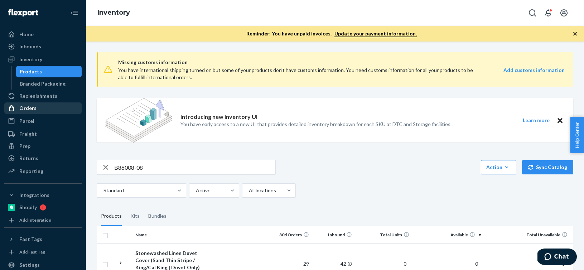
click at [47, 105] on div "Orders" at bounding box center [43, 108] width 76 height 10
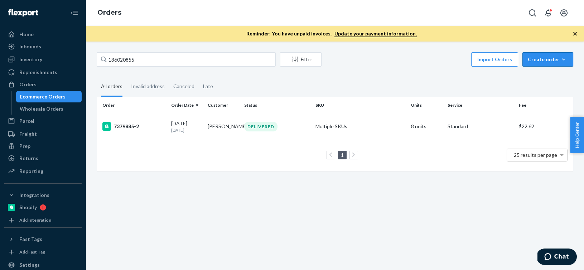
click at [565, 59] on icon "button" at bounding box center [563, 59] width 3 height 2
click at [557, 69] on button "Ecommerce order" at bounding box center [558, 76] width 69 height 15
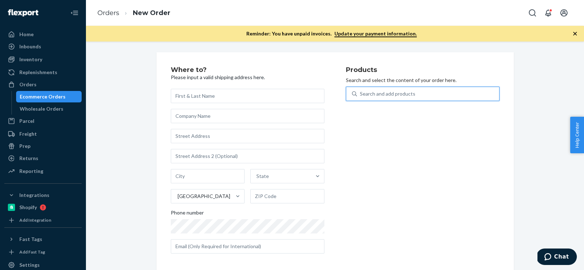
click at [447, 90] on div "Search and add products" at bounding box center [428, 93] width 142 height 13
click at [361, 90] on input "0 results available. Use Up and Down to choose options, press Enter to select t…" at bounding box center [360, 93] width 1 height 7
paste input "B86010-26"
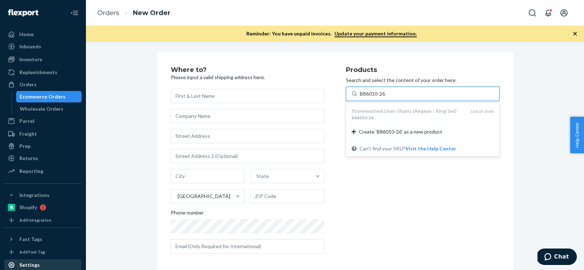
type input "B86010-26"
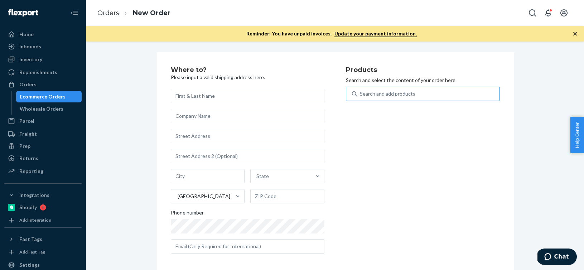
click at [419, 96] on div "Search and add products" at bounding box center [428, 93] width 142 height 13
click at [361, 96] on input "Search and add products" at bounding box center [360, 93] width 1 height 7
click at [419, 96] on div "Search and add products" at bounding box center [428, 93] width 142 height 13
click at [361, 96] on input "0 results available. Use Up and Down to choose options, press Enter to select t…" at bounding box center [360, 93] width 1 height 7
paste input "B86015-30"
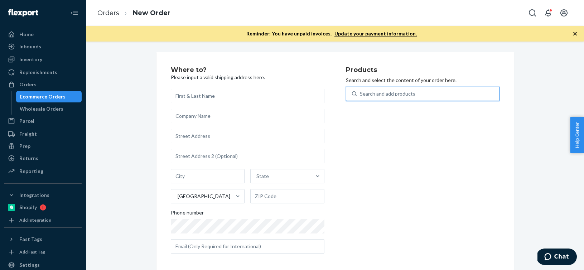
type input "B86015-30"
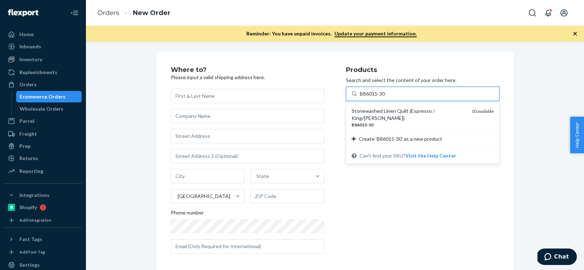
click at [403, 122] on div "B86015 - 30" at bounding box center [409, 125] width 114 height 6
click at [386, 97] on input "B86015-30" at bounding box center [373, 93] width 26 height 7
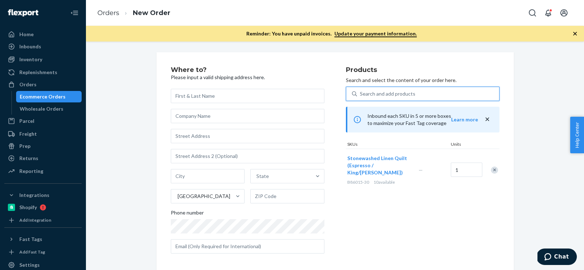
click at [395, 98] on div "Search and add products" at bounding box center [428, 93] width 142 height 13
click at [361, 97] on input "0 results available. Select is focused ,type to refine list, press Down to open…" at bounding box center [360, 93] width 1 height 7
click at [395, 98] on div "Search and add products" at bounding box center [428, 93] width 142 height 13
click at [361, 97] on input "0 results available. Use Up and Down to choose options, press Enter to select t…" at bounding box center [360, 93] width 1 height 7
paste input "B86010-30"
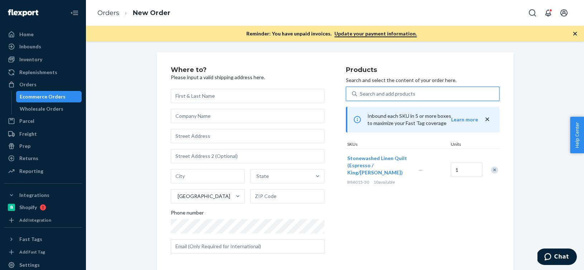
type input "B86010-30"
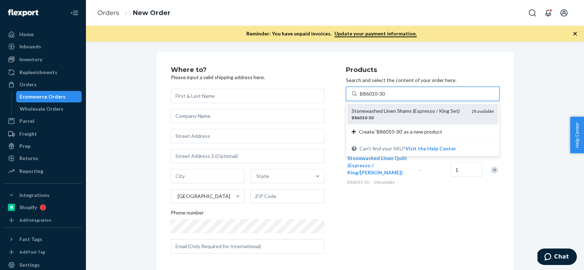
click at [391, 107] on div "Stonewashed Linen Shams (Espresso / King Set)" at bounding box center [409, 110] width 114 height 7
click at [386, 97] on input "B86010-30" at bounding box center [373, 93] width 26 height 7
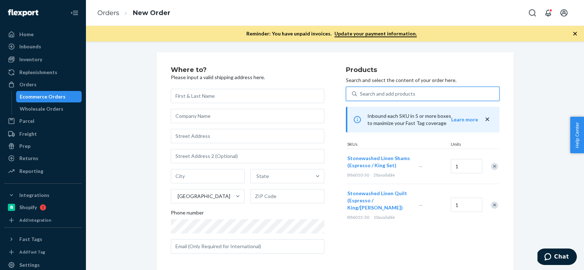
click at [400, 94] on div "Search and add products" at bounding box center [388, 93] width 56 height 7
click at [361, 94] on input "0 results available. Select is focused ,type to refine list, press Down to open…" at bounding box center [360, 93] width 1 height 7
click at [400, 94] on div "Search and add products" at bounding box center [388, 93] width 56 height 7
click at [361, 94] on input "0 results available. Select is focused ,type to refine list, press Down to open…" at bounding box center [360, 93] width 1 height 7
paste input "B86008-26"
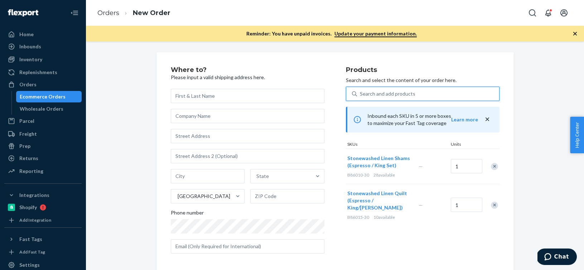
type input "B86008-26"
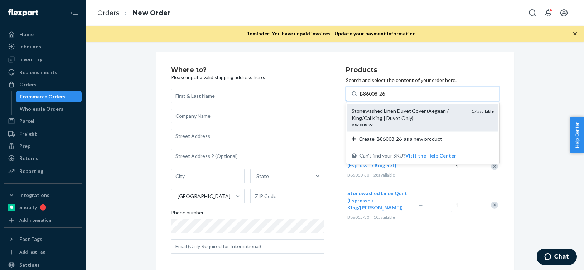
click at [417, 117] on div "Stonewashed Linen Duvet Cover (Aegean / King/Cal King | Duvet Only)" at bounding box center [409, 114] width 114 height 14
click at [386, 97] on input "B86008-26" at bounding box center [373, 93] width 26 height 7
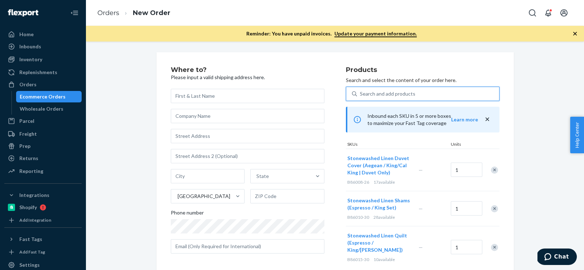
click at [391, 89] on div "Search and add products" at bounding box center [428, 93] width 142 height 13
click at [361, 90] on input "0 results available. Select is focused ,type to refine list, press Down to open…" at bounding box center [360, 93] width 1 height 7
click at [391, 89] on div "Search and add products" at bounding box center [428, 93] width 142 height 13
click at [361, 90] on input "0 results available. Select is focused ,type to refine list, press Down to open…" at bounding box center [360, 93] width 1 height 7
paste input "B86013-26"
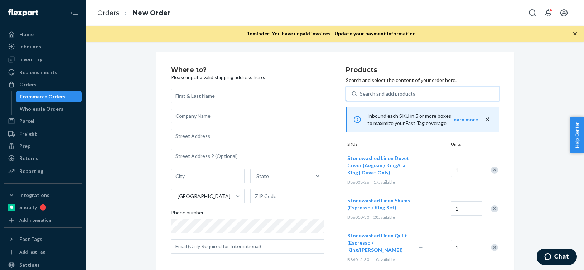
type input "B86013-26"
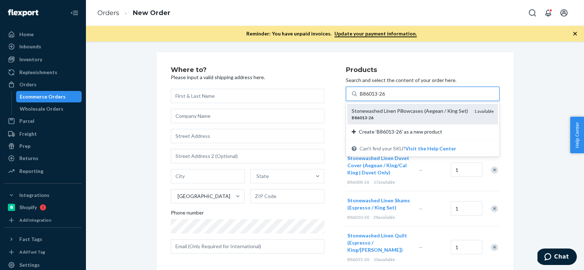
click at [386, 114] on div "Stonewashed Linen Pillowcases (Aegean / King Set)" at bounding box center [410, 110] width 117 height 7
click at [386, 97] on input "B86013-26" at bounding box center [373, 93] width 26 height 7
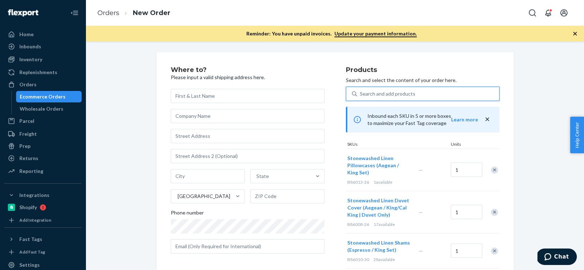
click at [409, 91] on div "Search and add products" at bounding box center [388, 93] width 56 height 7
click at [361, 91] on input "0 results available. Select is focused ,type to refine list, press Down to open…" at bounding box center [360, 93] width 1 height 7
click at [409, 91] on div "Search and add products" at bounding box center [388, 93] width 56 height 7
click at [361, 91] on input "0 results available. Select is focused ,type to refine list, press Down to open…" at bounding box center [360, 93] width 1 height 7
paste input "B86016-29"
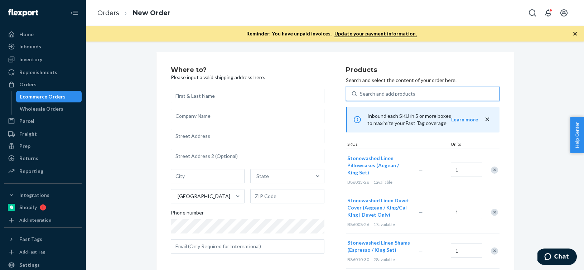
type input "B86016-29"
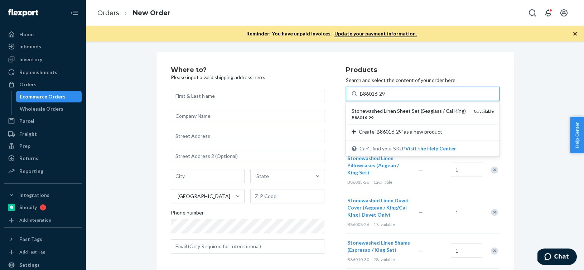
click at [392, 112] on div "Stonewashed Linen Sheet Set (Seaglass / Cal King)" at bounding box center [410, 110] width 117 height 7
click at [386, 97] on input "B86016-29" at bounding box center [373, 93] width 26 height 7
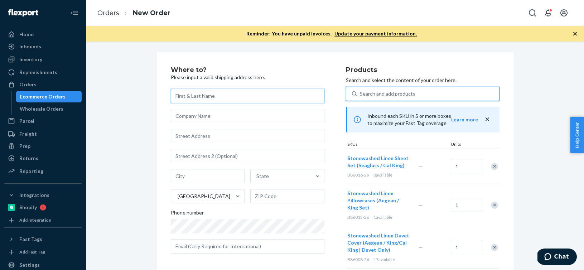
click at [229, 96] on input "text" at bounding box center [248, 96] width 154 height 14
paste
type input "[PERSON_NAME]"
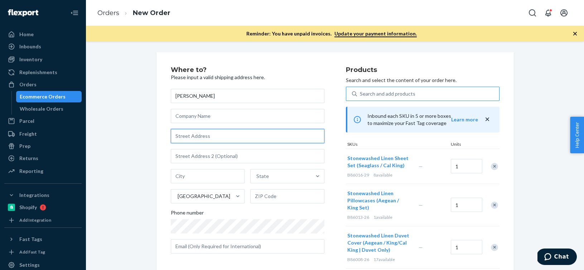
click at [224, 135] on input "text" at bounding box center [248, 136] width 154 height 14
type input "[STREET_ADDRESS]"
type input "Oakdale"
type input "95361"
drag, startPoint x: 240, startPoint y: 137, endPoint x: 112, endPoint y: 137, distance: 127.9
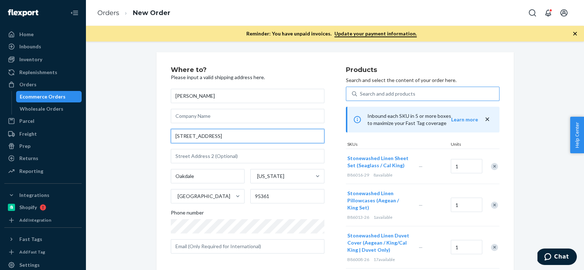
click at [112, 137] on div "Where to? Please input a valid shipping address here. [PERSON_NAME] [STREET_ADD…" at bounding box center [334, 251] width 487 height 398
type input "[STREET_ADDRESS]"
click at [118, 208] on div "Where to? Please input a valid shipping address here. [PERSON_NAME] [STREET_ADD…" at bounding box center [334, 254] width 487 height 405
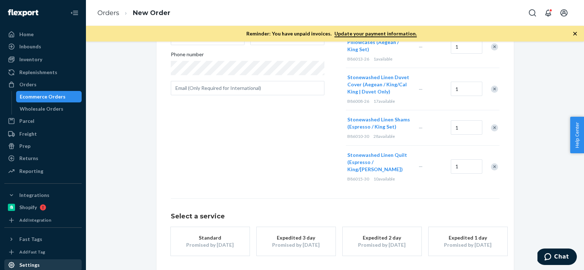
scroll to position [180, 0]
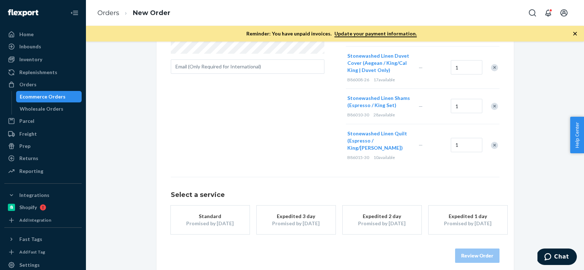
click at [209, 213] on div "Standard" at bounding box center [210, 216] width 57 height 7
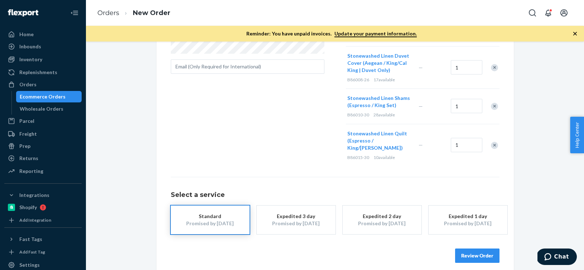
click at [464, 251] on button "Review Order" at bounding box center [477, 256] width 44 height 14
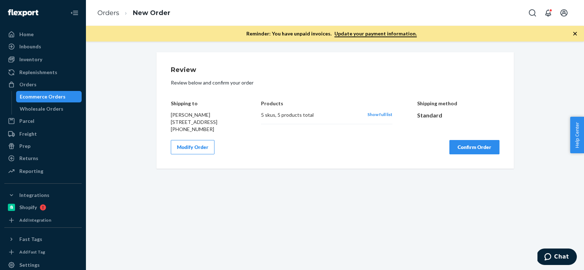
click at [475, 153] on button "Confirm Order" at bounding box center [475, 147] width 50 height 14
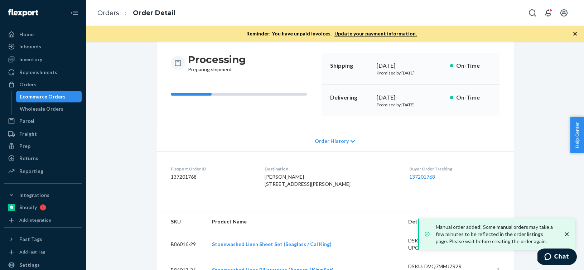
scroll to position [76, 0]
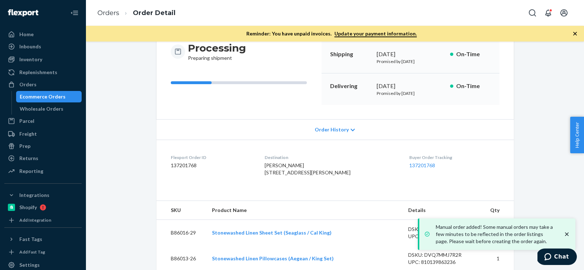
click at [193, 165] on dd "137201768" at bounding box center [212, 165] width 83 height 7
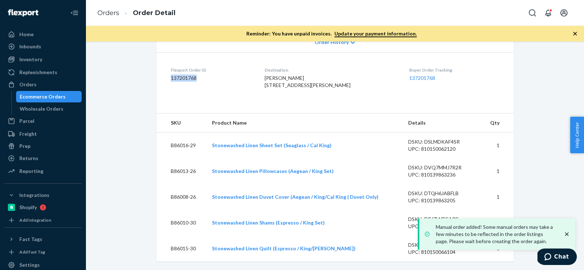
scroll to position [178, 0]
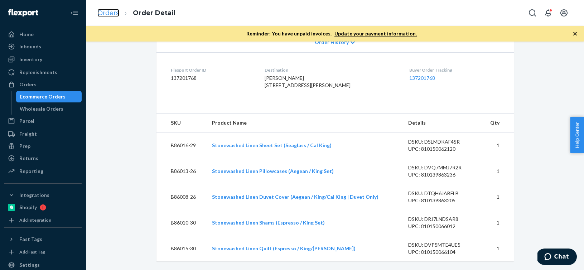
click at [103, 10] on link "Orders" at bounding box center [108, 13] width 22 height 8
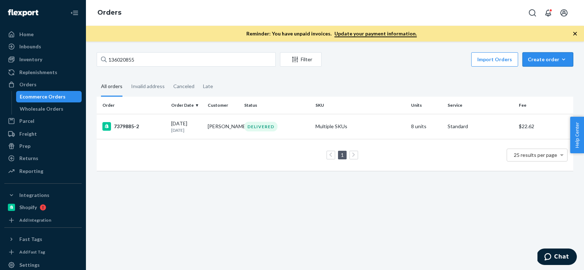
click at [563, 57] on icon "button" at bounding box center [563, 59] width 7 height 7
click at [543, 75] on span "Ecommerce order" at bounding box center [552, 76] width 44 height 5
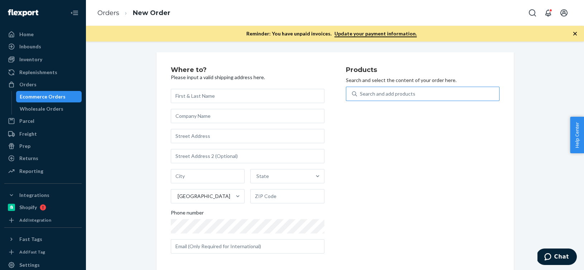
click at [416, 94] on div "Search and add products" at bounding box center [428, 93] width 142 height 13
click at [361, 94] on input "Search and add products" at bounding box center [360, 93] width 1 height 7
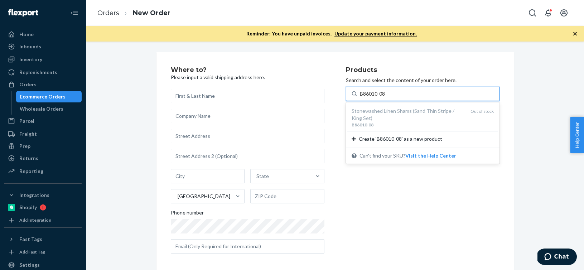
type input "B86010-08"
